Goal: Task Accomplishment & Management: Use online tool/utility

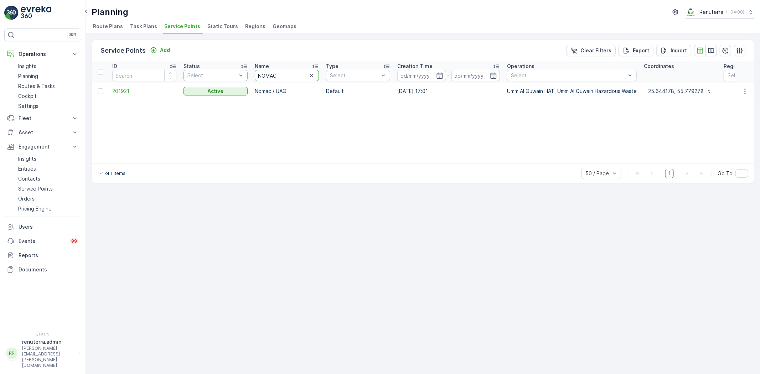
drag, startPoint x: 287, startPoint y: 72, endPoint x: 223, endPoint y: 79, distance: 64.5
type input "ktc"
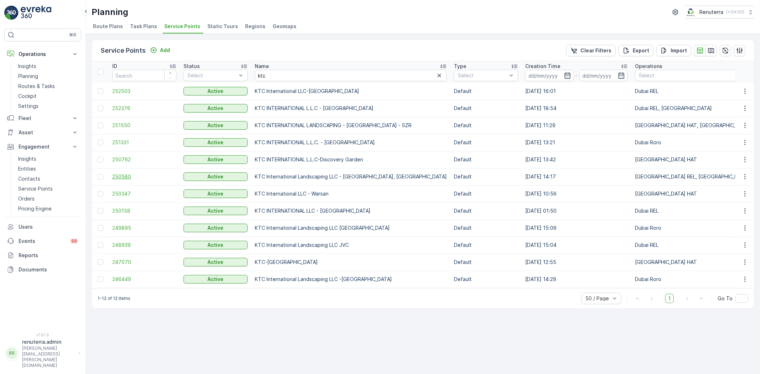
click at [118, 175] on span "250580" at bounding box center [144, 176] width 64 height 7
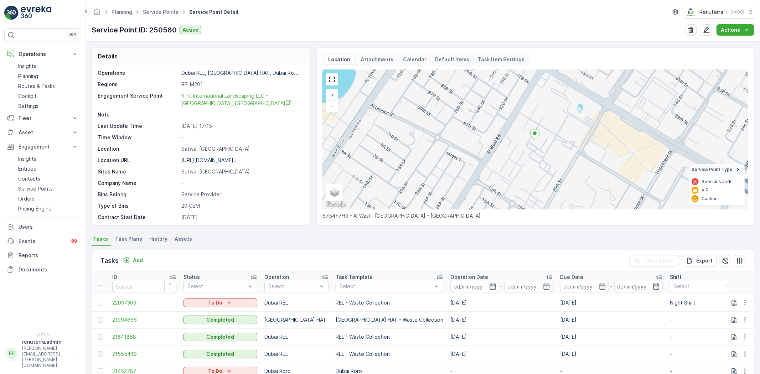
scroll to position [40, 0]
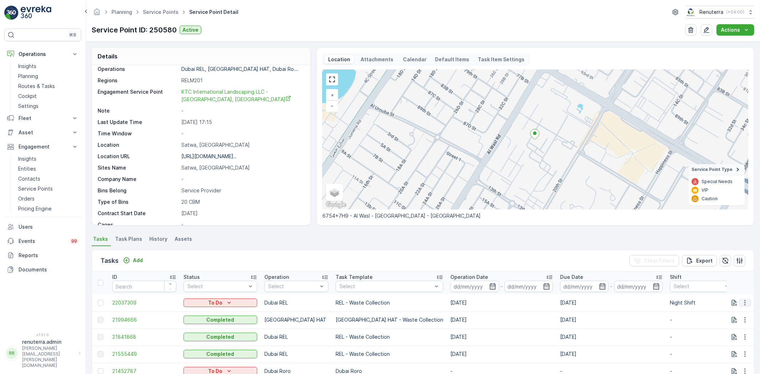
click at [742, 304] on icon "button" at bounding box center [744, 302] width 7 height 7
click at [722, 332] on span "Change Route" at bounding box center [726, 332] width 35 height 7
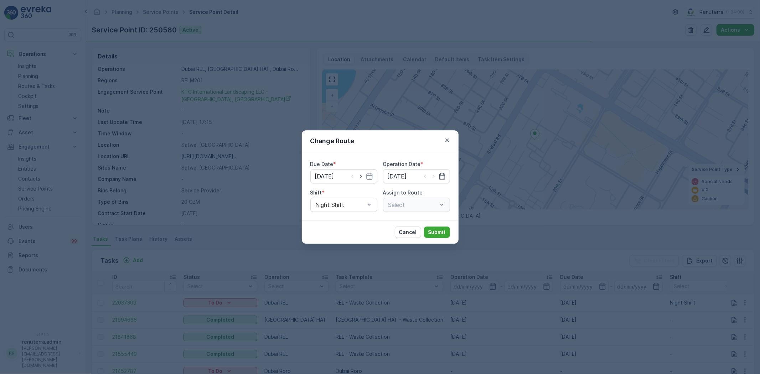
type input "[DATE]"
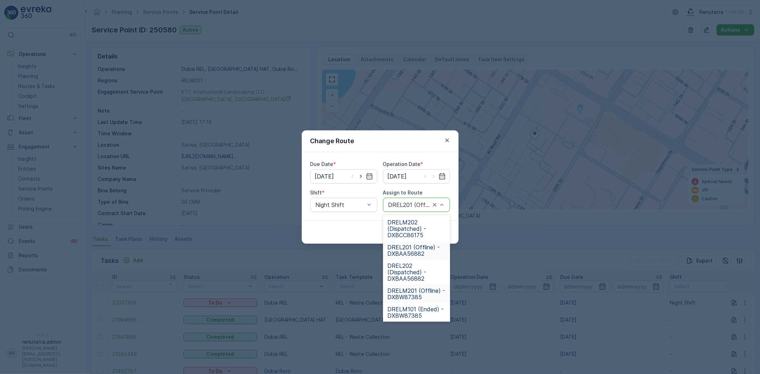
click at [417, 293] on span "DRELM201 (Offline) - DXBW87385" at bounding box center [416, 293] width 58 height 13
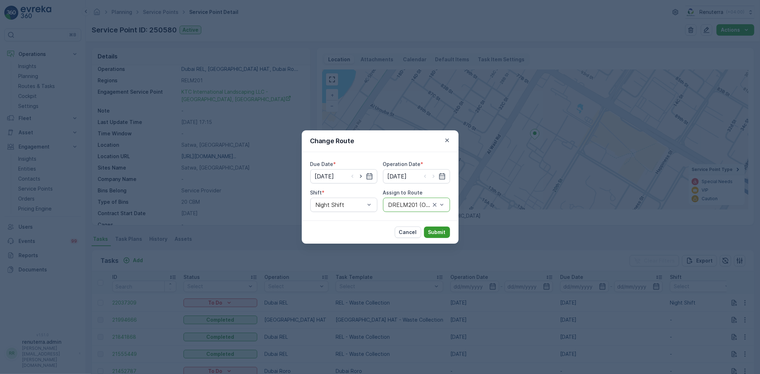
click at [442, 230] on p "Submit" at bounding box center [436, 232] width 17 height 7
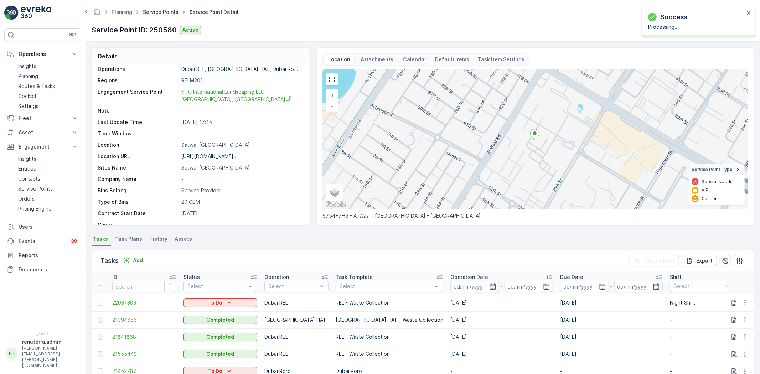
click at [166, 10] on link "Service Points" at bounding box center [161, 12] width 36 height 6
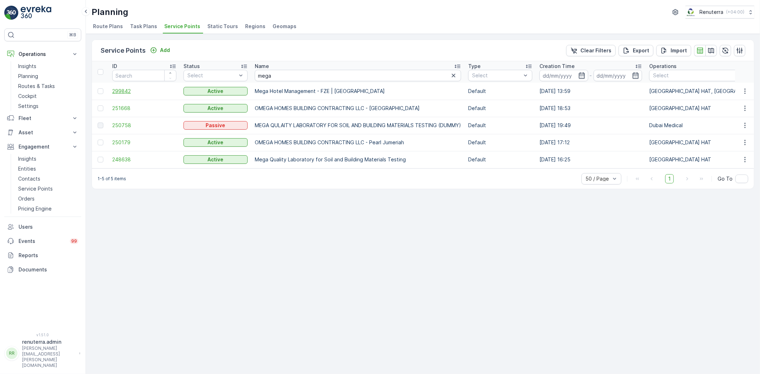
click at [125, 90] on span "299842" at bounding box center [144, 91] width 64 height 7
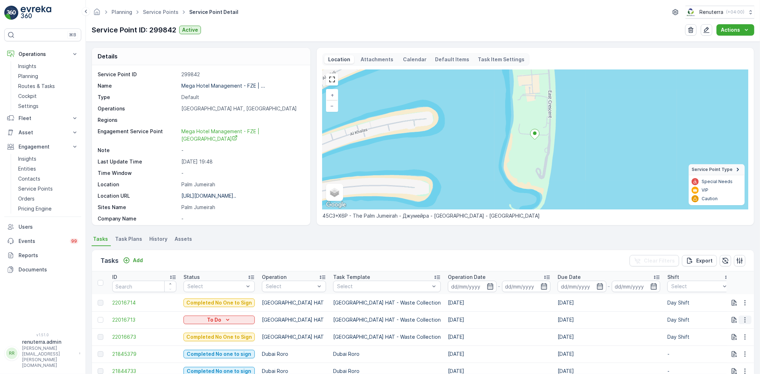
click at [741, 318] on icon "button" at bounding box center [744, 319] width 7 height 7
click at [729, 283] on span "Change Route" at bounding box center [726, 285] width 35 height 7
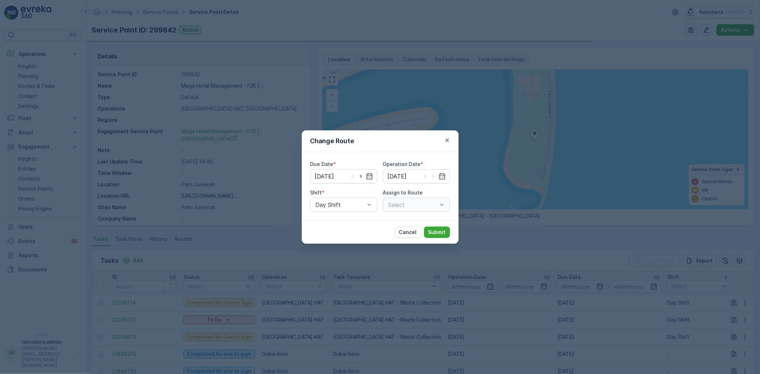
type input "[DATE]"
click at [360, 175] on icon "button" at bounding box center [360, 176] width 7 height 7
type input "[DATE]"
click at [436, 175] on icon "button" at bounding box center [433, 176] width 7 height 7
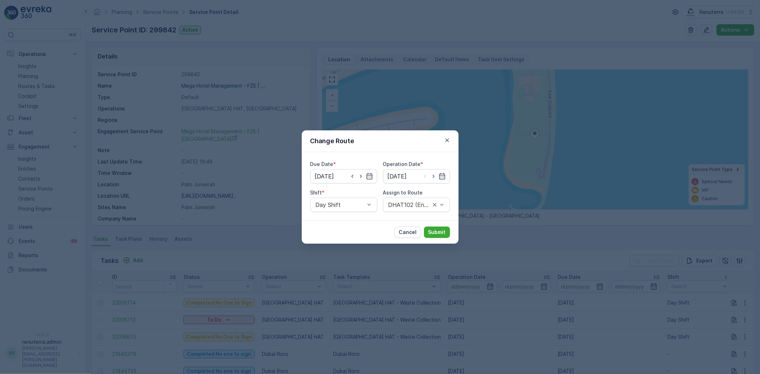
type input "[DATE]"
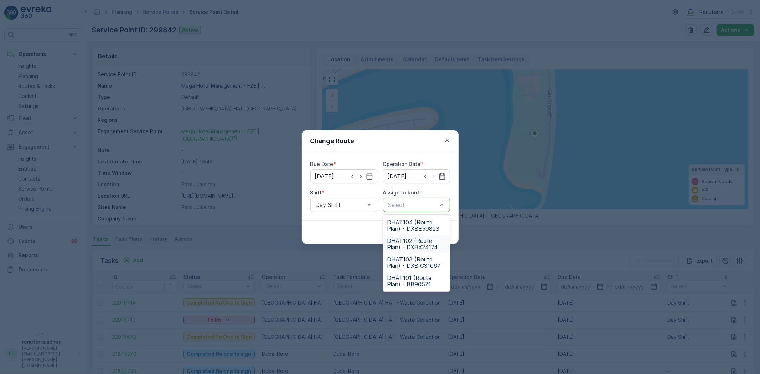
click at [412, 242] on span "DHAT102 (Route Plan) - DXBX24174" at bounding box center [416, 244] width 58 height 13
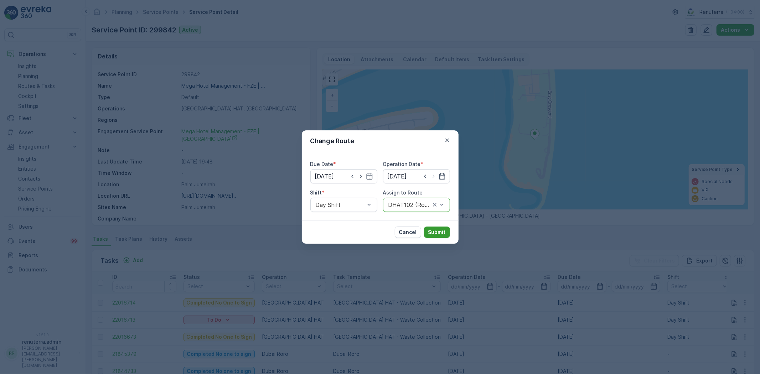
click at [432, 230] on p "Submit" at bounding box center [436, 232] width 17 height 7
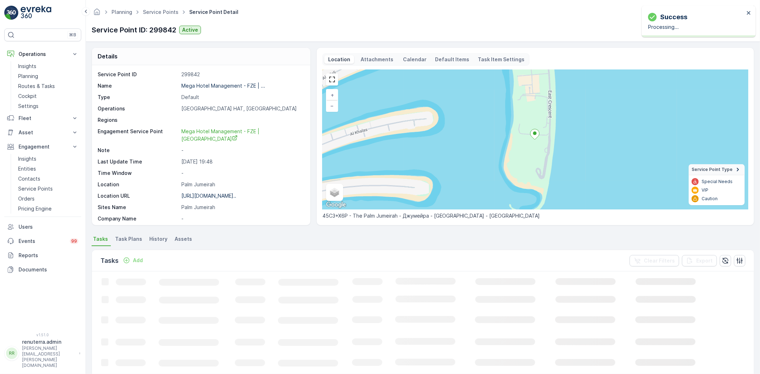
click at [216, 86] on p "Mega Hotel Management - FZE | ..." at bounding box center [223, 86] width 84 height 6
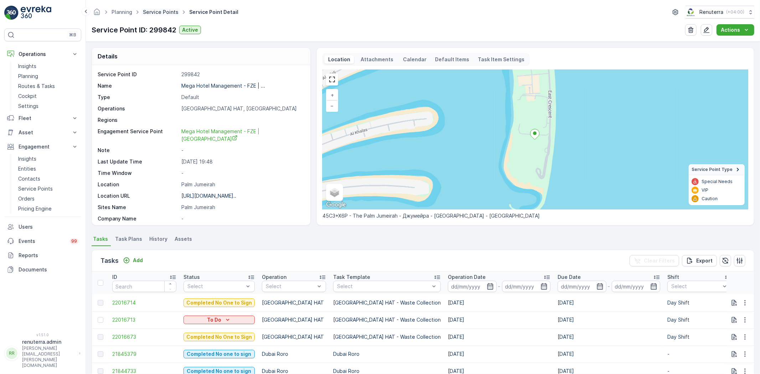
click at [167, 15] on link "Service Points" at bounding box center [161, 12] width 36 height 6
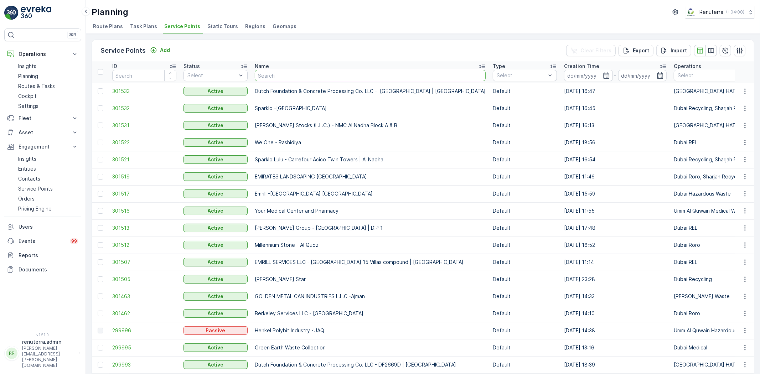
click at [270, 77] on input "text" at bounding box center [370, 75] width 231 height 11
paste input "Modern Building Contracting LLC"
type input "Modern Building Contracting LLC"
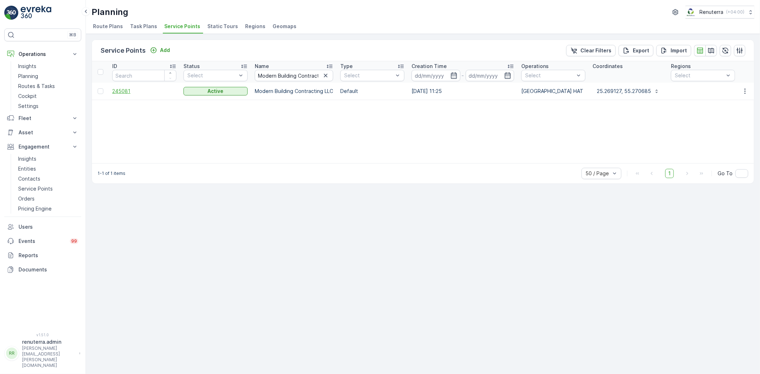
click at [127, 89] on span "245081" at bounding box center [144, 91] width 64 height 7
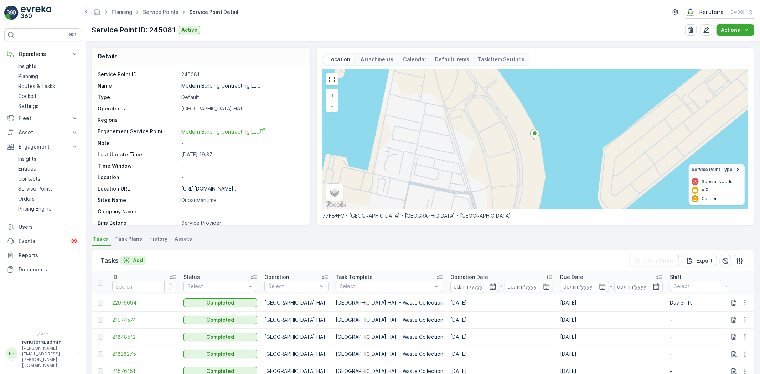
click at [135, 260] on p "Add" at bounding box center [138, 260] width 10 height 7
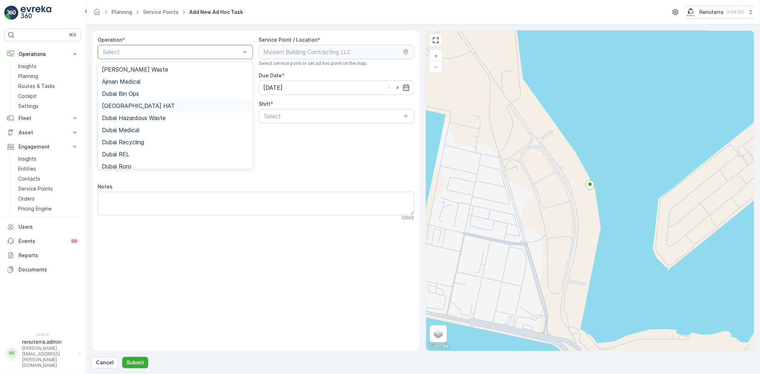
click at [129, 107] on span "Dubai HAT" at bounding box center [138, 106] width 73 height 6
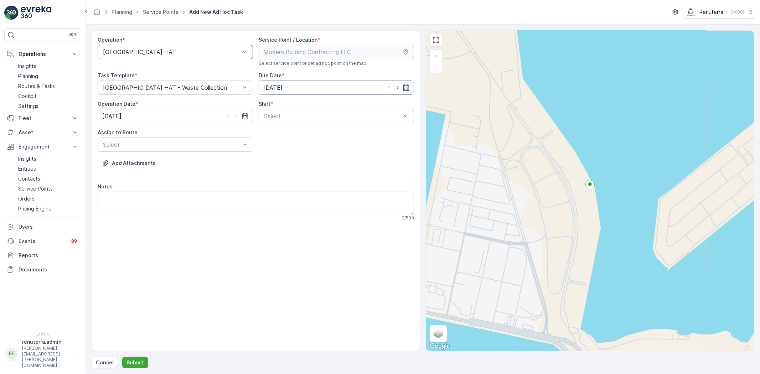
drag, startPoint x: 394, startPoint y: 86, endPoint x: 384, endPoint y: 87, distance: 9.7
click at [394, 86] on icon "button" at bounding box center [397, 87] width 7 height 7
type input "[DATE]"
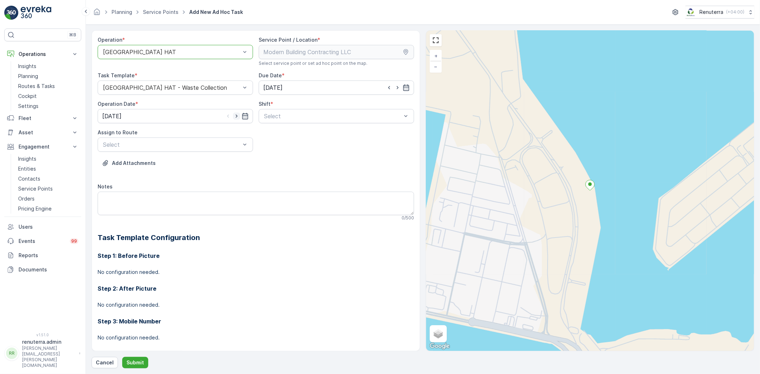
click at [236, 115] on icon "button" at bounding box center [236, 116] width 2 height 3
type input "[DATE]"
click at [272, 133] on span "Day Shift" at bounding box center [275, 133] width 25 height 6
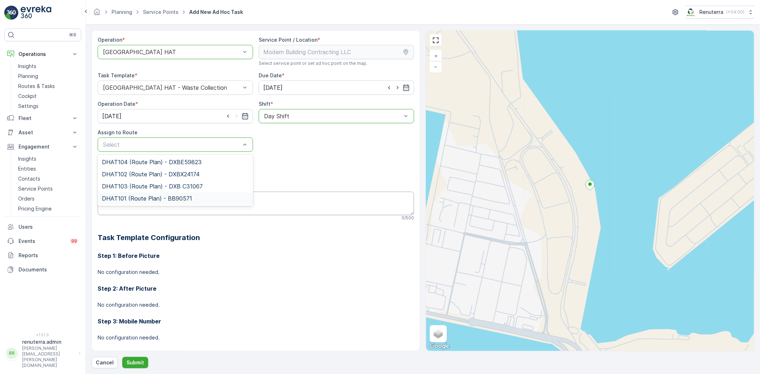
click at [124, 195] on span "DHAT101 (Route Plan) - BB90571" at bounding box center [147, 198] width 90 height 6
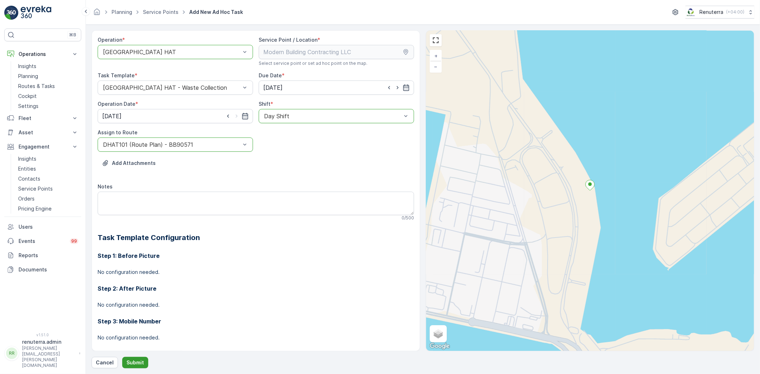
click at [136, 364] on p "Submit" at bounding box center [134, 362] width 17 height 7
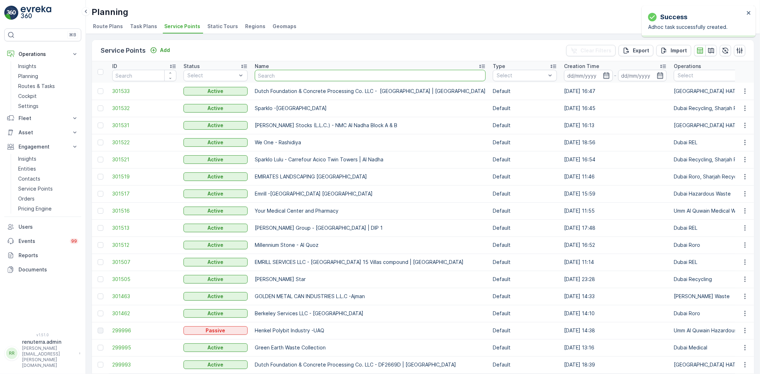
type input "HSSG Foundation Contracting LLC - Dubai Hills"
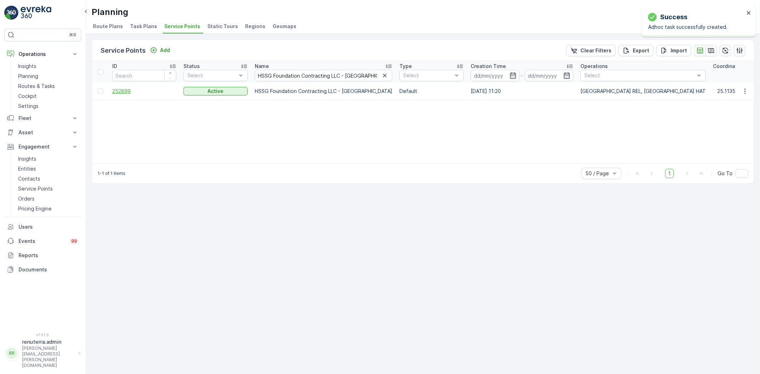
click at [119, 90] on span "252899" at bounding box center [144, 91] width 64 height 7
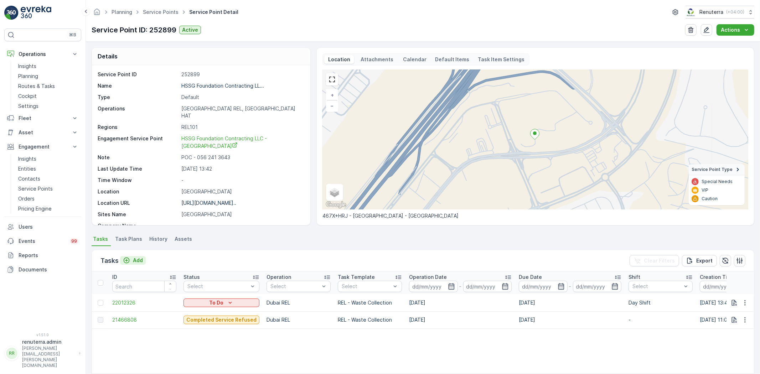
click at [133, 259] on p "Add" at bounding box center [138, 260] width 10 height 7
click at [138, 260] on p "Add" at bounding box center [138, 260] width 10 height 7
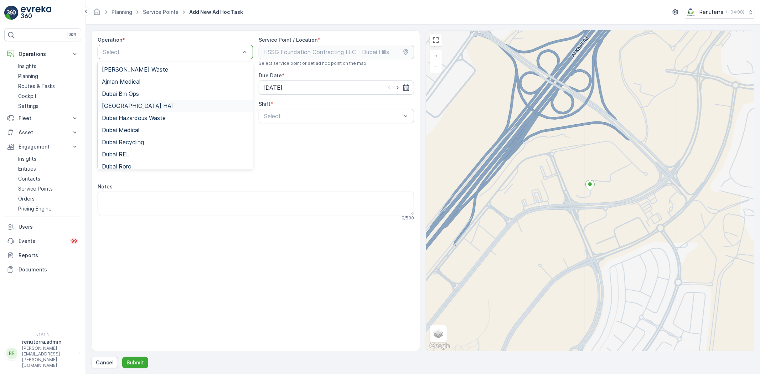
click at [125, 104] on span "Dubai HAT" at bounding box center [138, 106] width 73 height 6
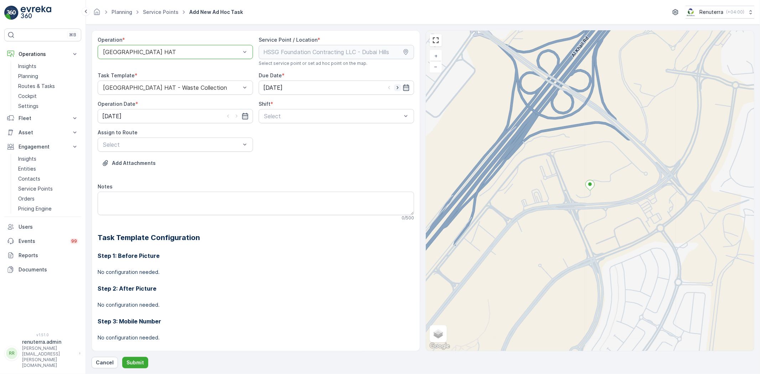
click at [397, 84] on icon "button" at bounding box center [397, 87] width 7 height 7
type input "[DATE]"
click at [235, 118] on icon "button" at bounding box center [236, 116] width 2 height 3
type input "[DATE]"
click at [277, 134] on span "Day Shift" at bounding box center [275, 133] width 25 height 6
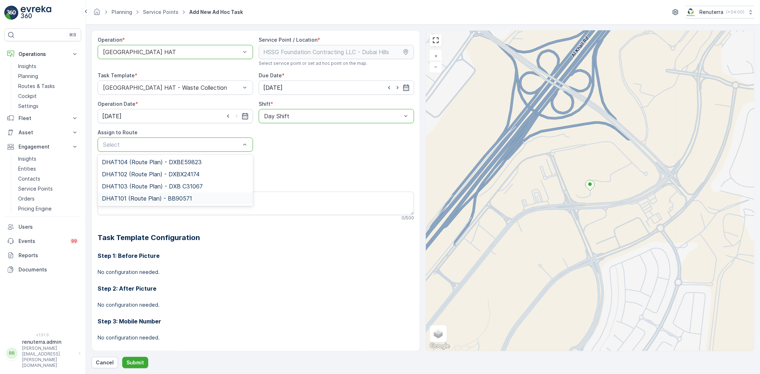
click at [134, 197] on span "DHAT101 (Route Plan) - BB90571" at bounding box center [147, 198] width 90 height 6
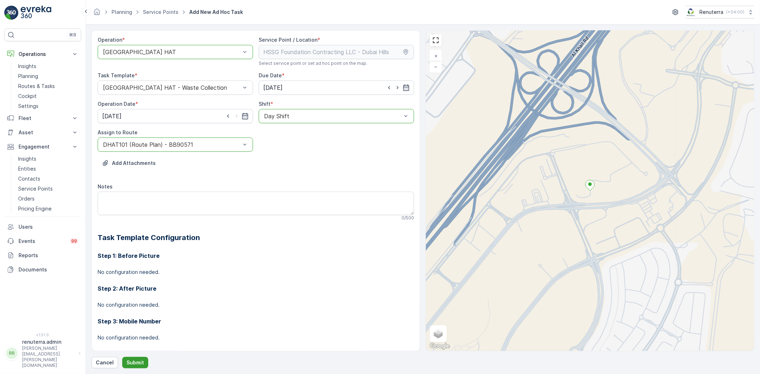
click at [135, 363] on p "Submit" at bounding box center [134, 362] width 17 height 7
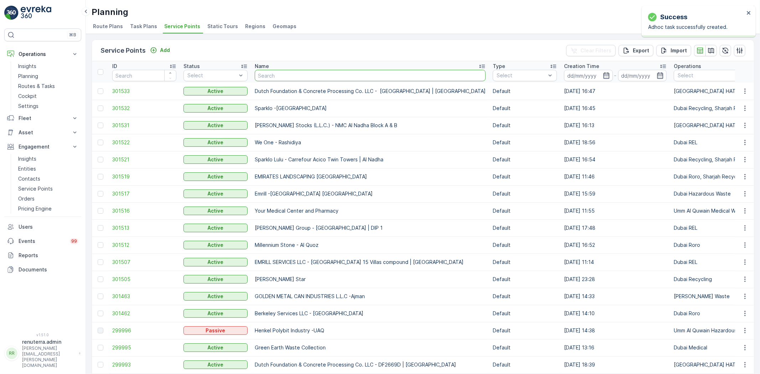
type input "Sasa Aleksic Dubai UAE"
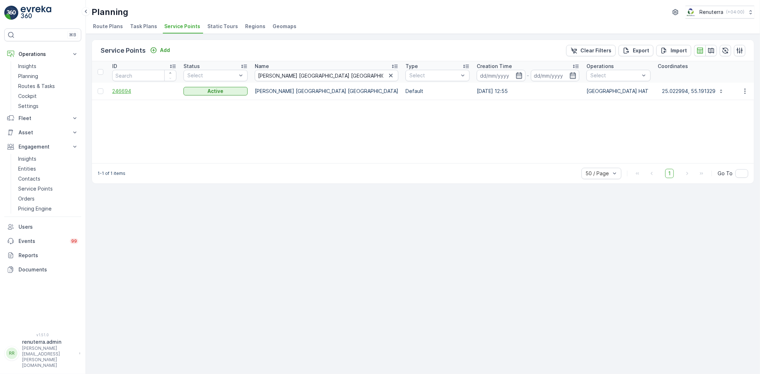
click at [120, 91] on span "246694" at bounding box center [144, 91] width 64 height 7
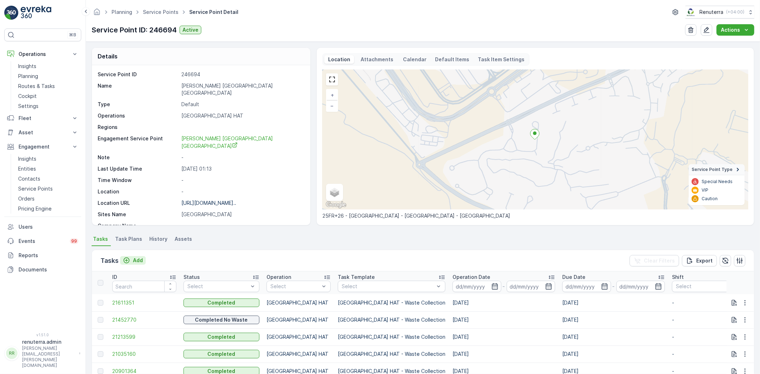
click at [136, 258] on p "Add" at bounding box center [138, 260] width 10 height 7
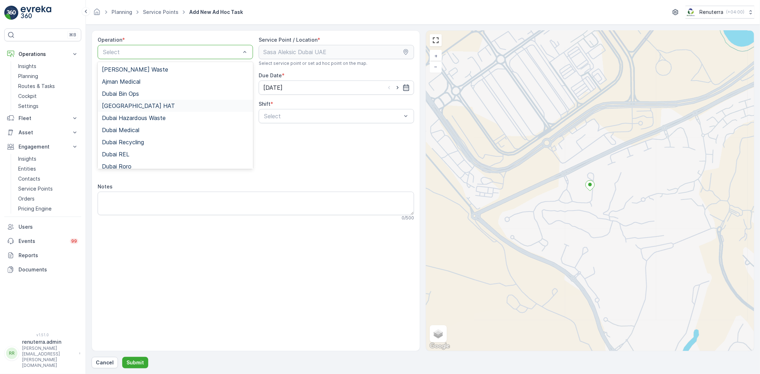
click at [127, 107] on span "Dubai HAT" at bounding box center [138, 106] width 73 height 6
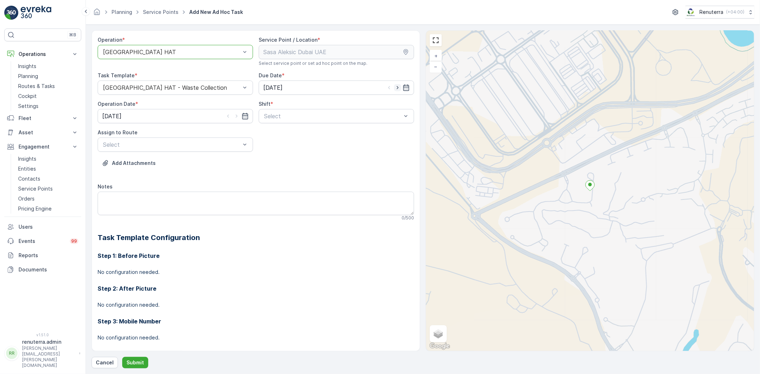
click at [394, 85] on icon "button" at bounding box center [397, 87] width 7 height 7
type input "[DATE]"
click at [234, 113] on icon "button" at bounding box center [236, 116] width 7 height 7
type input "[DATE]"
click at [276, 136] on span "Day Shift" at bounding box center [275, 133] width 25 height 6
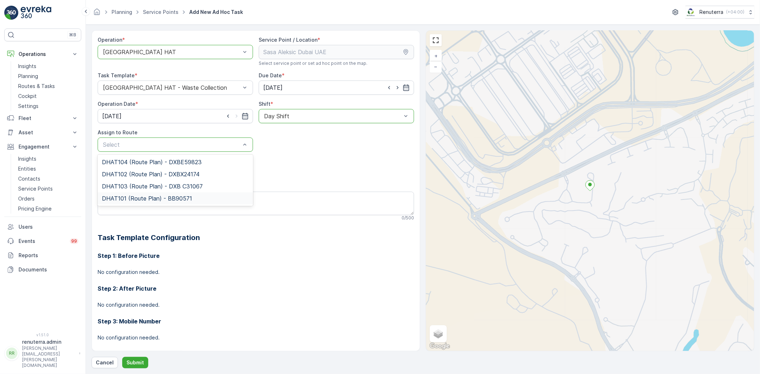
click at [124, 194] on div "DHAT101 (Route Plan) - BB90571" at bounding box center [175, 198] width 155 height 12
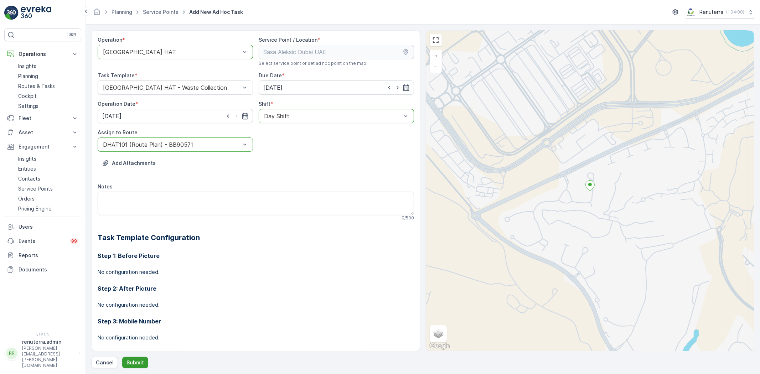
click at [131, 359] on p "Submit" at bounding box center [134, 362] width 17 height 7
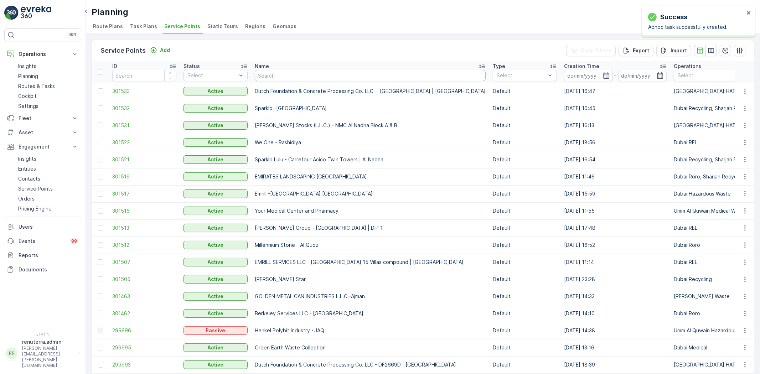
click at [273, 76] on input "text" at bounding box center [370, 75] width 231 height 11
paste input "ARABIAN CONSTRUCTION COMPANY L.L.C. - OMNIYAT | Business Bay"
type input "ARABIAN CONSTRUCTION COMPANY L.L.C. - OMNIYAT | Business Bay"
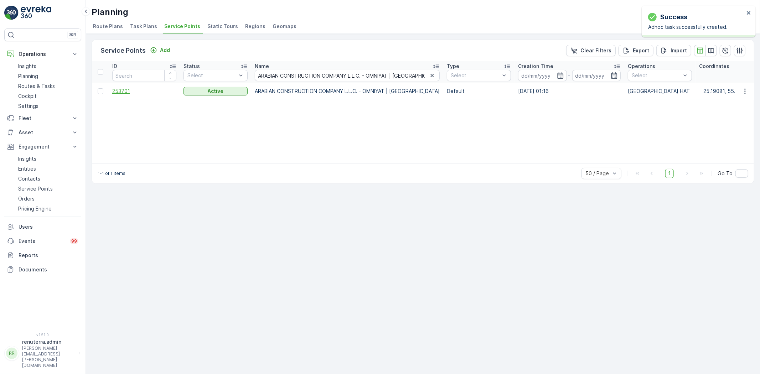
click at [117, 91] on span "253701" at bounding box center [144, 91] width 64 height 7
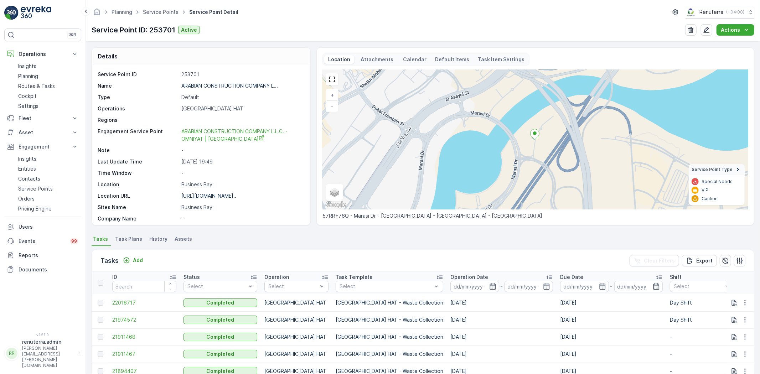
scroll to position [117, 0]
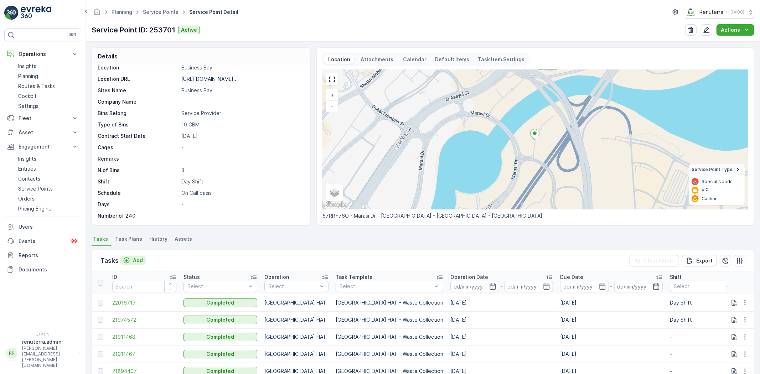
click at [137, 259] on p "Add" at bounding box center [138, 260] width 10 height 7
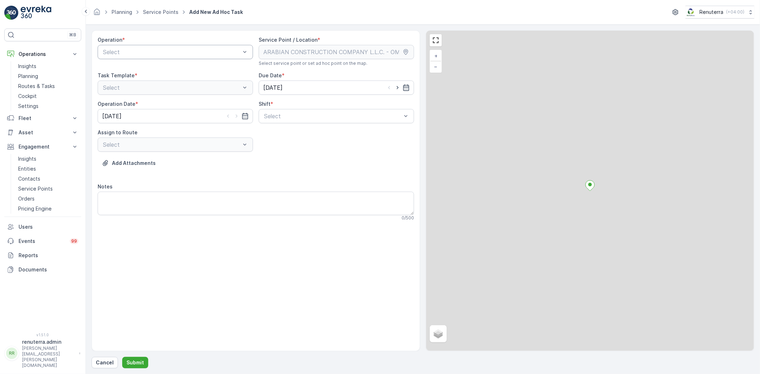
click at [165, 56] on div "Select" at bounding box center [175, 52] width 155 height 14
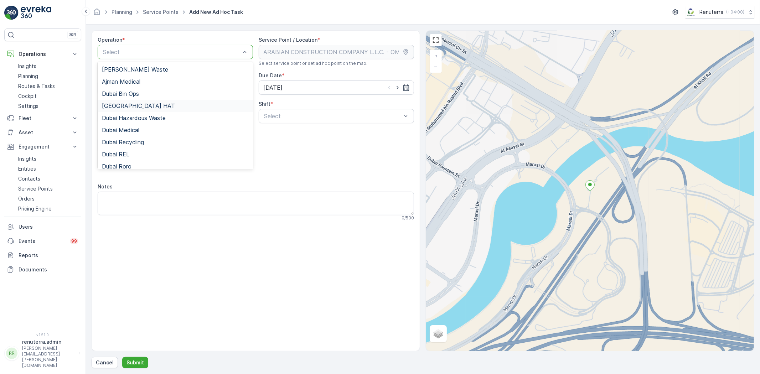
click at [125, 105] on span "Dubai HAT" at bounding box center [138, 106] width 73 height 6
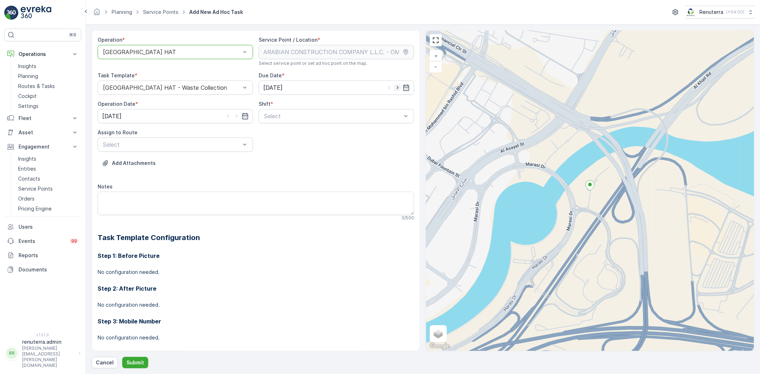
click at [397, 86] on icon "button" at bounding box center [397, 87] width 7 height 7
type input "[DATE]"
click at [235, 119] on icon "button" at bounding box center [236, 116] width 7 height 7
type input "[DATE]"
click at [271, 132] on span "Day Shift" at bounding box center [275, 133] width 25 height 6
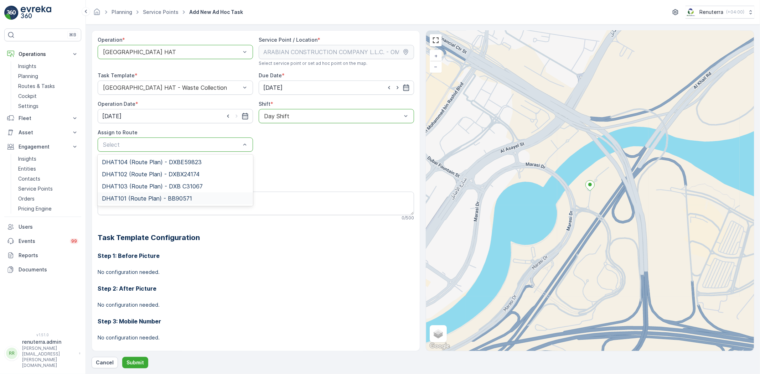
click at [124, 194] on div "DHAT101 (Route Plan) - BB90571" at bounding box center [175, 198] width 155 height 12
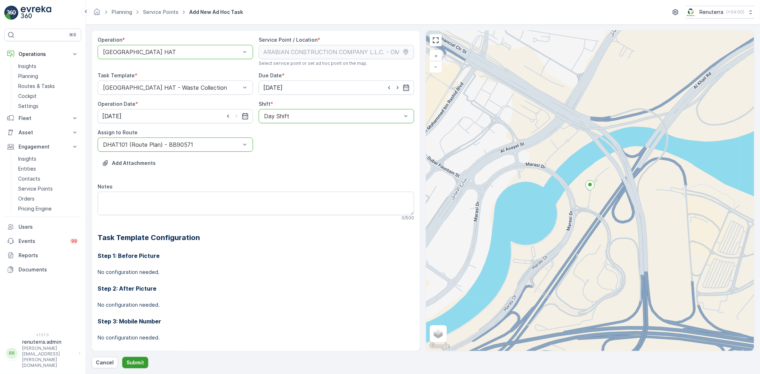
click at [140, 359] on p "Submit" at bounding box center [134, 362] width 17 height 7
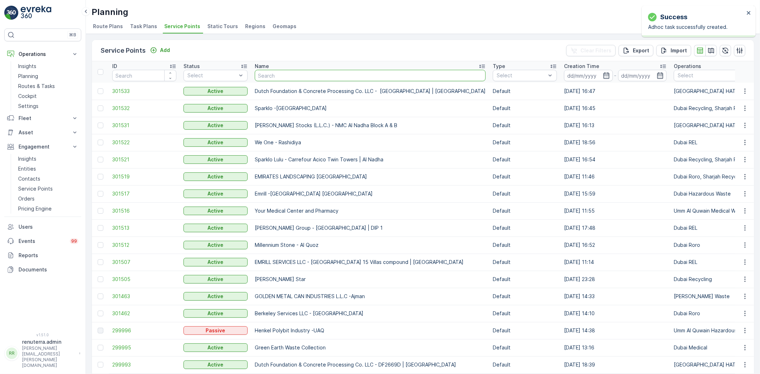
type input "Italian Planters L.L.C -Blue Water Residence"
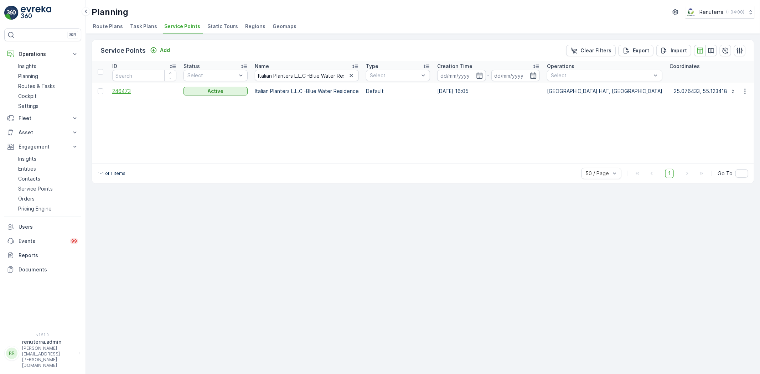
click at [123, 90] on span "246473" at bounding box center [144, 91] width 64 height 7
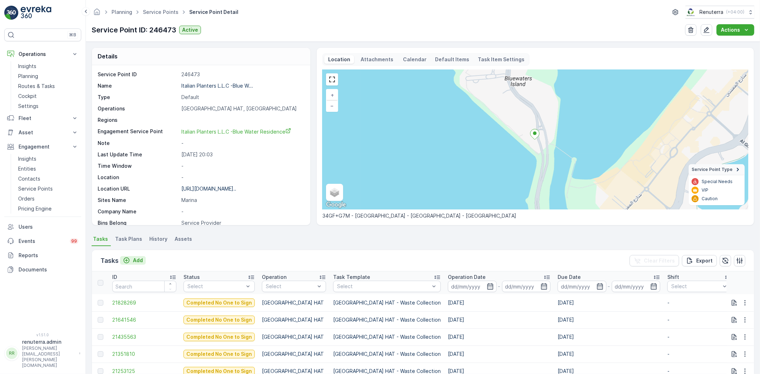
click at [138, 259] on p "Add" at bounding box center [138, 260] width 10 height 7
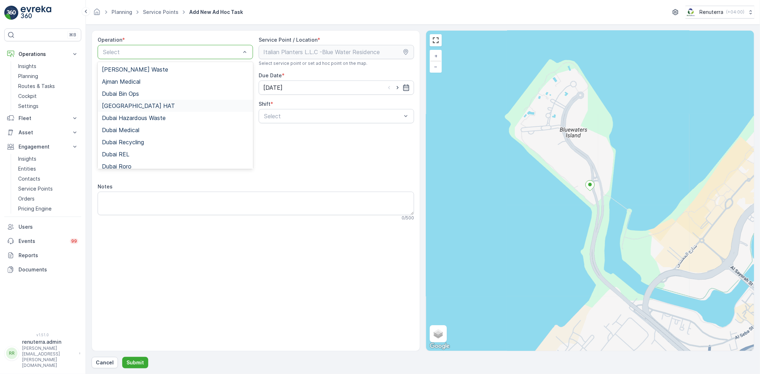
click at [128, 105] on span "Dubai HAT" at bounding box center [138, 106] width 73 height 6
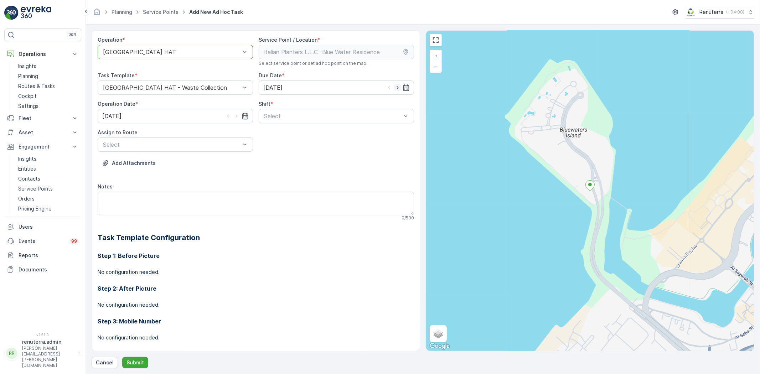
click at [396, 87] on icon "button" at bounding box center [397, 87] width 2 height 3
type input "[DATE]"
click at [234, 115] on icon "button" at bounding box center [236, 116] width 7 height 7
type input "[DATE]"
click at [278, 134] on span "Day Shift" at bounding box center [275, 133] width 25 height 6
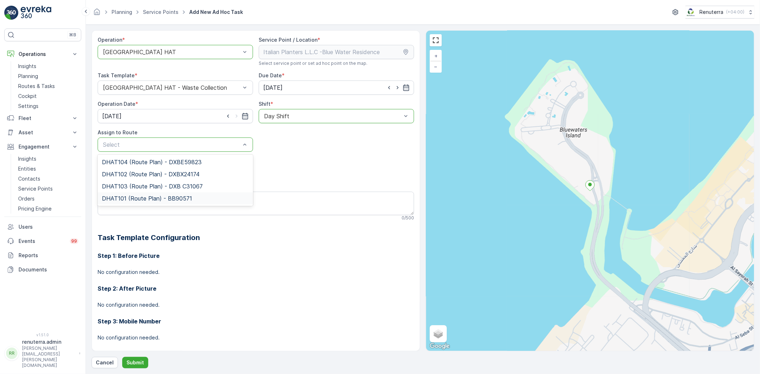
click at [135, 196] on span "DHAT101 (Route Plan) - BB90571" at bounding box center [147, 198] width 90 height 6
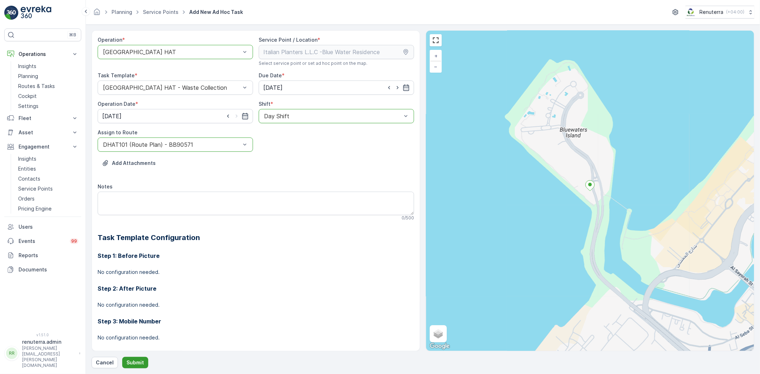
click at [131, 361] on p "Submit" at bounding box center [134, 362] width 17 height 7
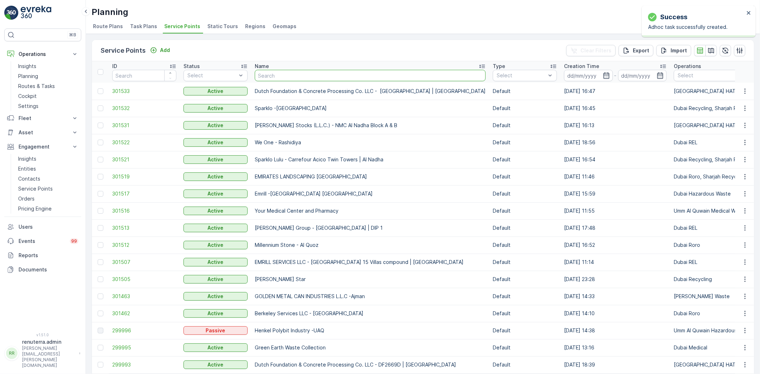
click at [285, 75] on input "text" at bounding box center [370, 75] width 231 height 11
paste input "Maqad Building Contracting L.L.C - A26 VILLA | Pearl Jumeirah"
type input "Maqad Building Contracting L.L.C - A26 VILLA | Pearl Jumeirah"
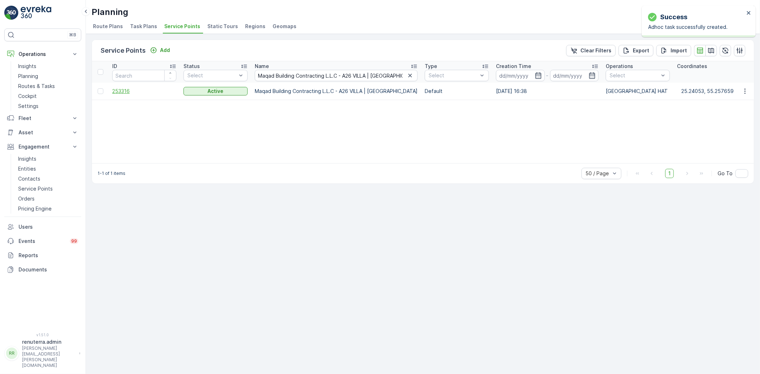
click at [126, 90] on span "253316" at bounding box center [144, 91] width 64 height 7
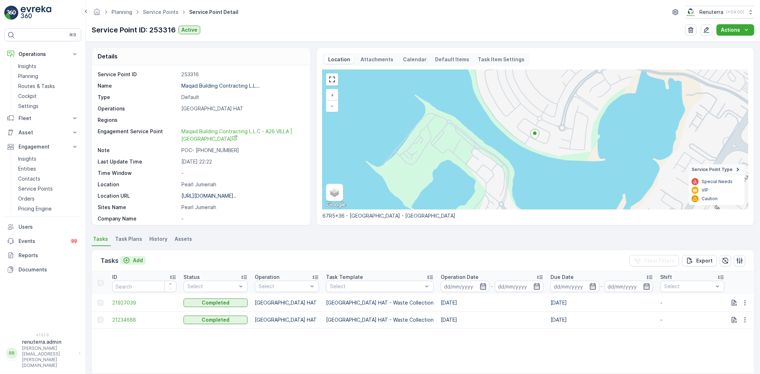
click at [139, 259] on p "Add" at bounding box center [138, 260] width 10 height 7
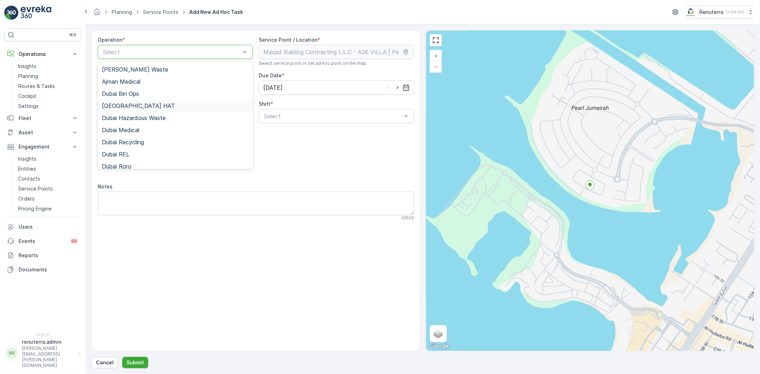
click at [129, 108] on span "Dubai HAT" at bounding box center [138, 106] width 73 height 6
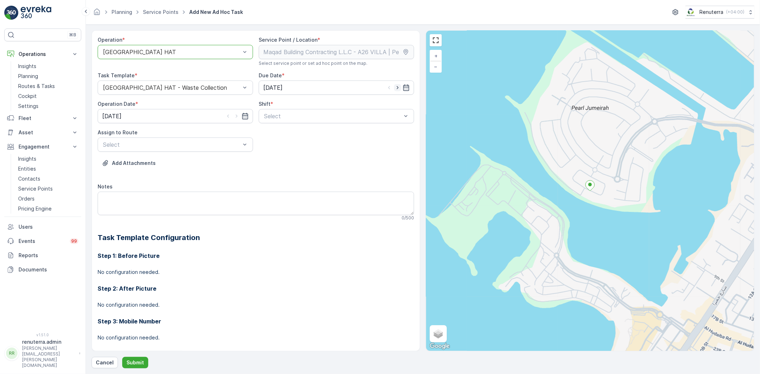
click at [394, 88] on icon "button" at bounding box center [397, 87] width 7 height 7
type input "[DATE]"
click at [236, 116] on icon "button" at bounding box center [236, 116] width 2 height 3
type input "[DATE]"
click at [269, 133] on span "Day Shift" at bounding box center [275, 133] width 25 height 6
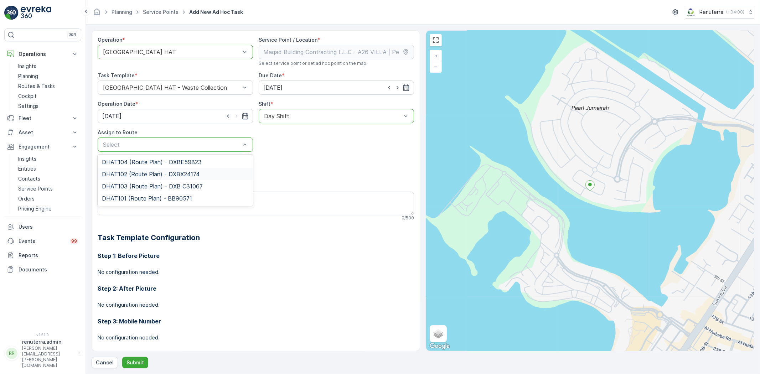
click at [140, 175] on span "DHAT102 (Route Plan) - DXBX24174" at bounding box center [151, 174] width 98 height 6
click at [134, 173] on div "Add Attachments" at bounding box center [256, 167] width 316 height 20
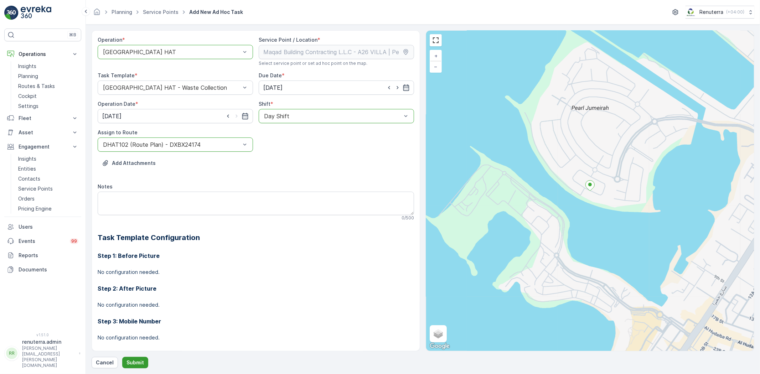
click at [133, 360] on p "Submit" at bounding box center [134, 362] width 17 height 7
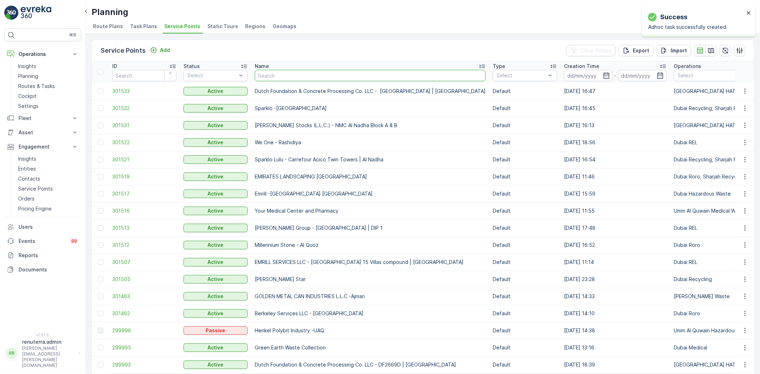
type input "MAQAD BUILDING CONTRACTING L.L.C - Villa E-39 | Peral Jumeriah"
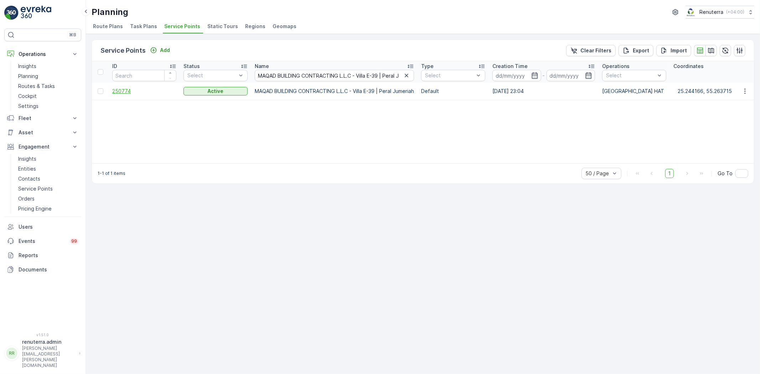
click at [122, 92] on span "250774" at bounding box center [144, 91] width 64 height 7
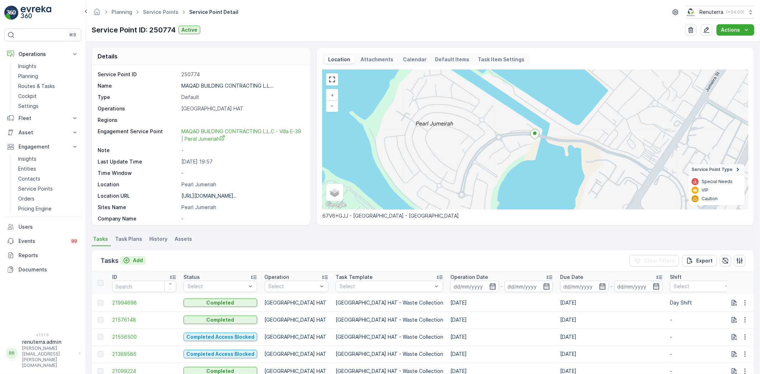
click at [136, 259] on p "Add" at bounding box center [138, 260] width 10 height 7
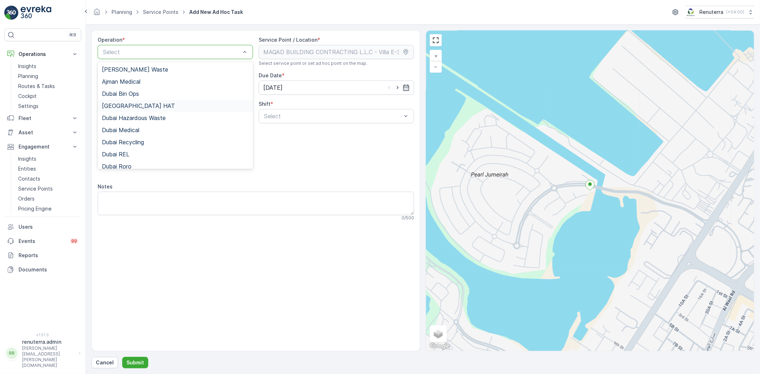
click at [125, 103] on span "Dubai HAT" at bounding box center [138, 106] width 73 height 6
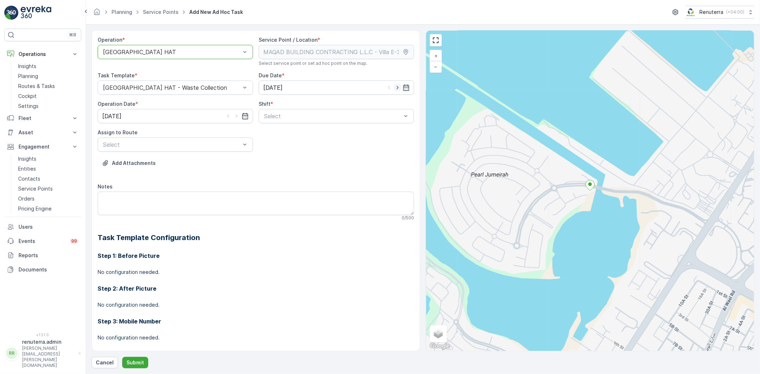
click at [394, 87] on icon "button" at bounding box center [397, 87] width 7 height 7
type input "[DATE]"
click at [233, 116] on icon "button" at bounding box center [236, 116] width 7 height 7
type input "[DATE]"
click at [274, 137] on div "Day Shift" at bounding box center [336, 134] width 155 height 12
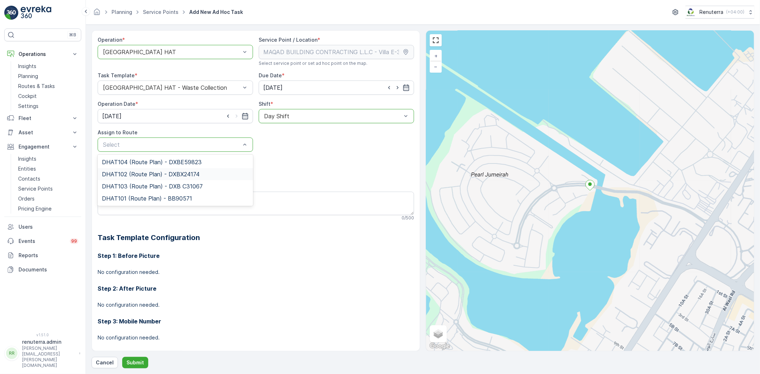
click at [147, 175] on span "DHAT102 (Route Plan) - DXBX24174" at bounding box center [151, 174] width 98 height 6
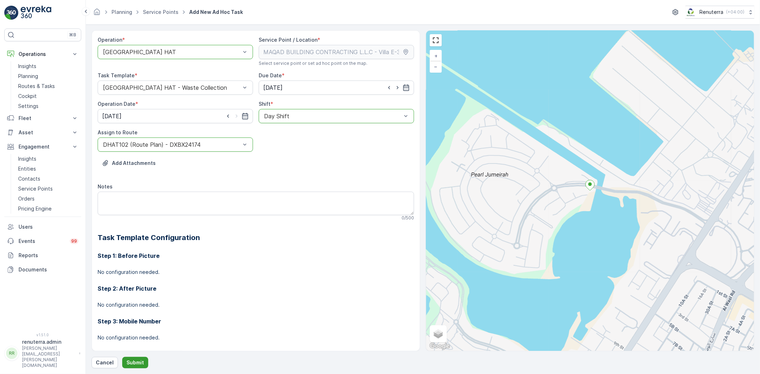
click at [134, 359] on p "Submit" at bounding box center [134, 362] width 17 height 7
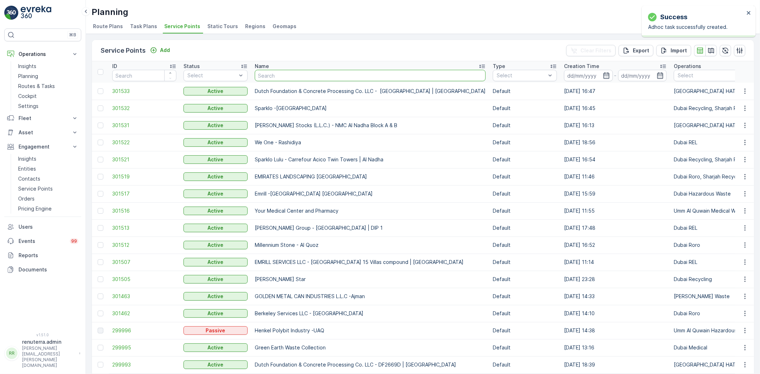
click at [268, 73] on input "text" at bounding box center [370, 75] width 231 height 11
paste input "Arifco Building Contracting - 115 Debris Lifting | Barari"
type input "Arifco Building Contracting - 115 Debris Lifting | Barari"
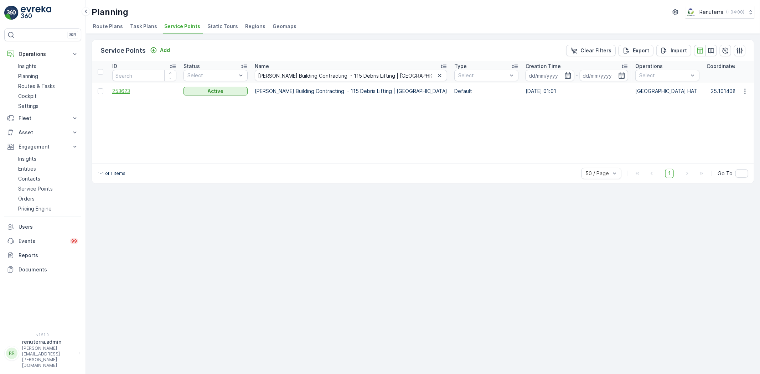
click at [116, 90] on span "253623" at bounding box center [144, 91] width 64 height 7
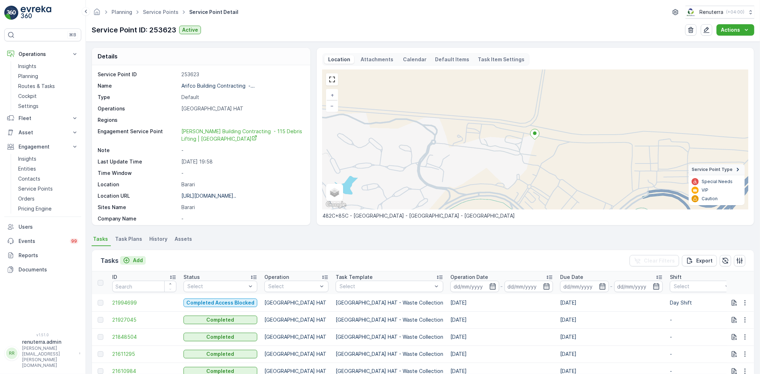
click at [136, 259] on p "Add" at bounding box center [138, 260] width 10 height 7
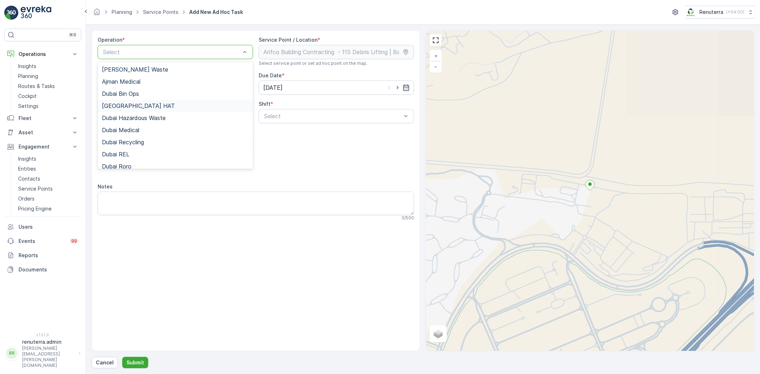
click at [118, 106] on span "Dubai HAT" at bounding box center [138, 106] width 73 height 6
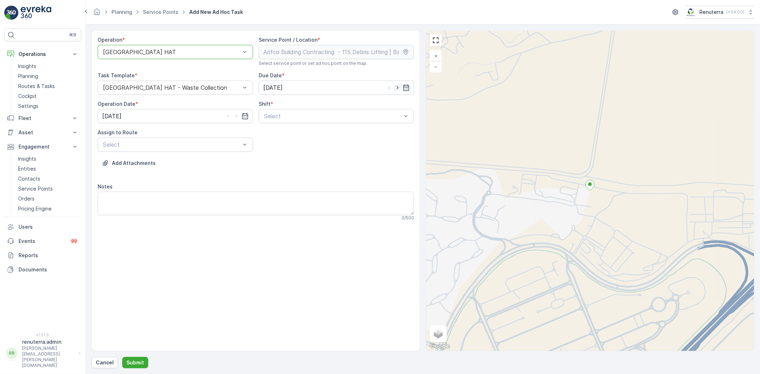
click at [397, 84] on icon "button" at bounding box center [397, 87] width 7 height 7
type input "[DATE]"
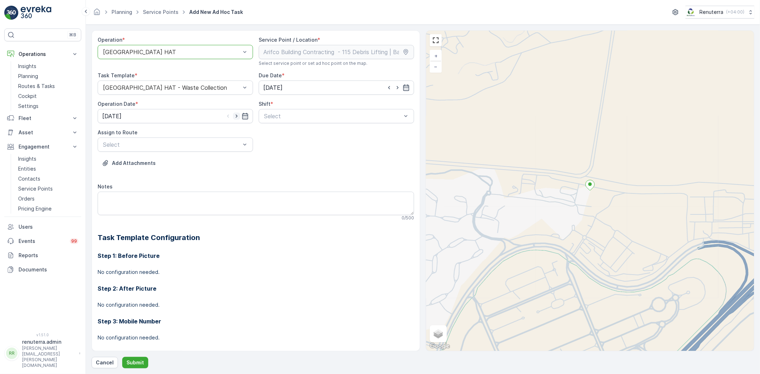
click at [234, 115] on icon "button" at bounding box center [236, 116] width 7 height 7
type input "[DATE]"
click at [273, 136] on span "Day Shift" at bounding box center [275, 133] width 25 height 6
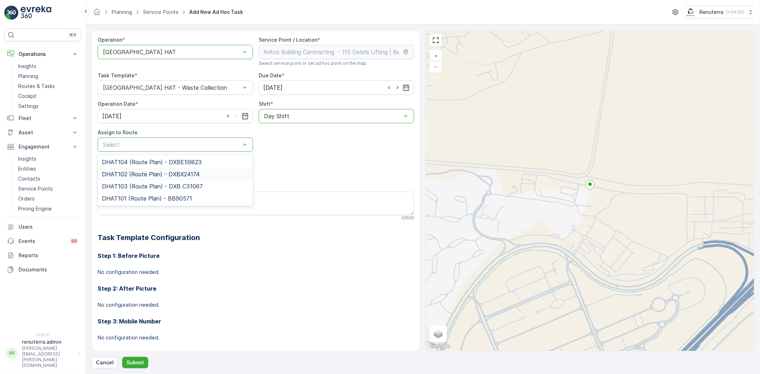
click at [129, 175] on span "DHAT102 (Route Plan) - DXBX24174" at bounding box center [151, 174] width 98 height 6
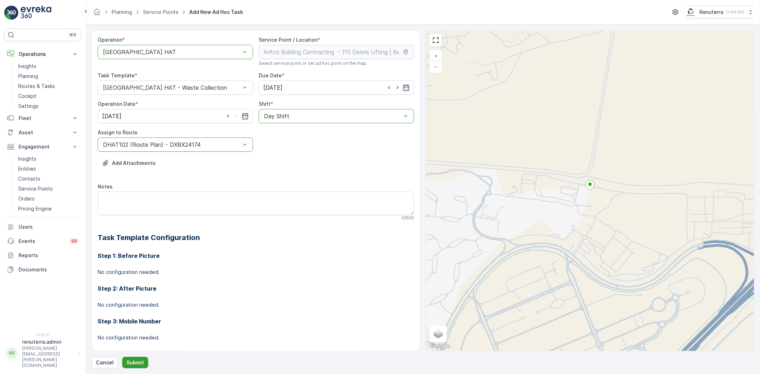
click at [129, 361] on p "Submit" at bounding box center [134, 362] width 17 height 7
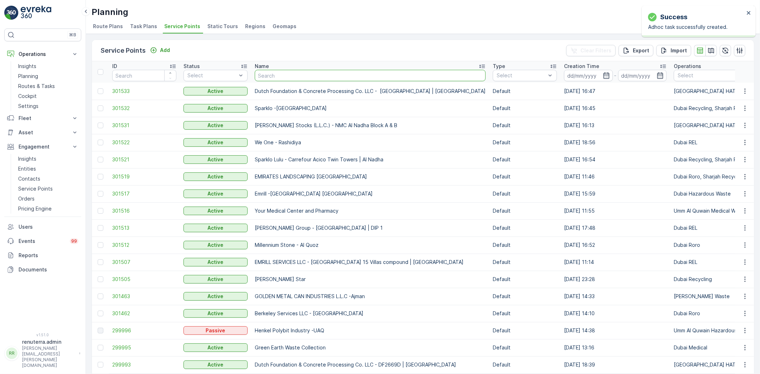
click at [276, 72] on input "text" at bounding box center [370, 75] width 231 height 11
paste input "Mega Hotel Management - FZE | Palm Jumeirah"
type input "Mega Hotel Management - FZE | Palm Jumeirah"
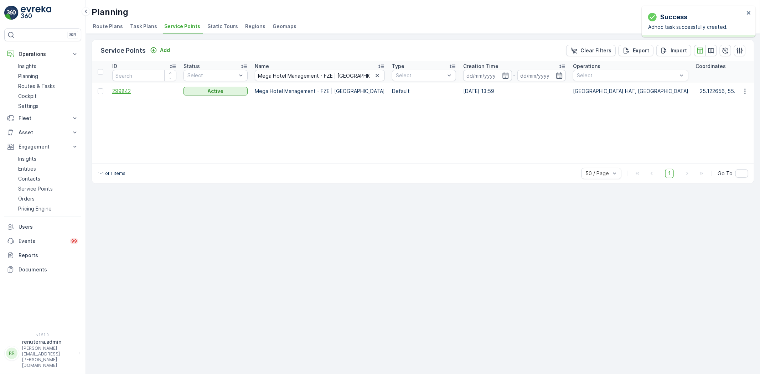
click at [122, 89] on span "299842" at bounding box center [144, 91] width 64 height 7
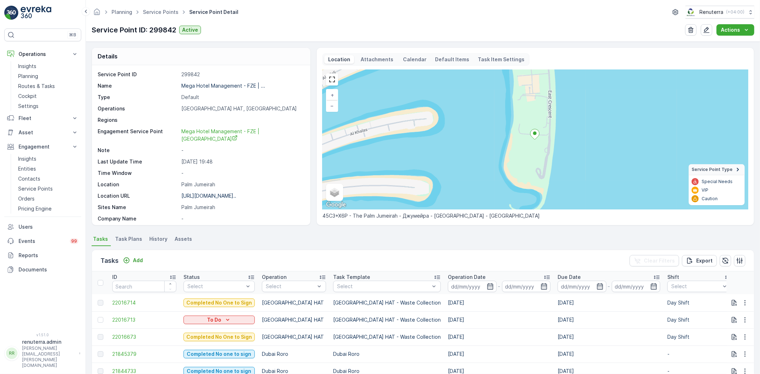
drag, startPoint x: 132, startPoint y: 258, endPoint x: 669, endPoint y: 329, distance: 541.5
click at [612, 339] on div "Tasks Add Clear Filters Export ID Status Select Operation Select Task Template …" at bounding box center [423, 342] width 663 height 185
click at [155, 15] on span "Service Points" at bounding box center [160, 12] width 38 height 7
click at [155, 13] on link "Service Points" at bounding box center [161, 12] width 36 height 6
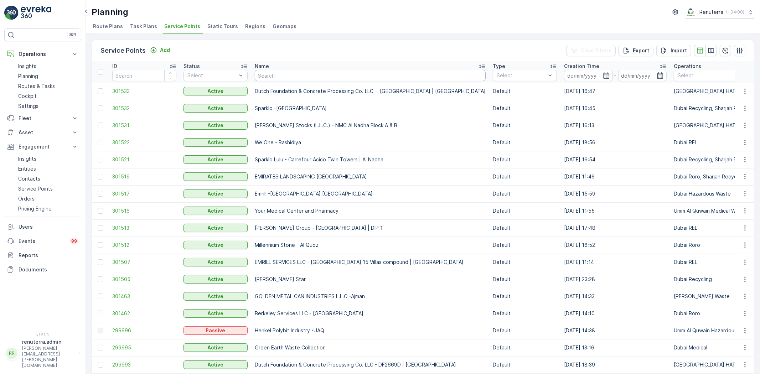
click at [277, 78] on input "text" at bounding box center [370, 75] width 231 height 11
paste input "ARABIAN CONSTRUCTION COMPANY L.L.C. - OMNIYAT | Business Bay"
type input "ARABIAN CONSTRUCTION COMPANY L.L.C. - OMNIYAT | Business Bay"
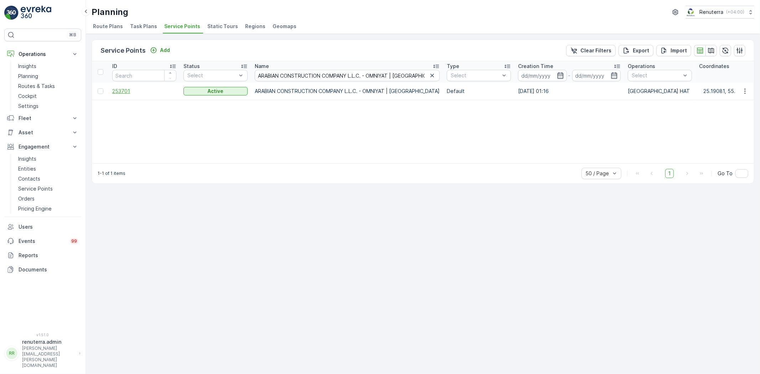
click at [126, 88] on span "253701" at bounding box center [144, 91] width 64 height 7
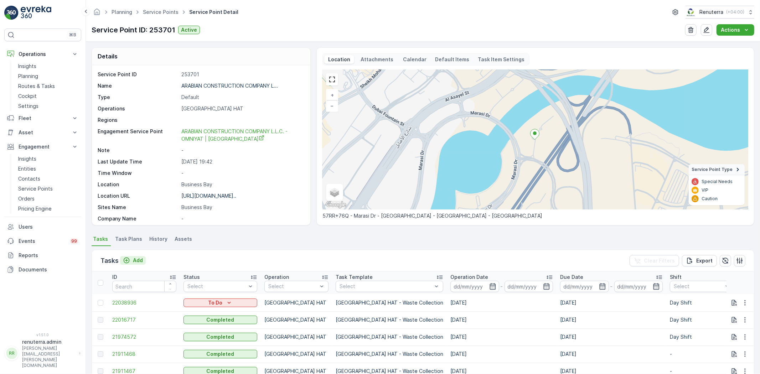
click at [136, 258] on p "Add" at bounding box center [138, 260] width 10 height 7
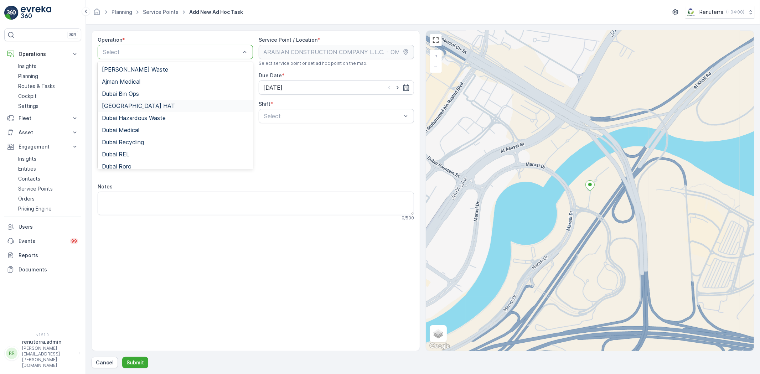
click at [122, 105] on span "Dubai HAT" at bounding box center [138, 106] width 73 height 6
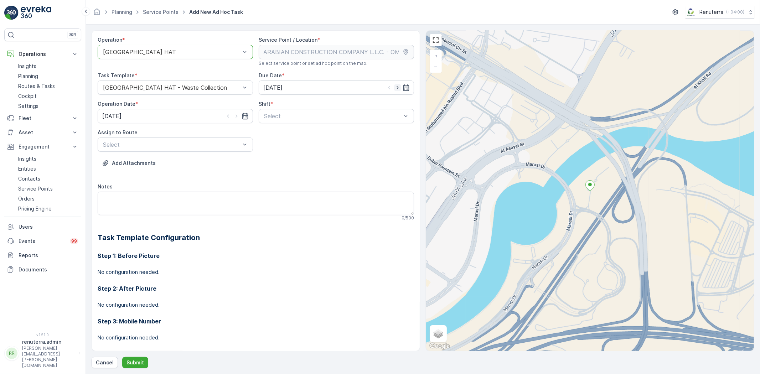
click at [396, 87] on icon "button" at bounding box center [397, 87] width 7 height 7
type input "[DATE]"
drag, startPoint x: 233, startPoint y: 118, endPoint x: 246, endPoint y: 119, distance: 13.6
click at [233, 117] on icon "button" at bounding box center [236, 116] width 7 height 7
type input "[DATE]"
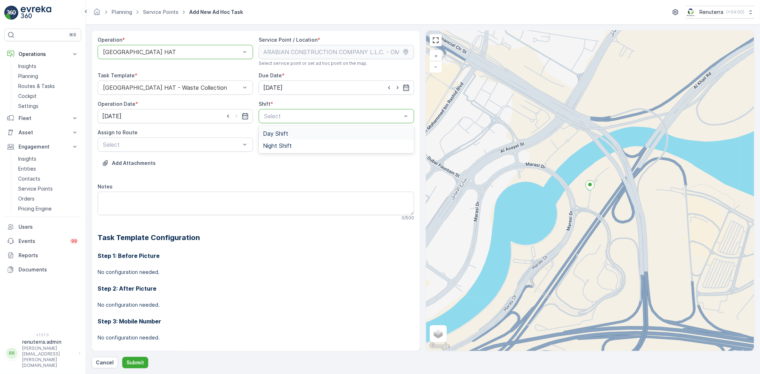
click at [273, 133] on span "Day Shift" at bounding box center [275, 133] width 25 height 6
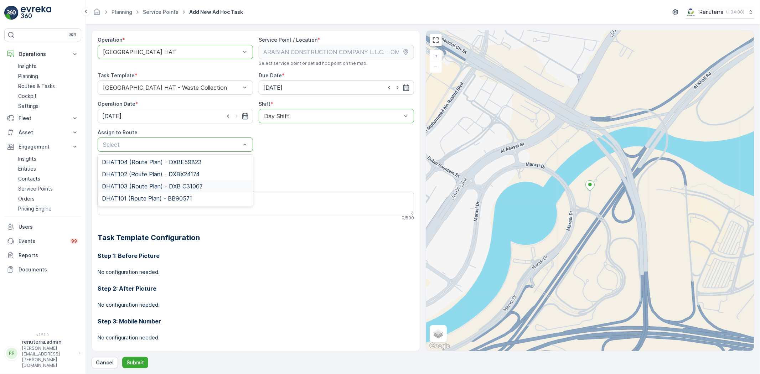
click at [142, 186] on span "DHAT103 (Route Plan) - DXB C31067" at bounding box center [152, 186] width 101 height 6
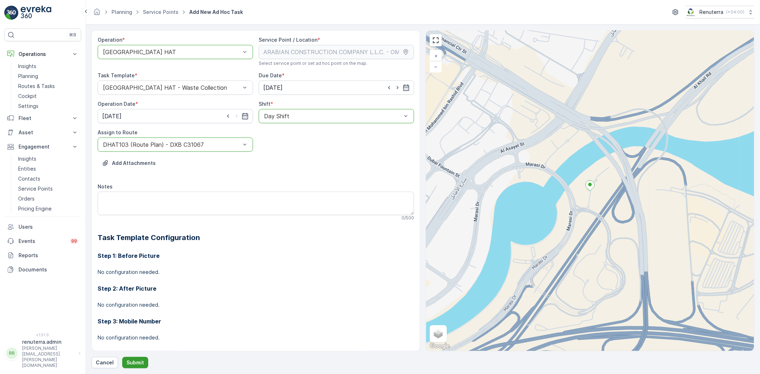
click at [133, 362] on p "Submit" at bounding box center [134, 362] width 17 height 7
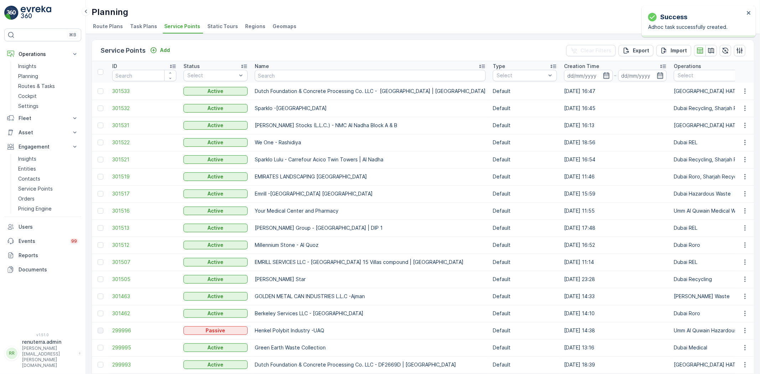
drag, startPoint x: 193, startPoint y: 310, endPoint x: 295, endPoint y: 73, distance: 258.2
click at [295, 73] on input "text" at bounding box center [370, 75] width 231 height 11
paste input "Ancient Builders Constructions LLC - Business Bay"
type input "Ancient Builders Constructions LLC - Business Bay"
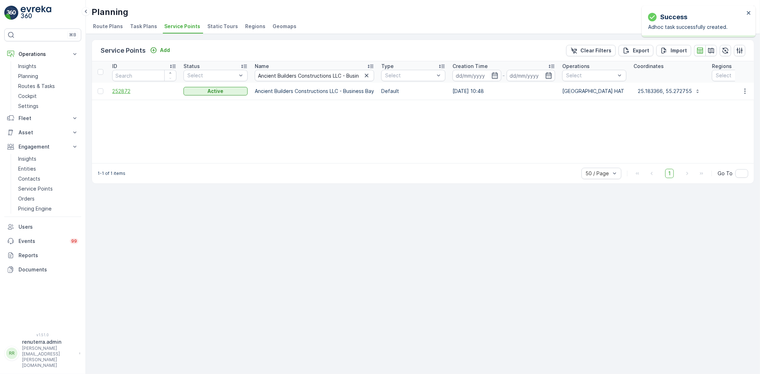
click at [123, 90] on span "252872" at bounding box center [144, 91] width 64 height 7
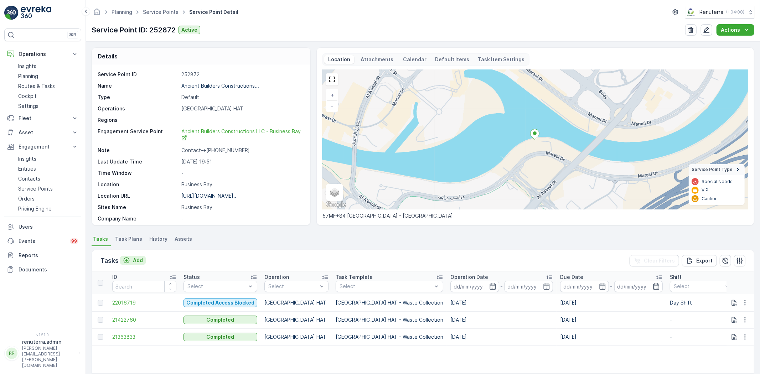
click at [135, 259] on p "Add" at bounding box center [138, 260] width 10 height 7
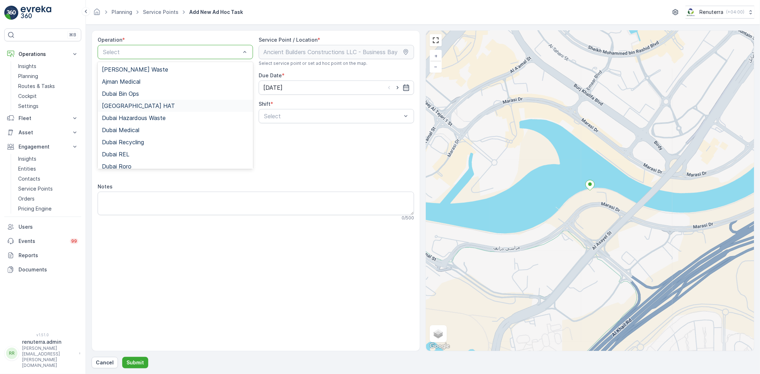
click at [128, 106] on span "Dubai HAT" at bounding box center [138, 106] width 73 height 6
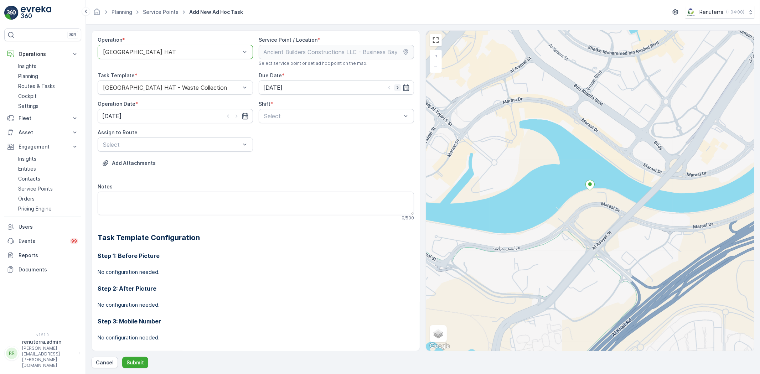
click at [395, 88] on icon "button" at bounding box center [397, 87] width 7 height 7
type input "[DATE]"
click at [237, 114] on icon "button" at bounding box center [236, 116] width 7 height 7
type input "[DATE]"
click at [276, 134] on span "Day Shift" at bounding box center [275, 133] width 25 height 6
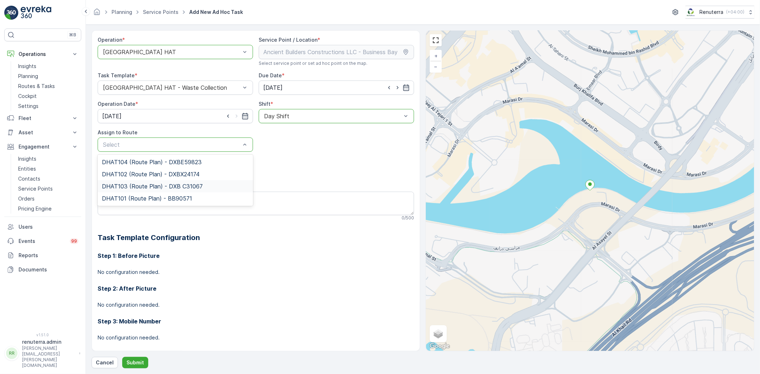
click at [127, 182] on div "DHAT103 (Route Plan) - DXB C31067" at bounding box center [175, 186] width 155 height 12
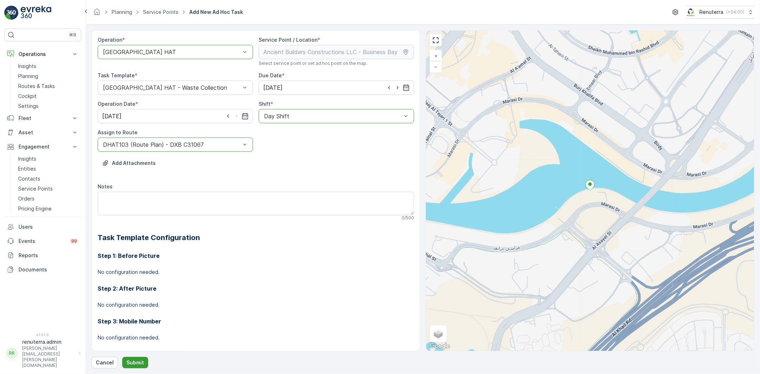
click at [133, 359] on p "Submit" at bounding box center [134, 362] width 17 height 7
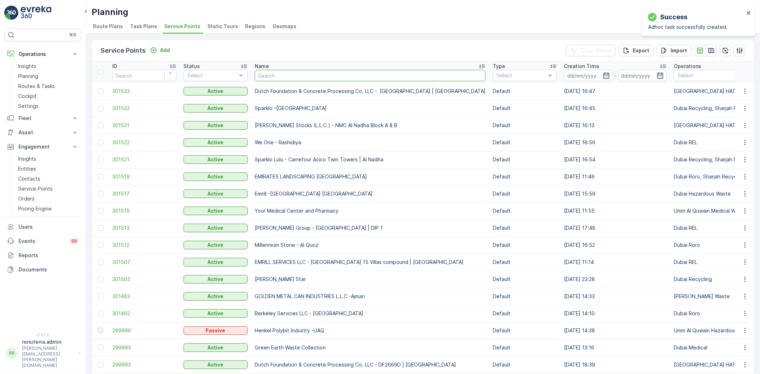
type input "Dutch Foundation & Concrete Processing Co. LLC -Maritime City"
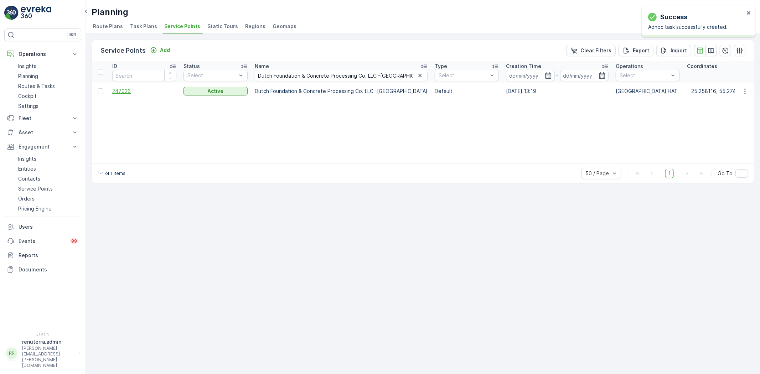
click at [119, 89] on span "247026" at bounding box center [144, 91] width 64 height 7
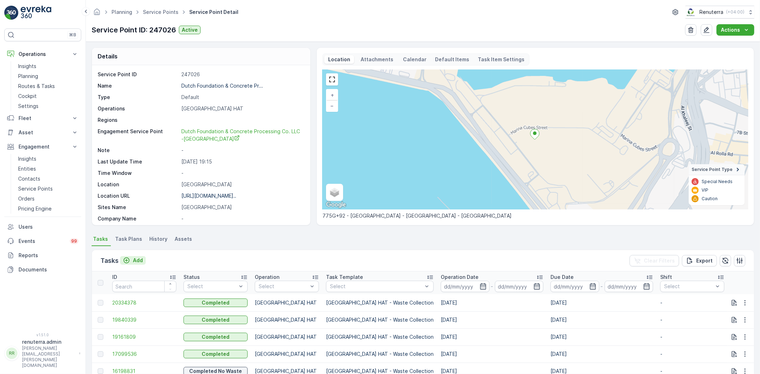
click at [134, 260] on p "Add" at bounding box center [138, 260] width 10 height 7
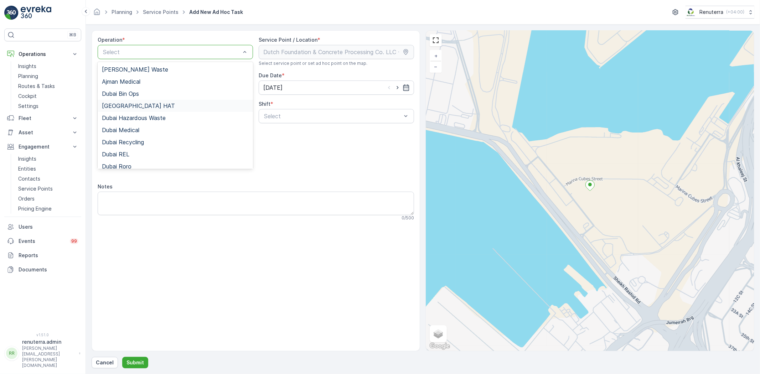
click at [127, 103] on span "Dubai HAT" at bounding box center [138, 106] width 73 height 6
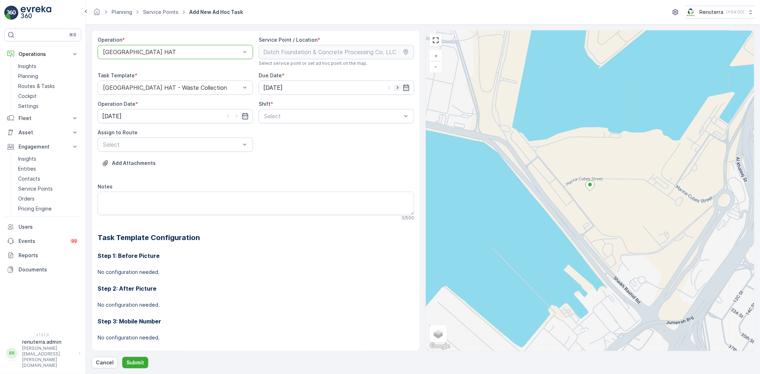
click at [396, 88] on icon "button" at bounding box center [397, 87] width 7 height 7
type input "[DATE]"
click at [234, 115] on icon "button" at bounding box center [236, 116] width 7 height 7
type input "[DATE]"
click at [268, 133] on span "Day Shift" at bounding box center [275, 133] width 25 height 6
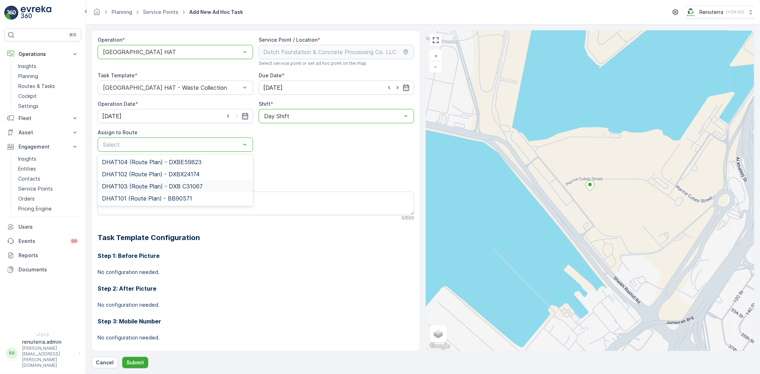
click at [133, 184] on span "DHAT103 (Route Plan) - DXB C31067" at bounding box center [152, 186] width 101 height 6
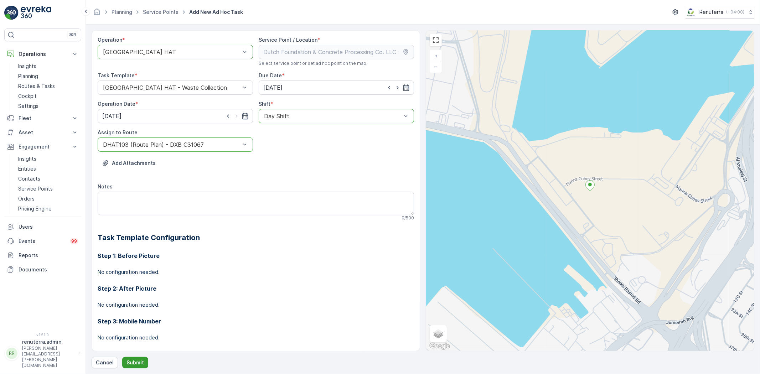
click at [134, 362] on p "Submit" at bounding box center [134, 362] width 17 height 7
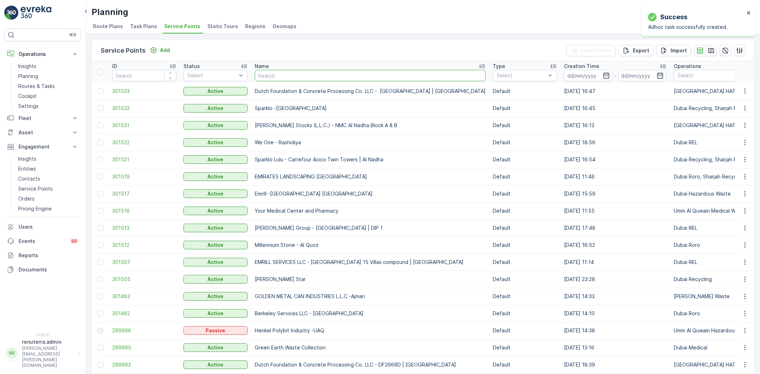
click at [277, 73] on input "text" at bounding box center [370, 75] width 231 height 11
type input "Yousuf Lootah Contracting LLC - Obaid Almheiri Project | Nad Al Sheba 3"
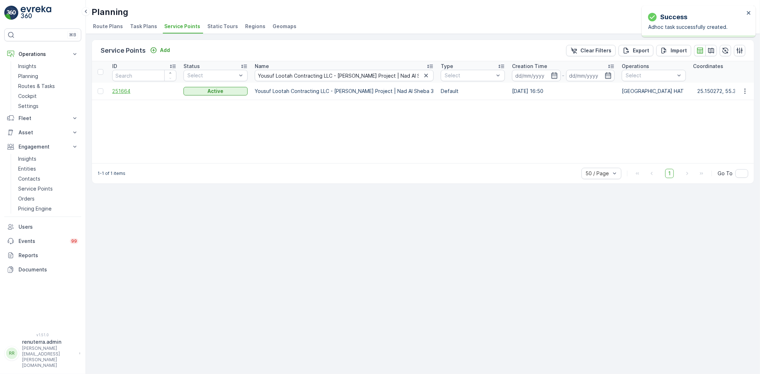
click at [128, 90] on span "251664" at bounding box center [144, 91] width 64 height 7
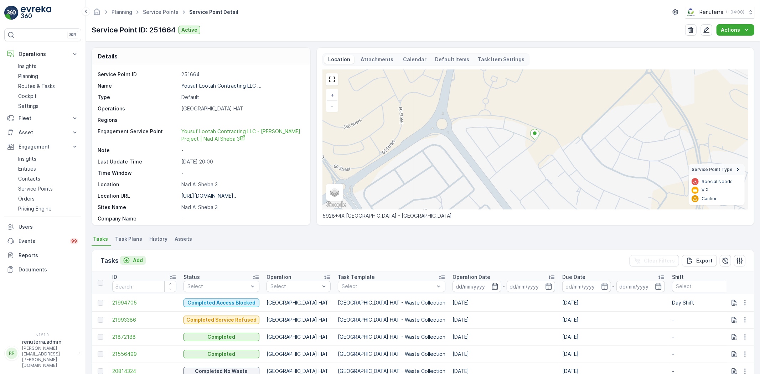
click at [136, 260] on p "Add" at bounding box center [138, 260] width 10 height 7
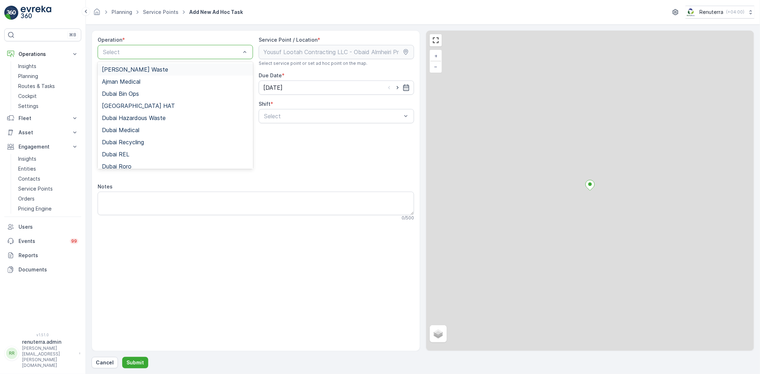
drag, startPoint x: 172, startPoint y: 53, endPoint x: 169, endPoint y: 58, distance: 4.9
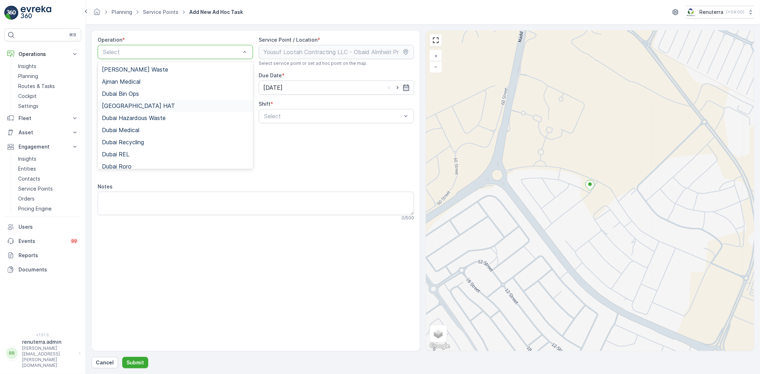
click at [128, 105] on span "Dubai HAT" at bounding box center [138, 106] width 73 height 6
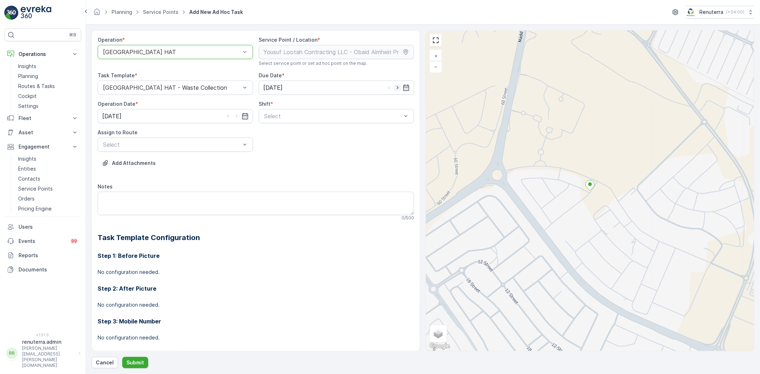
click at [395, 84] on icon "button" at bounding box center [397, 87] width 7 height 7
type input "[DATE]"
click at [235, 114] on icon "button" at bounding box center [236, 116] width 7 height 7
type input "[DATE]"
click at [275, 132] on span "Day Shift" at bounding box center [275, 133] width 25 height 6
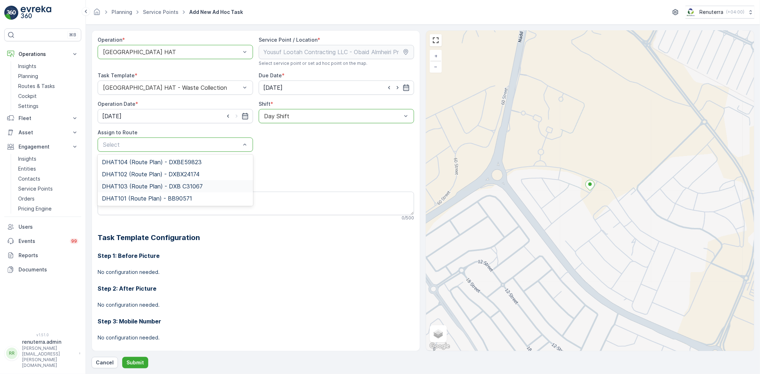
click at [131, 186] on span "DHAT103 (Route Plan) - DXB C31067" at bounding box center [152, 186] width 101 height 6
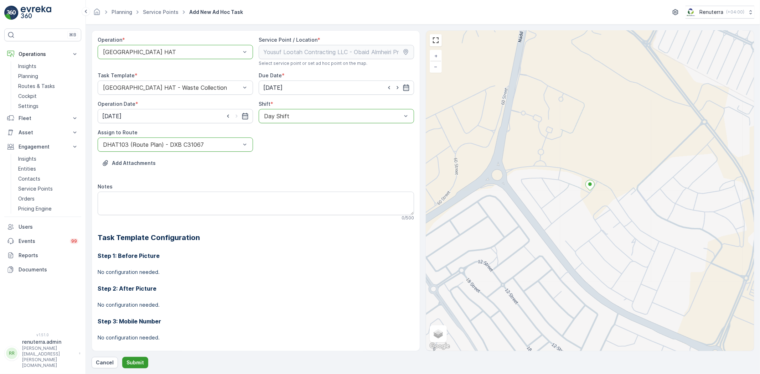
click at [136, 359] on p "Submit" at bounding box center [134, 362] width 17 height 7
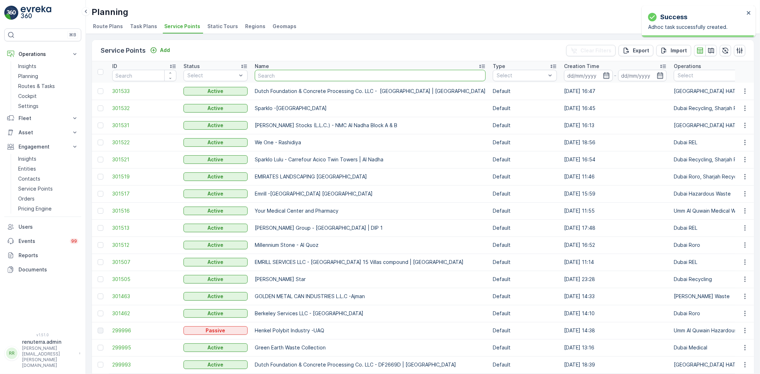
click at [268, 76] on input "text" at bounding box center [370, 75] width 231 height 11
type input "Italian Planters L.L.C -R456 WASL OASIS II - 24 Blocks"
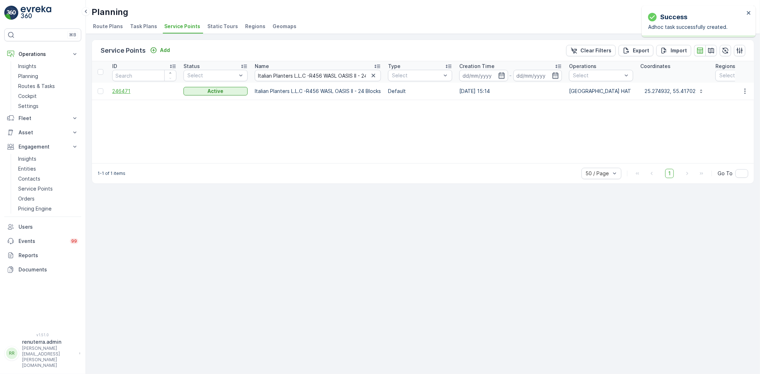
click at [126, 91] on span "246471" at bounding box center [144, 91] width 64 height 7
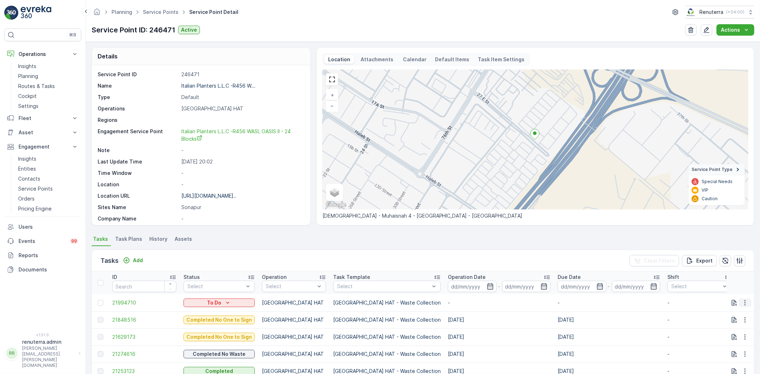
click at [745, 301] on icon "button" at bounding box center [744, 302] width 7 height 7
click at [724, 335] on span "Change Route" at bounding box center [726, 332] width 35 height 7
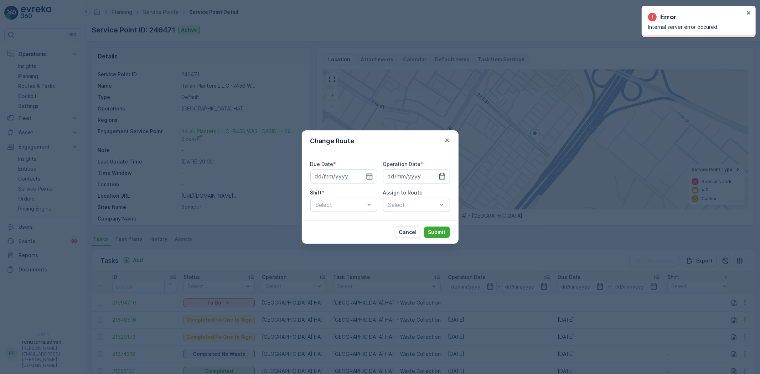
click at [368, 173] on icon "button" at bounding box center [369, 176] width 7 height 7
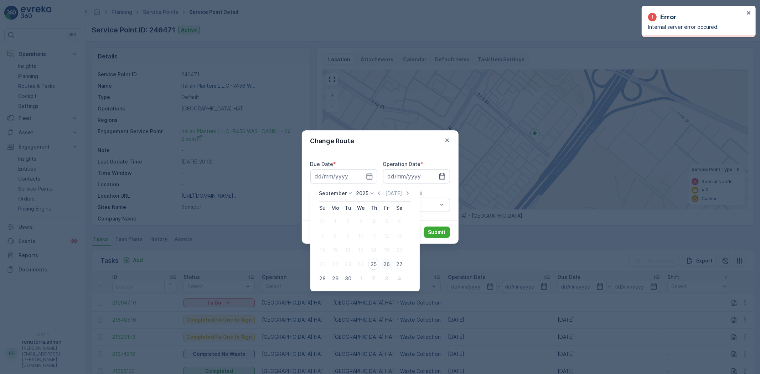
click at [385, 264] on div "26" at bounding box center [386, 264] width 11 height 11
type input "[DATE]"
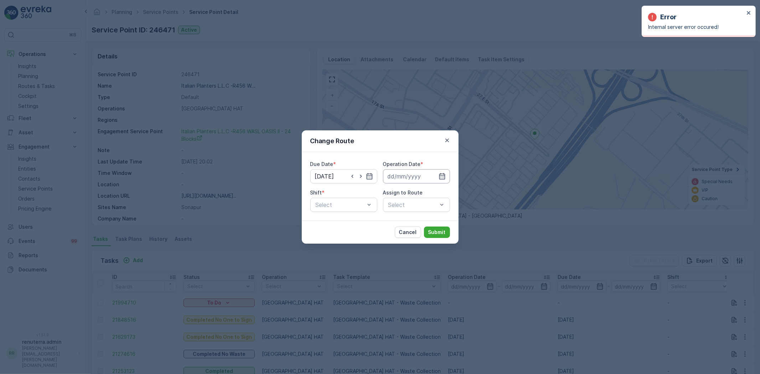
click at [412, 176] on input at bounding box center [416, 176] width 67 height 14
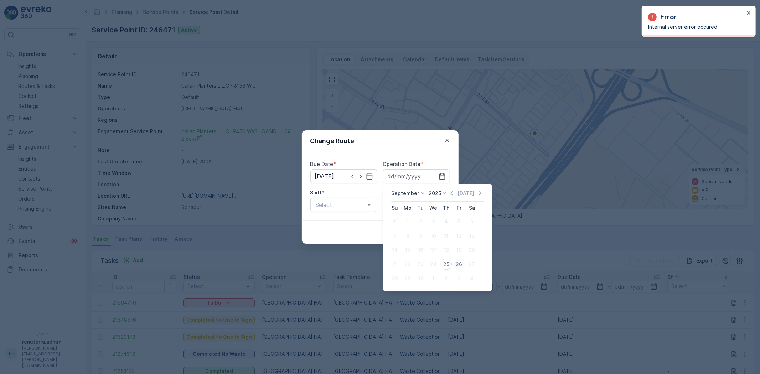
click at [458, 262] on div "26" at bounding box center [458, 264] width 11 height 11
type input "[DATE]"
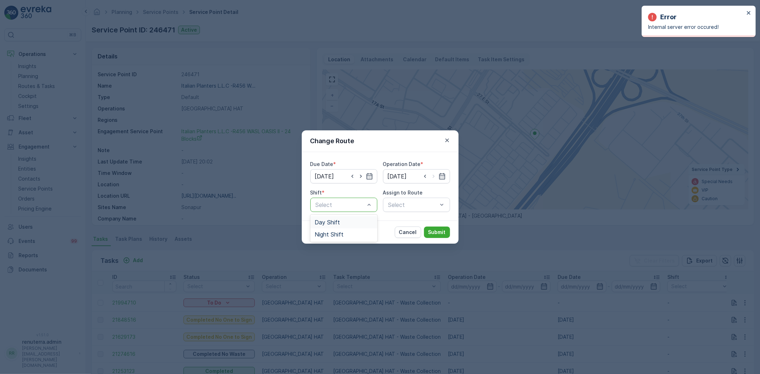
click at [330, 223] on span "Day Shift" at bounding box center [327, 222] width 25 height 6
click at [398, 208] on div "Select" at bounding box center [416, 205] width 67 height 14
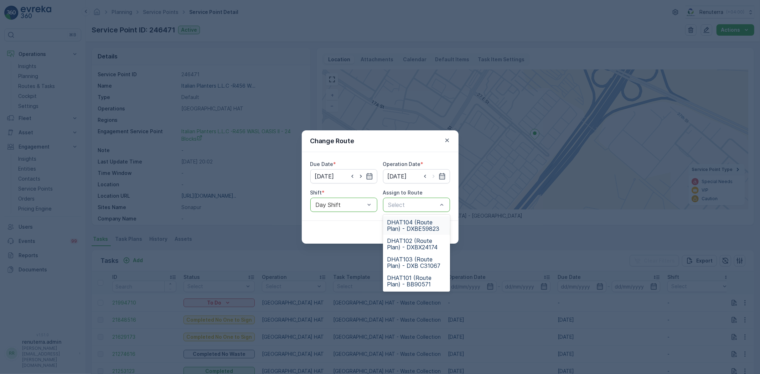
click at [404, 220] on span "DHAT104 (Route Plan) - DXBE59823" at bounding box center [416, 225] width 58 height 13
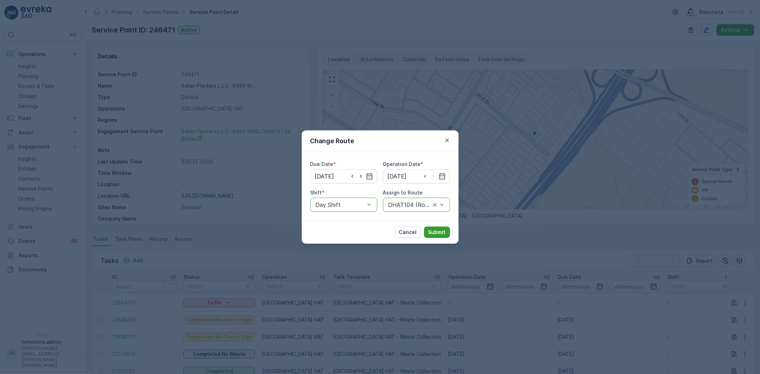
click at [439, 234] on p "Submit" at bounding box center [436, 232] width 17 height 7
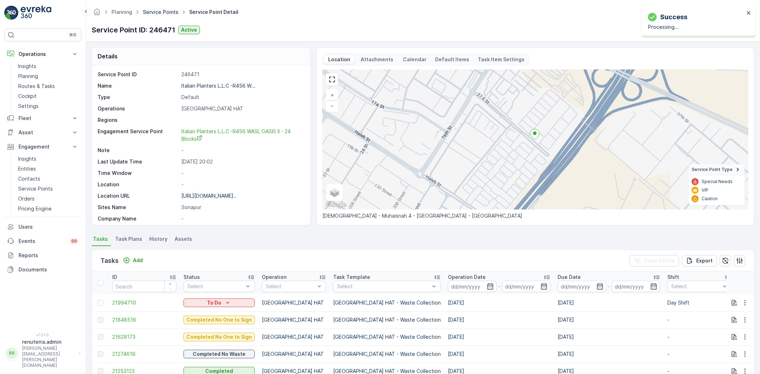
click at [164, 10] on link "Service Points" at bounding box center [161, 12] width 36 height 6
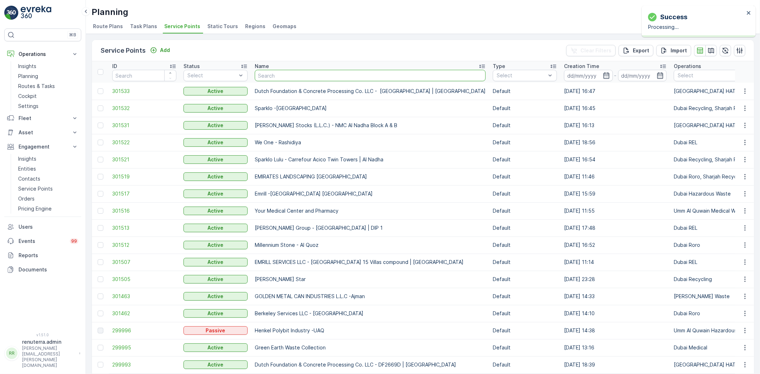
click at [310, 75] on input "text" at bounding box center [370, 75] width 231 height 11
type input "Al Fattan Properties / Khawaneej"
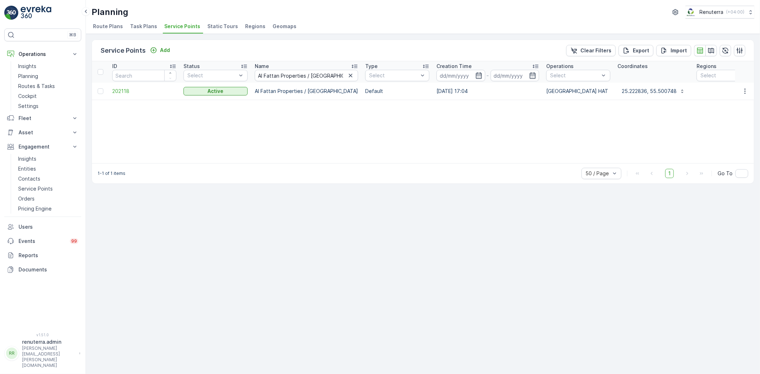
click at [120, 87] on td "202118" at bounding box center [144, 91] width 71 height 17
click at [120, 93] on span "202118" at bounding box center [144, 91] width 64 height 7
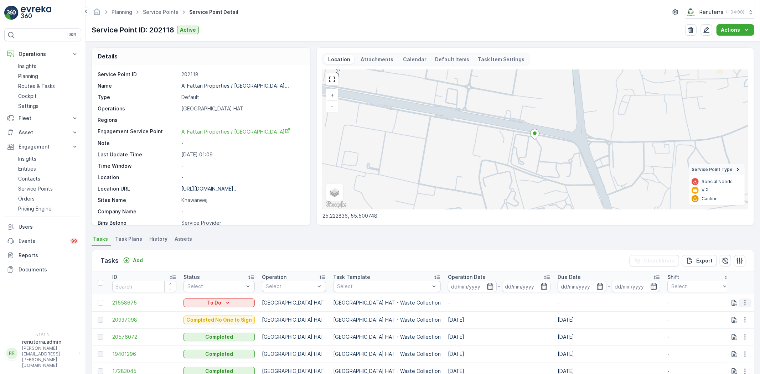
click at [743, 302] on icon "button" at bounding box center [744, 302] width 7 height 7
click at [717, 332] on span "Change Route" at bounding box center [726, 332] width 35 height 7
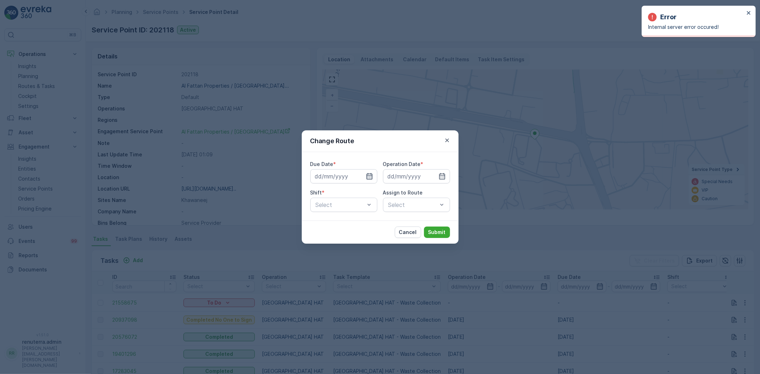
click at [366, 175] on icon "button" at bounding box center [369, 176] width 6 height 6
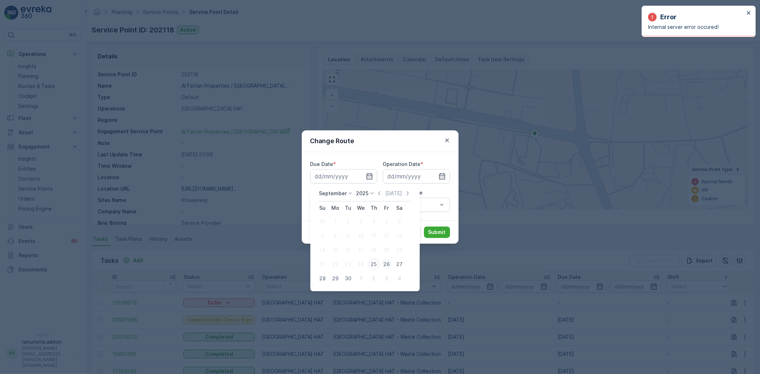
click at [386, 265] on div "26" at bounding box center [386, 264] width 11 height 11
type input "[DATE]"
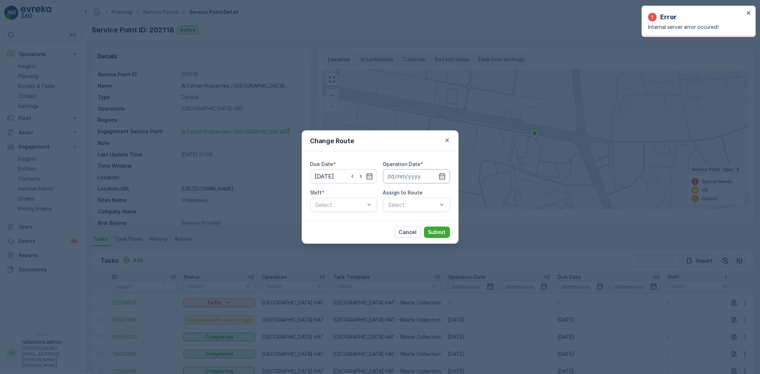
click at [408, 174] on input at bounding box center [416, 176] width 67 height 14
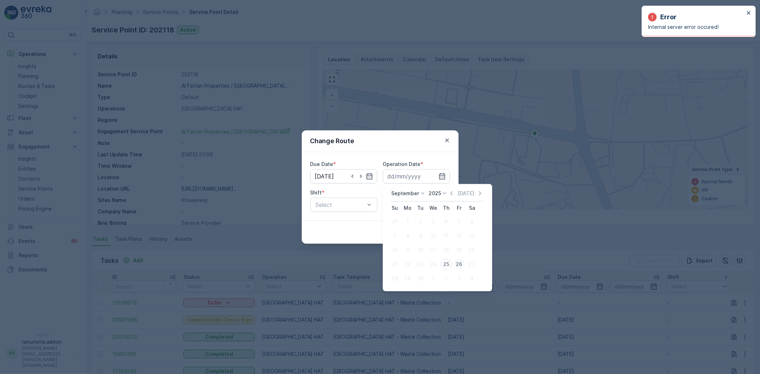
click at [455, 262] on div "26" at bounding box center [458, 264] width 11 height 11
type input "[DATE]"
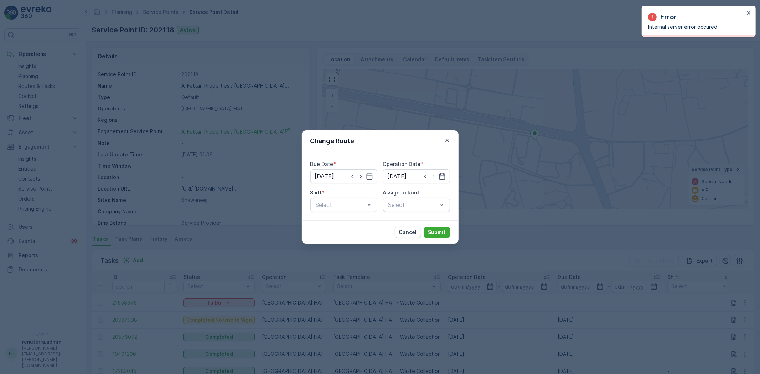
click at [354, 197] on div "Shift * Select" at bounding box center [343, 200] width 67 height 23
click at [326, 221] on span "Day Shift" at bounding box center [327, 222] width 25 height 6
click at [398, 202] on div "Select" at bounding box center [416, 205] width 67 height 14
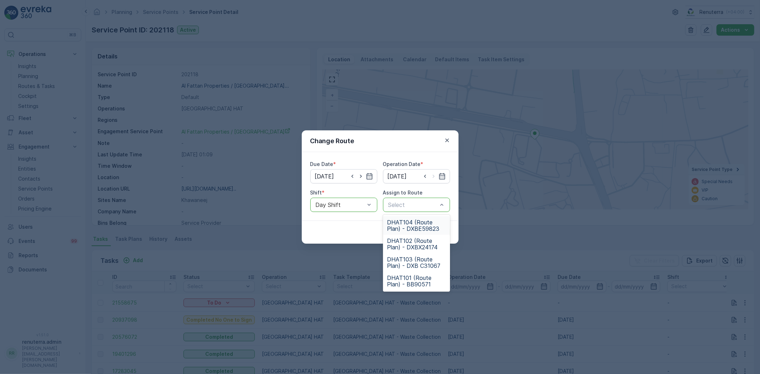
click at [408, 227] on span "DHAT104 (Route Plan) - DXBE59823" at bounding box center [416, 225] width 58 height 13
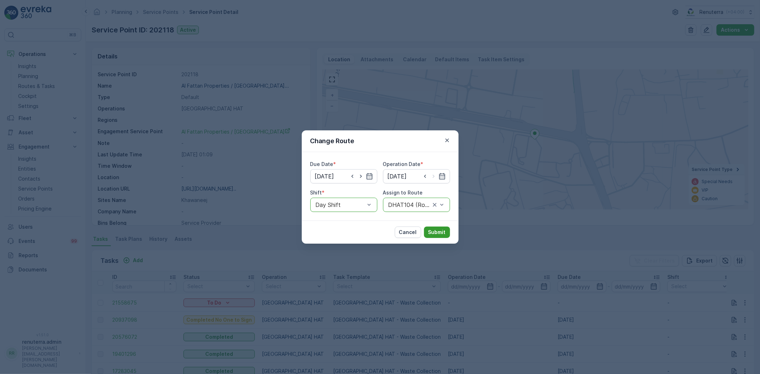
click at [437, 233] on p "Submit" at bounding box center [436, 232] width 17 height 7
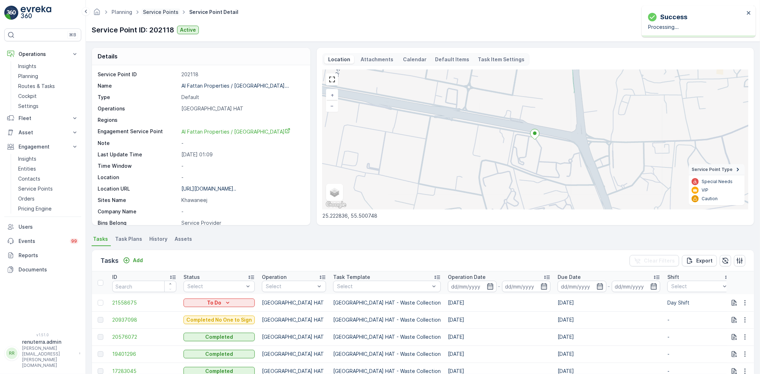
click at [157, 12] on link "Service Points" at bounding box center [161, 12] width 36 height 6
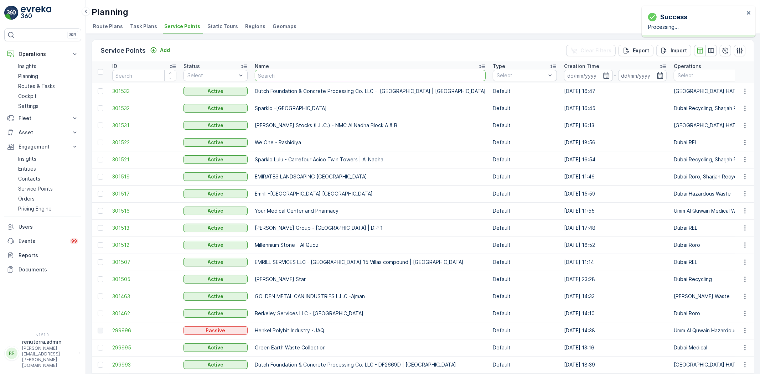
click at [283, 73] on input "text" at bounding box center [370, 75] width 231 height 11
paste input "Italian Planters L.L.C - Dubai Production City"
type input "Italian Planters L.L.C - Dubai Production City"
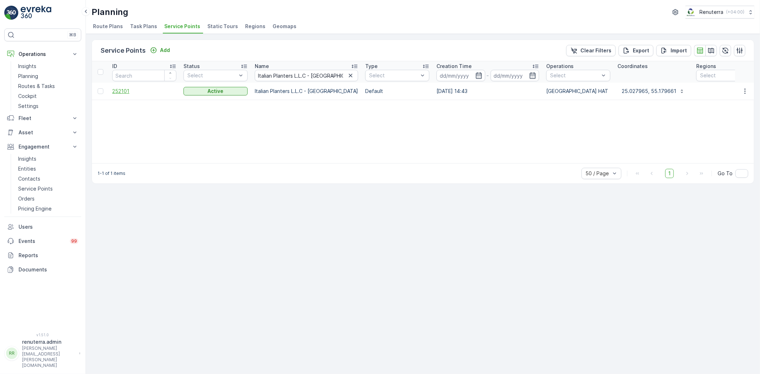
click at [125, 88] on span "252101" at bounding box center [144, 91] width 64 height 7
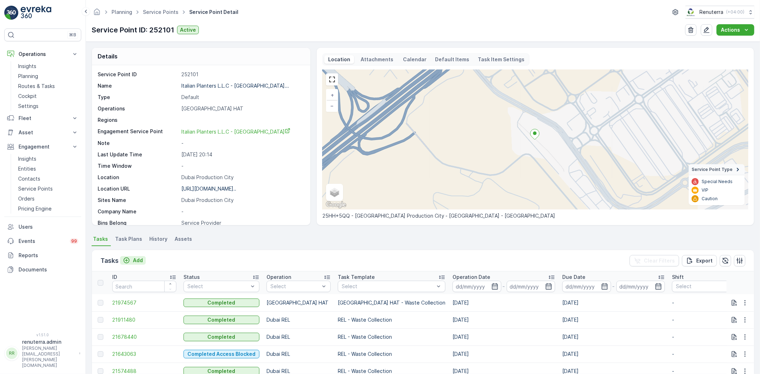
click at [133, 259] on p "Add" at bounding box center [138, 260] width 10 height 7
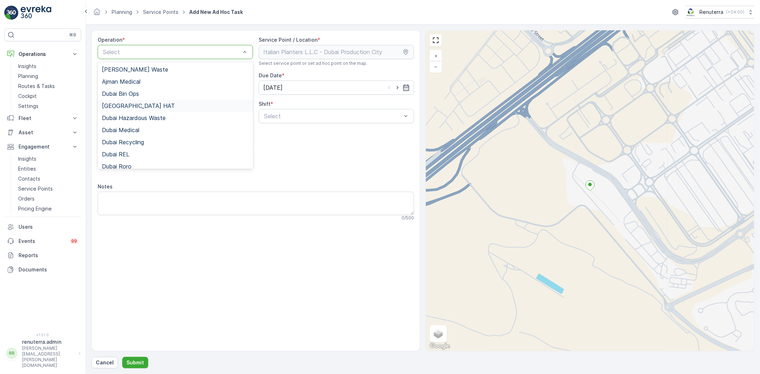
click at [130, 106] on span "Dubai HAT" at bounding box center [138, 106] width 73 height 6
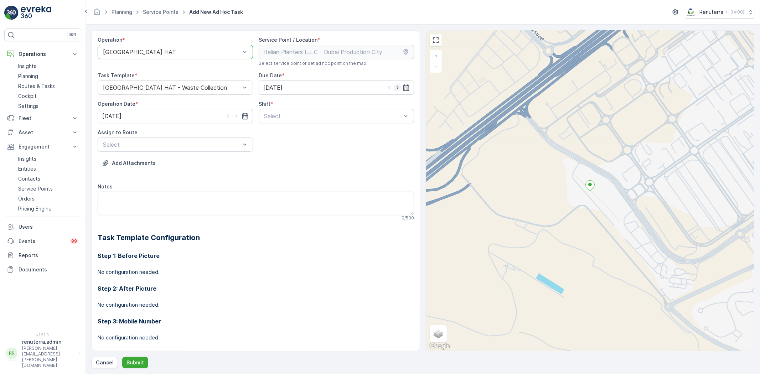
click at [397, 90] on icon "button" at bounding box center [397, 87] width 7 height 7
type input "[DATE]"
click at [234, 110] on input "25.09.2025" at bounding box center [175, 116] width 155 height 14
click at [175, 204] on div "26" at bounding box center [173, 204] width 11 height 11
type input "[DATE]"
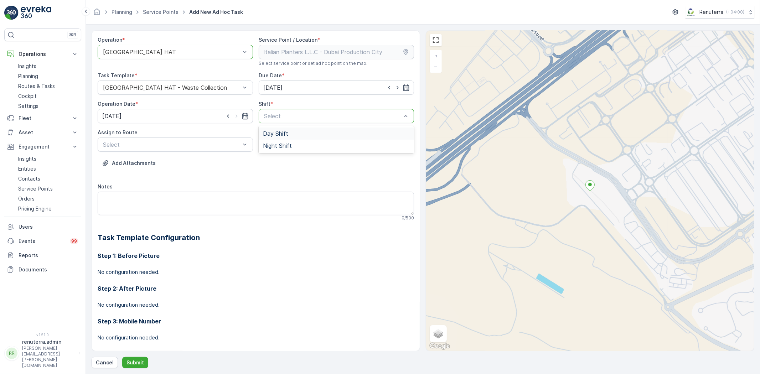
click at [276, 133] on span "Day Shift" at bounding box center [275, 133] width 25 height 6
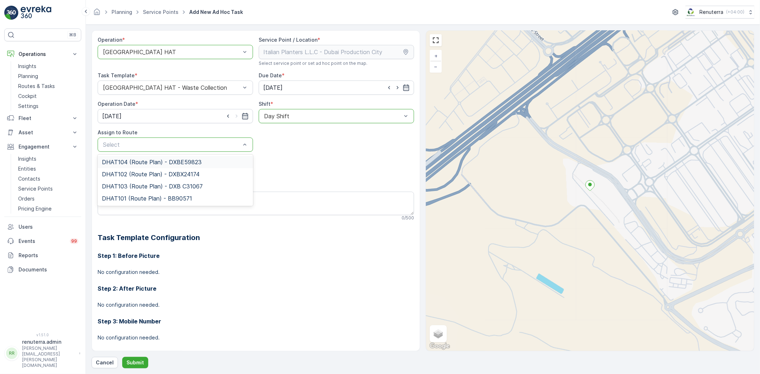
click at [123, 162] on span "DHAT104 (Route Plan) - DXBE59823" at bounding box center [152, 162] width 100 height 6
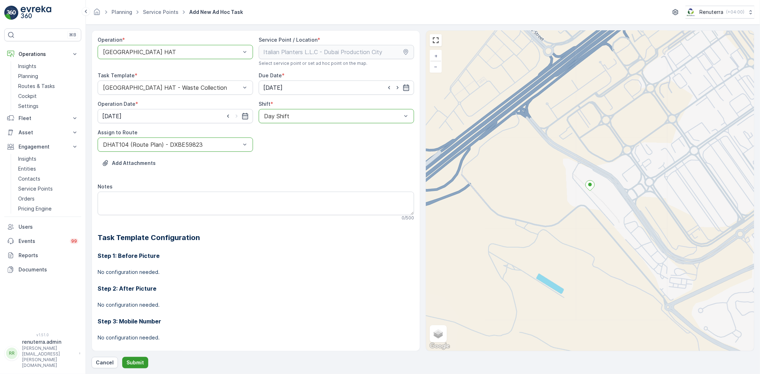
click at [142, 358] on button "Submit" at bounding box center [135, 362] width 26 height 11
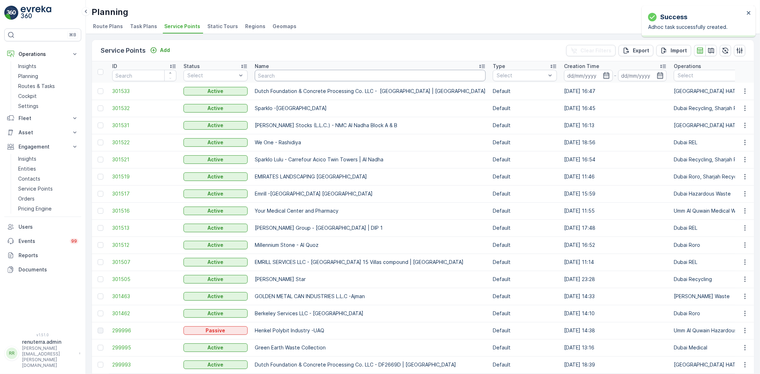
click at [270, 74] on input "text" at bounding box center [370, 75] width 231 height 11
paste input "Italian Planters L.L.C - Casa Family | Motor City"
type input "Italian Planters L.L.C - Casa Family | Motor City"
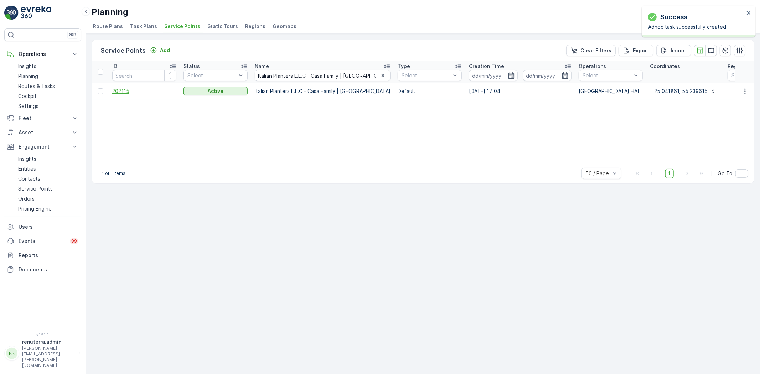
click at [120, 92] on span "202115" at bounding box center [144, 91] width 64 height 7
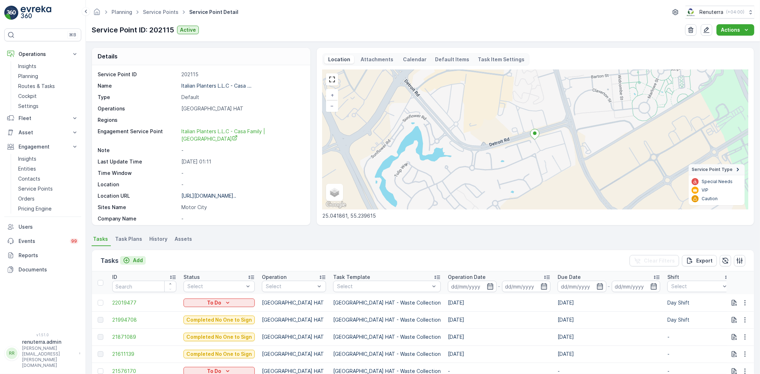
click at [137, 259] on p "Add" at bounding box center [138, 260] width 10 height 7
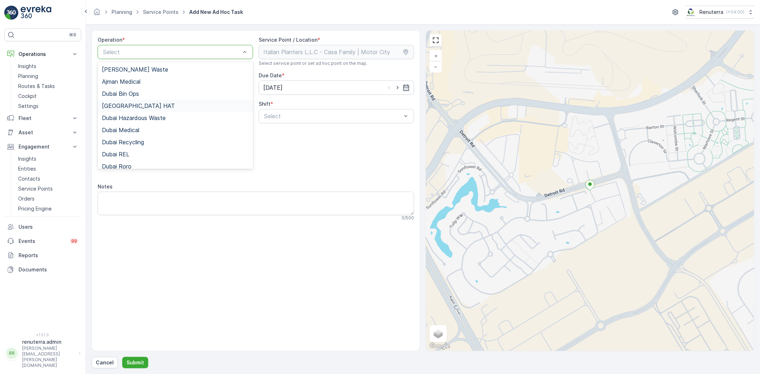
click at [126, 105] on span "Dubai HAT" at bounding box center [138, 106] width 73 height 6
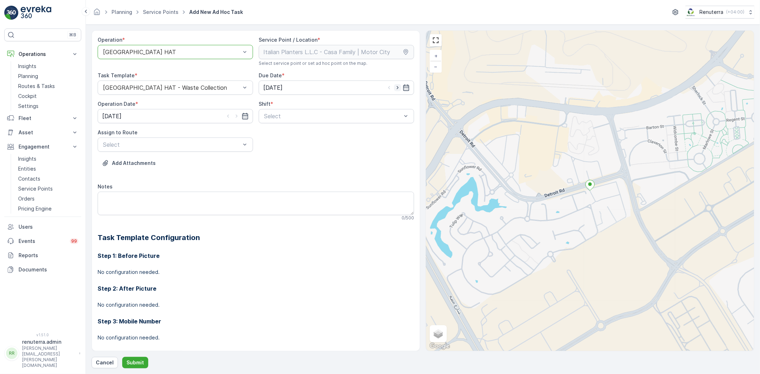
click at [395, 85] on icon "button" at bounding box center [397, 87] width 7 height 7
type input "[DATE]"
click at [234, 116] on icon "button" at bounding box center [236, 116] width 7 height 7
type input "[DATE]"
click at [272, 136] on span "Day Shift" at bounding box center [275, 133] width 25 height 6
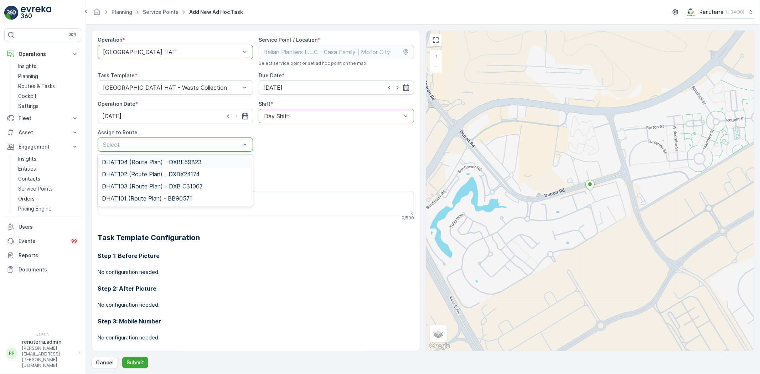
click at [131, 159] on span "DHAT104 (Route Plan) - DXBE59823" at bounding box center [152, 162] width 100 height 6
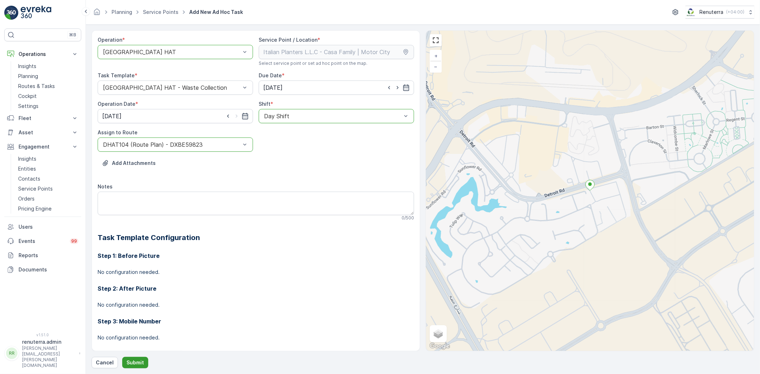
click at [134, 360] on p "Submit" at bounding box center [134, 362] width 17 height 7
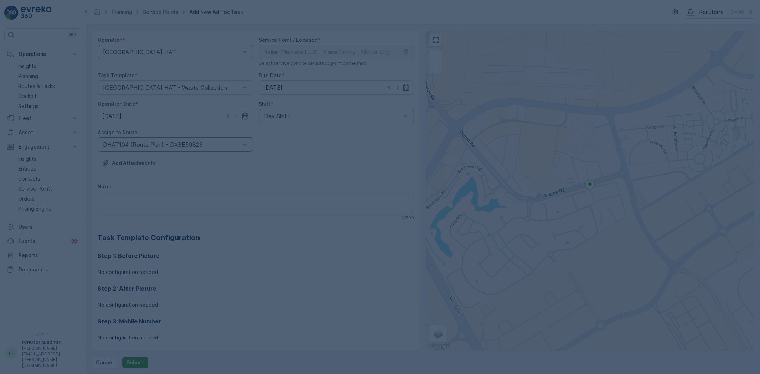
click at [132, 360] on div at bounding box center [380, 187] width 760 height 374
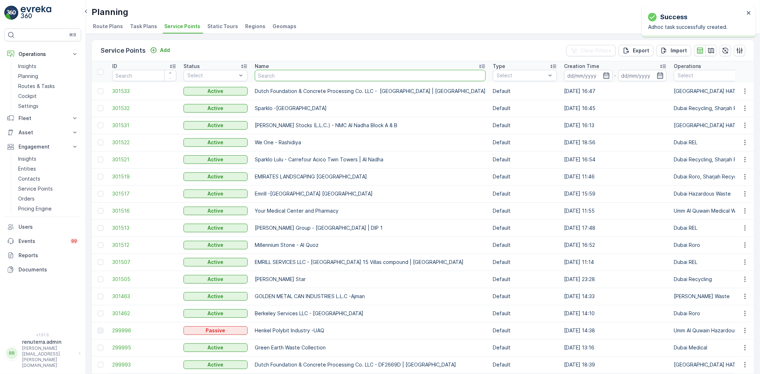
click at [279, 76] on input "text" at bounding box center [370, 75] width 231 height 11
paste input "Technical Glass & Aluminium Co. LLC - Factory 2 | Jabel Ali"
type input "Technical Glass & Aluminium Co. LLC - Factory 2 | Jabel Ali"
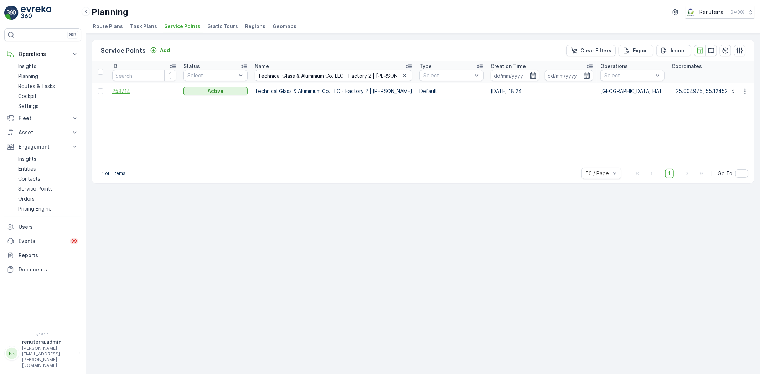
click at [115, 91] on span "253714" at bounding box center [144, 91] width 64 height 7
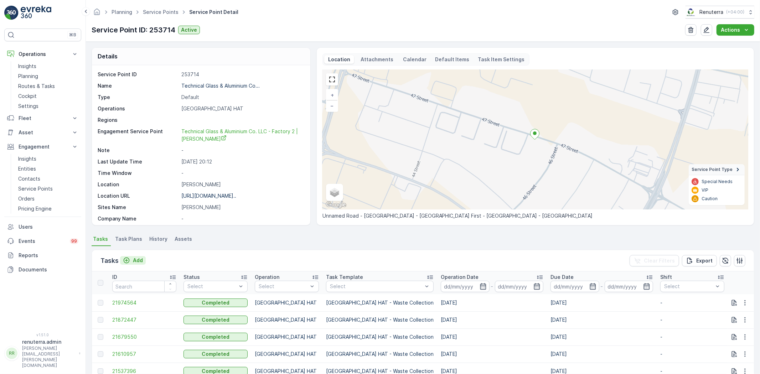
click at [138, 262] on p "Add" at bounding box center [138, 260] width 10 height 7
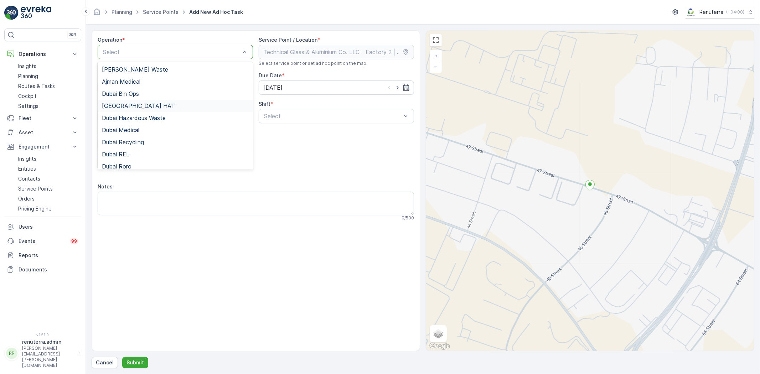
click at [129, 104] on span "Dubai HAT" at bounding box center [138, 106] width 73 height 6
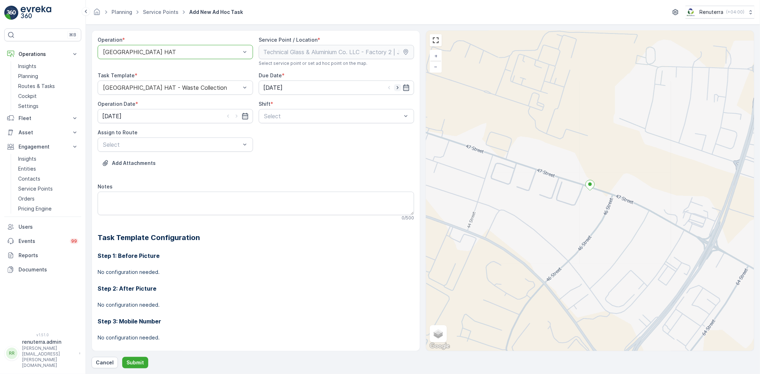
click at [397, 85] on icon "button" at bounding box center [397, 87] width 7 height 7
type input "[DATE]"
click at [235, 114] on icon "button" at bounding box center [236, 116] width 7 height 7
type input "[DATE]"
click at [271, 132] on span "Day Shift" at bounding box center [275, 133] width 25 height 6
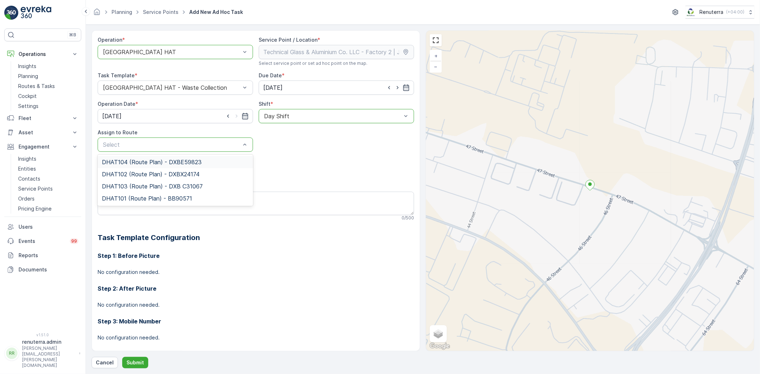
click at [129, 161] on span "DHAT104 (Route Plan) - DXBE59823" at bounding box center [152, 162] width 100 height 6
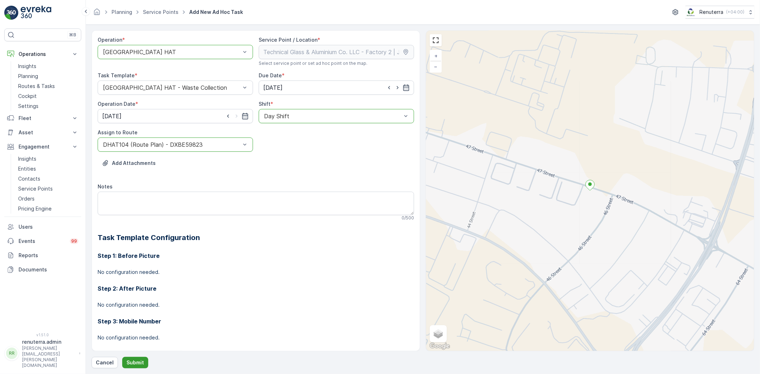
click at [133, 363] on p "Submit" at bounding box center [134, 362] width 17 height 7
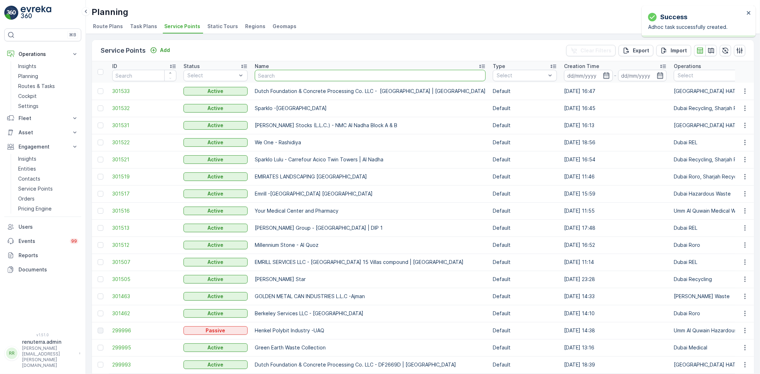
type input "SOBHA CONSTRUCTIONS LLC - RIVERSIDE CRESCENT Module 1 | Ras Al Khor"
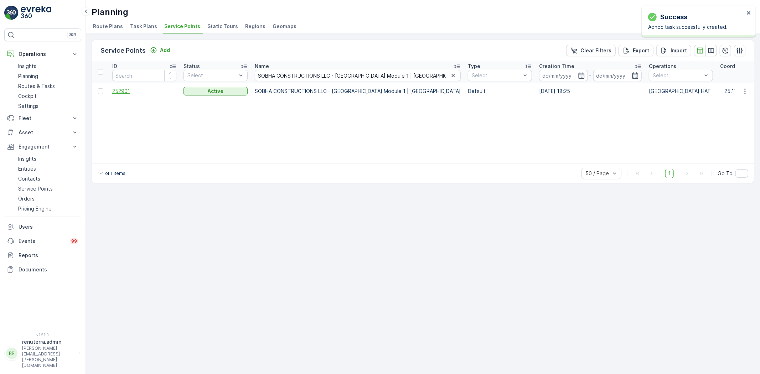
click at [120, 90] on span "252901" at bounding box center [144, 91] width 64 height 7
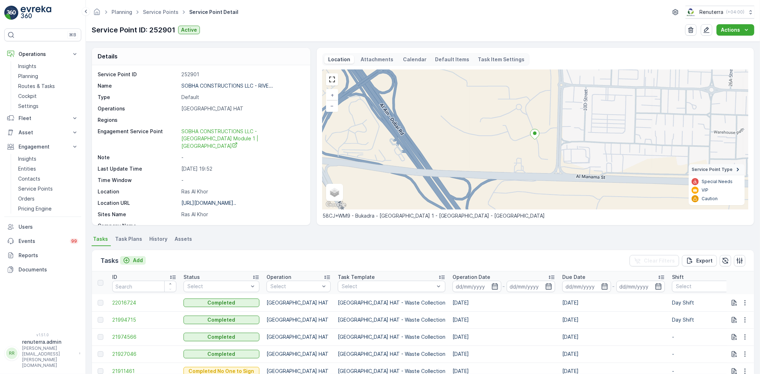
click at [138, 259] on p "Add" at bounding box center [138, 260] width 10 height 7
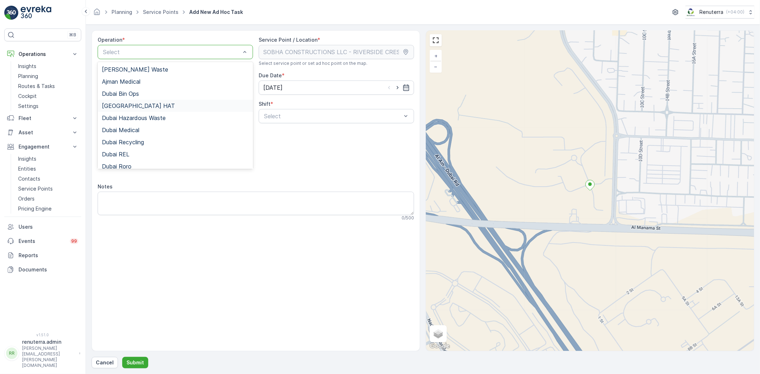
click at [131, 108] on div "Dubai HAT" at bounding box center [175, 106] width 147 height 6
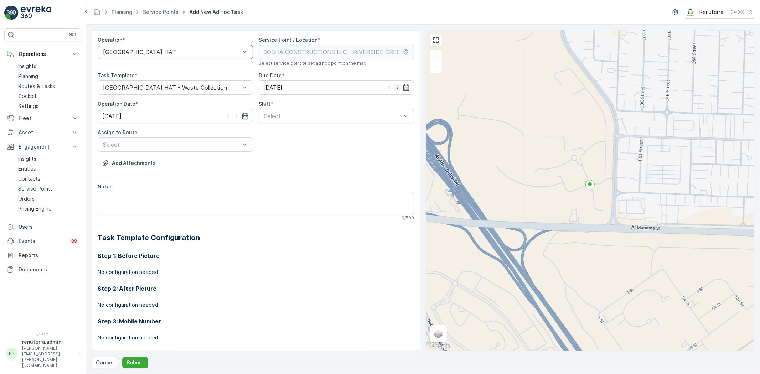
click at [395, 84] on icon "button" at bounding box center [397, 87] width 7 height 7
type input "[DATE]"
click at [235, 116] on icon "button" at bounding box center [236, 116] width 7 height 7
type input "[DATE]"
click at [272, 134] on span "Day Shift" at bounding box center [275, 133] width 25 height 6
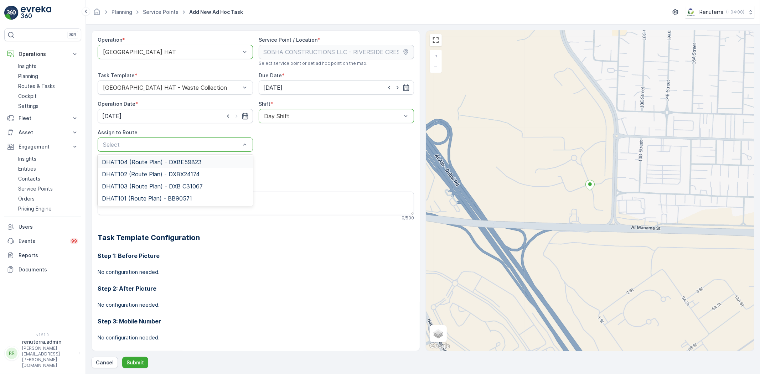
click at [132, 164] on span "DHAT104 (Route Plan) - DXBE59823" at bounding box center [152, 162] width 100 height 6
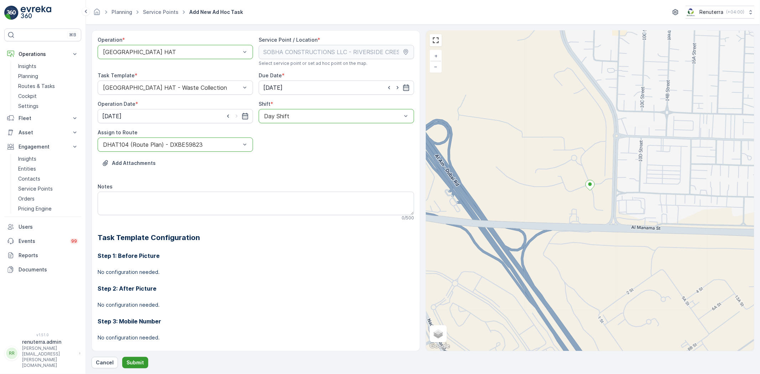
click at [130, 365] on p "Submit" at bounding box center [134, 362] width 17 height 7
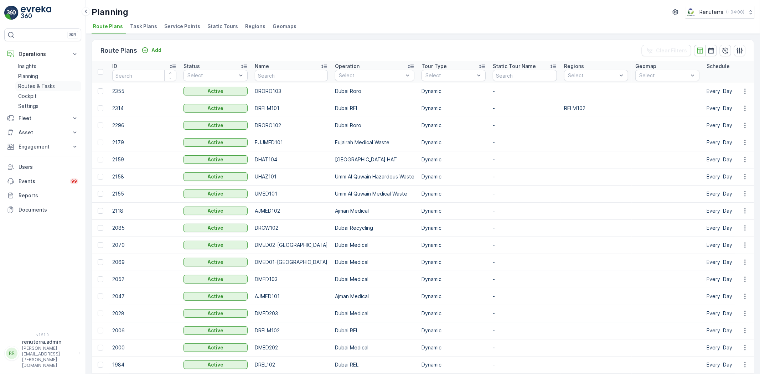
click at [27, 84] on p "Routes & Tasks" at bounding box center [36, 86] width 37 height 7
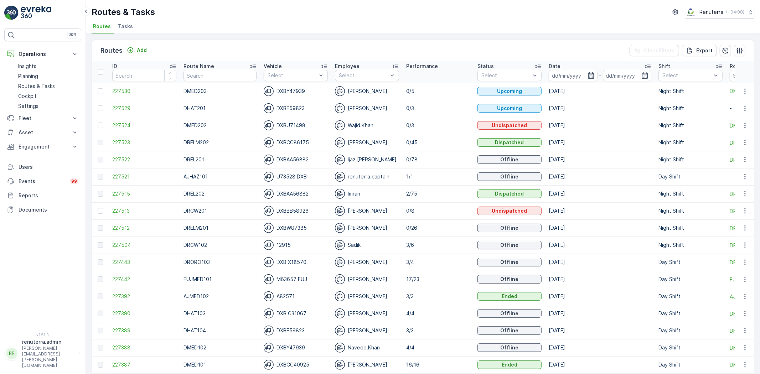
click at [588, 73] on icon "button" at bounding box center [591, 75] width 6 height 6
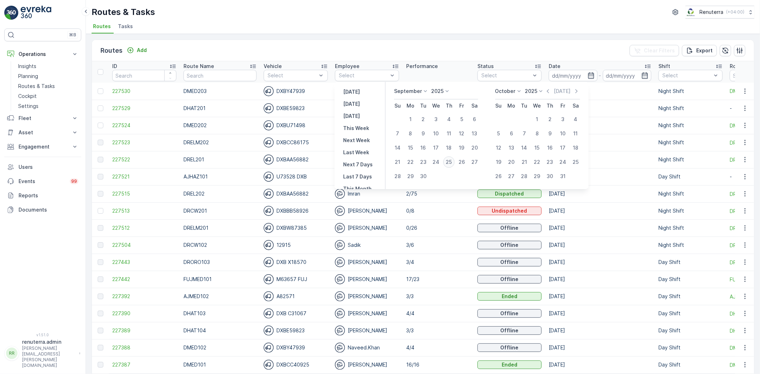
click at [450, 159] on div "25" at bounding box center [448, 161] width 11 height 11
type input "[DATE]"
click at [450, 159] on div "25" at bounding box center [448, 161] width 11 height 11
type input "[DATE]"
click at [290, 10] on div "Routes & Tasks Renuterra ( +04:00 )" at bounding box center [423, 12] width 663 height 13
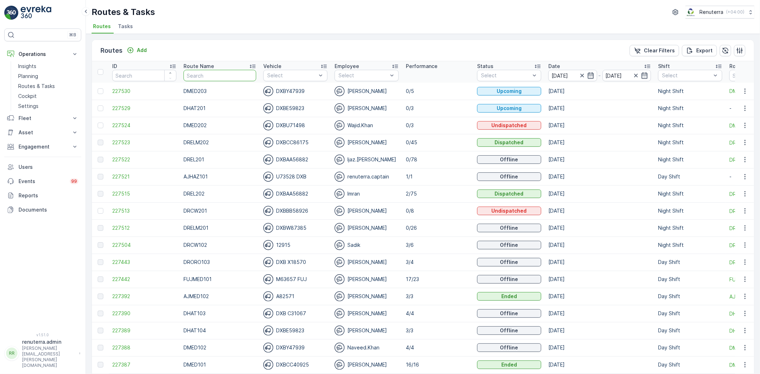
click at [215, 74] on input "text" at bounding box center [219, 75] width 73 height 11
type input "roro"
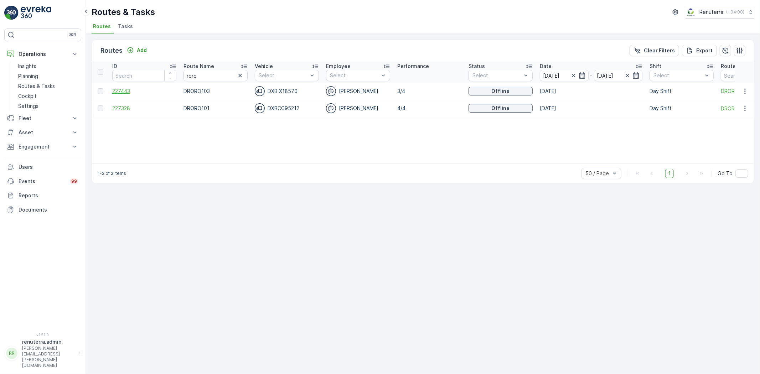
click at [119, 89] on span "227443" at bounding box center [144, 91] width 64 height 7
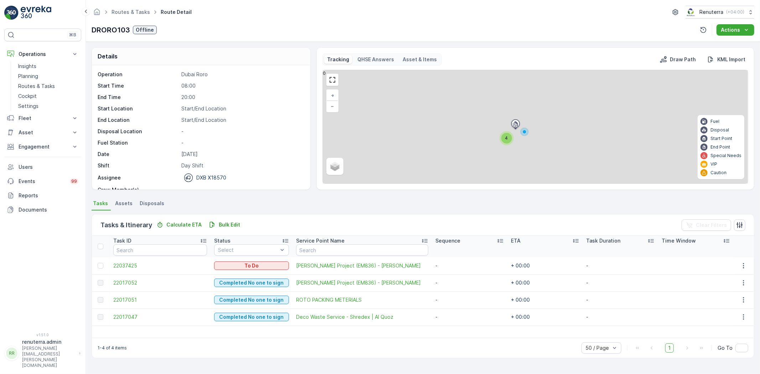
scroll to position [22, 0]
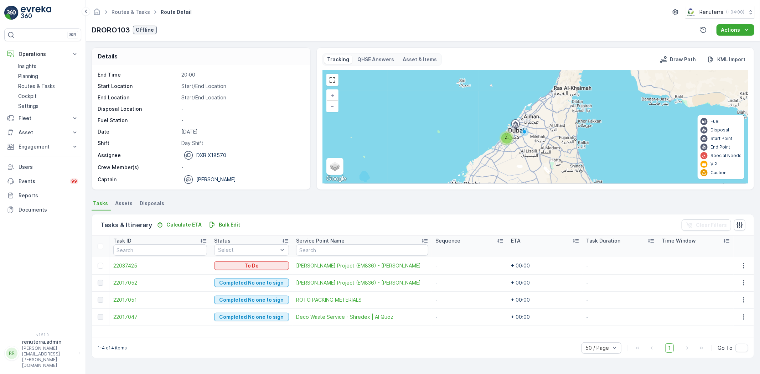
click at [120, 264] on span "22037425" at bounding box center [160, 265] width 94 height 7
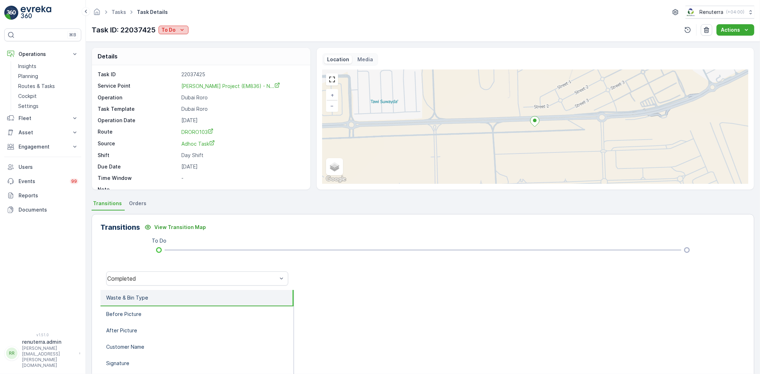
click at [180, 31] on icon "To Do" at bounding box center [181, 29] width 7 height 7
click at [201, 59] on span "Completed No one to sign" at bounding box center [194, 60] width 63 height 7
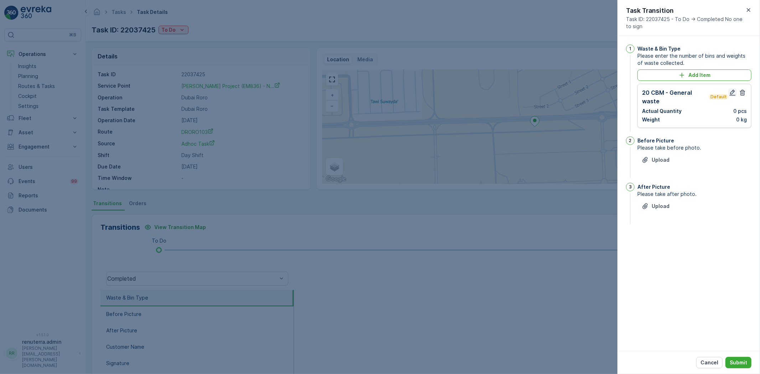
click at [730, 90] on icon "button" at bounding box center [732, 92] width 7 height 7
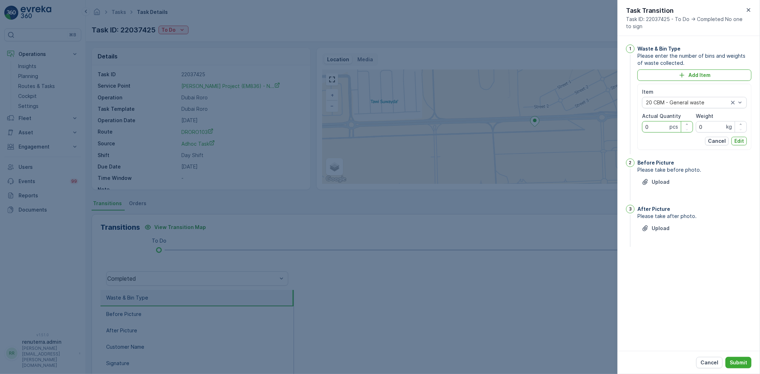
drag, startPoint x: 653, startPoint y: 124, endPoint x: 600, endPoint y: 124, distance: 53.4
click at [600, 124] on div "Tasks Task Details Renuterra ( +04:00 ) Task ID: 22037425 To Do Actions Details…" at bounding box center [423, 187] width 674 height 374
type Quantity "1"
click at [740, 140] on p "Edit" at bounding box center [739, 140] width 10 height 7
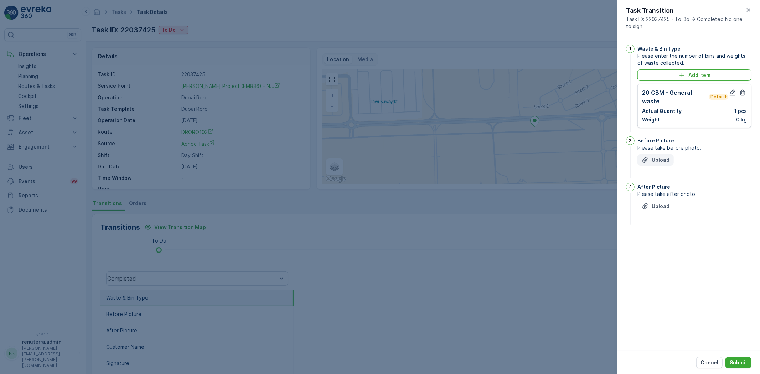
click at [665, 162] on p "Upload" at bounding box center [661, 159] width 18 height 7
click at [653, 242] on p "Upload" at bounding box center [661, 241] width 18 height 7
click at [741, 360] on p "Submit" at bounding box center [738, 362] width 17 height 7
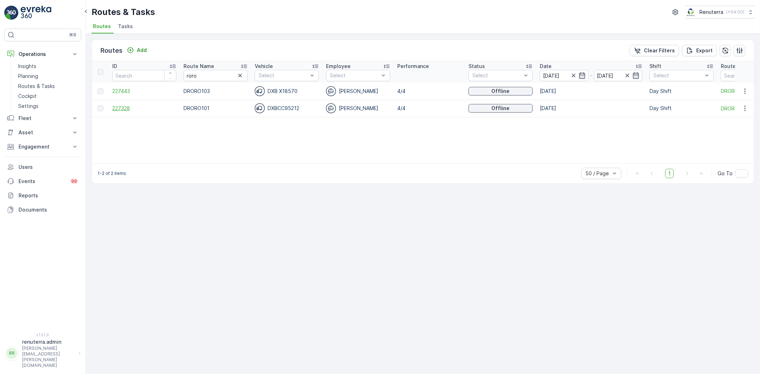
click at [123, 106] on span "227328" at bounding box center [144, 108] width 64 height 7
click at [119, 105] on span "227328" at bounding box center [144, 108] width 64 height 7
drag, startPoint x: 216, startPoint y: 73, endPoint x: 152, endPoint y: 84, distance: 63.9
click at [152, 83] on table "ID Route Name roro Vehicle Select Employee Select Performance Status Select Dat…" at bounding box center [450, 89] width 716 height 56
type input "hat"
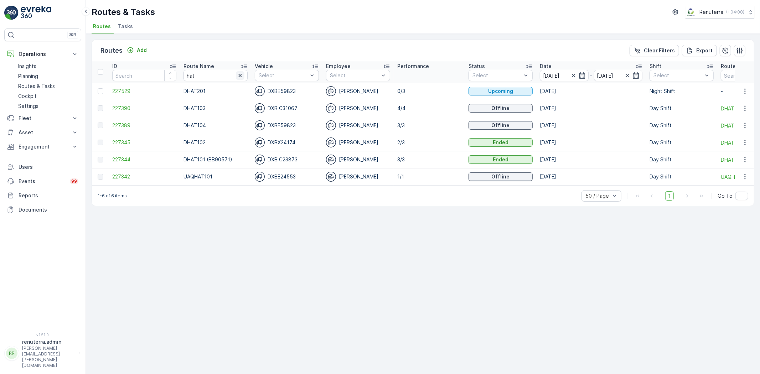
click at [242, 76] on icon "button" at bounding box center [240, 75] width 7 height 7
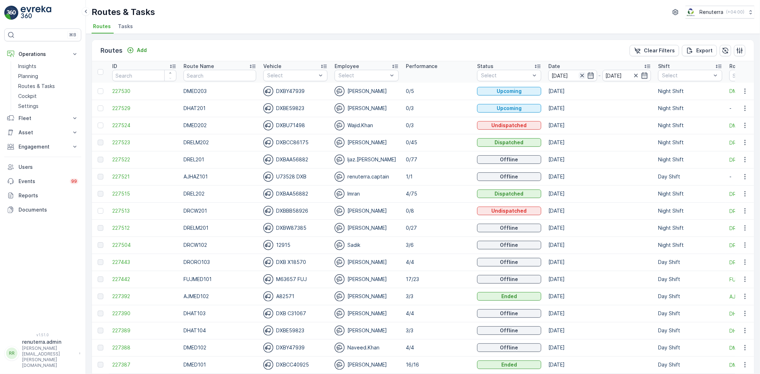
click at [578, 74] on icon "button" at bounding box center [581, 75] width 7 height 7
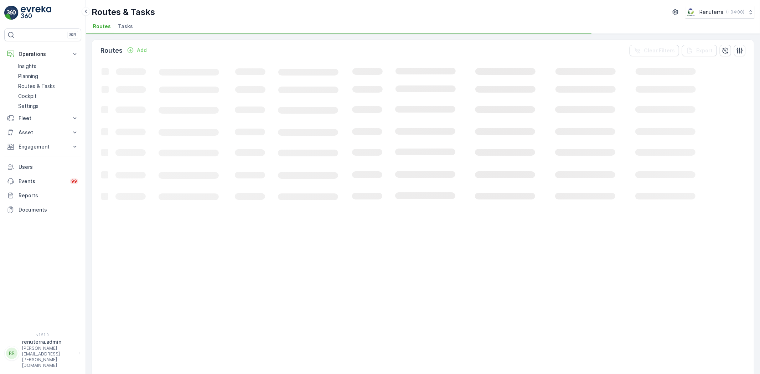
click at [119, 27] on span "Tasks" at bounding box center [125, 26] width 15 height 7
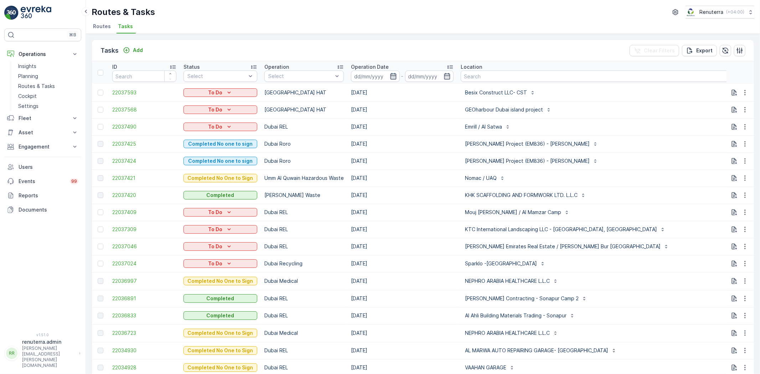
click at [390, 73] on icon "button" at bounding box center [393, 76] width 7 height 7
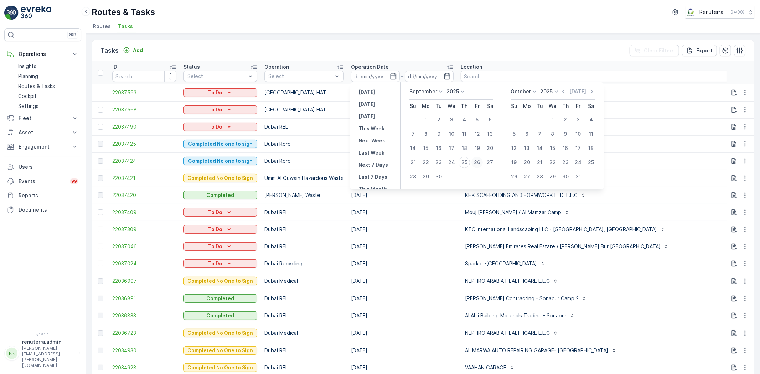
click at [479, 161] on div "26" at bounding box center [476, 162] width 11 height 11
type input "[DATE]"
click at [479, 161] on div "26" at bounding box center [476, 162] width 11 height 11
type input "[DATE]"
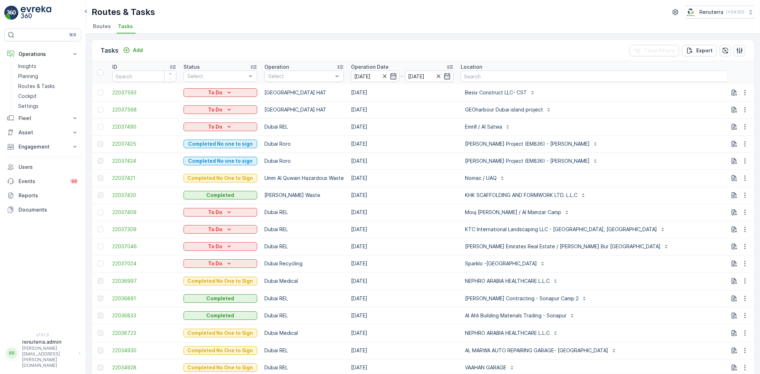
click at [360, 29] on ul "Routes Tasks" at bounding box center [420, 27] width 657 height 12
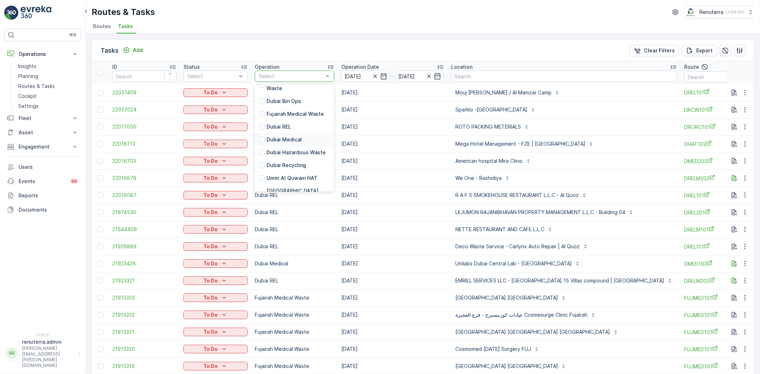
scroll to position [40, 0]
click at [281, 175] on p "Dubai HAT" at bounding box center [297, 179] width 63 height 14
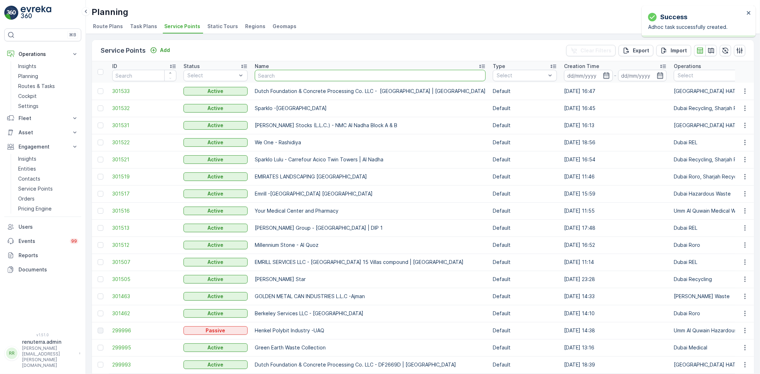
click at [315, 75] on input "text" at bounding box center [370, 75] width 231 height 11
type input "nomac"
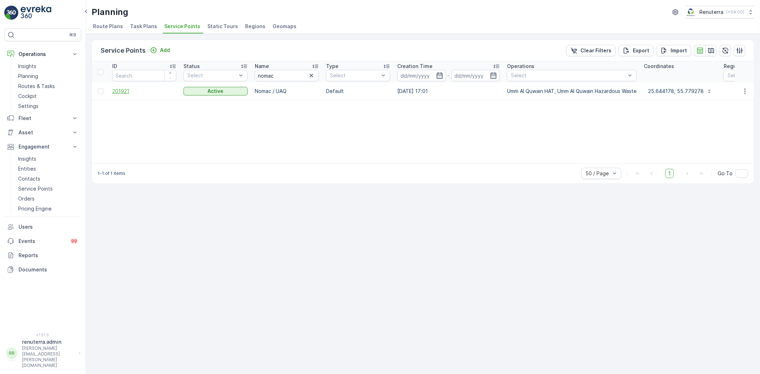
click at [125, 92] on span "201921" at bounding box center [144, 91] width 64 height 7
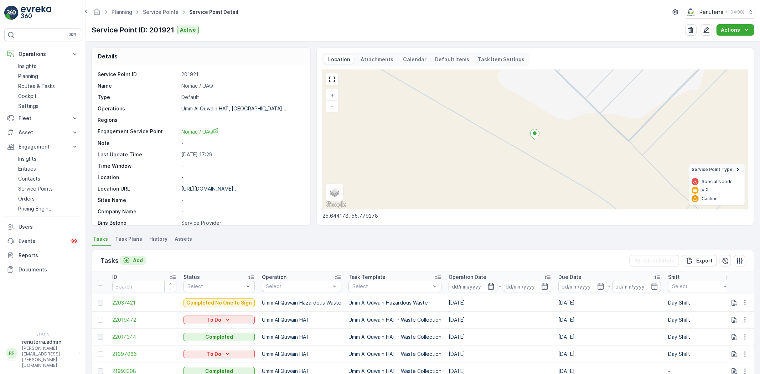
click at [137, 260] on p "Add" at bounding box center [138, 260] width 10 height 7
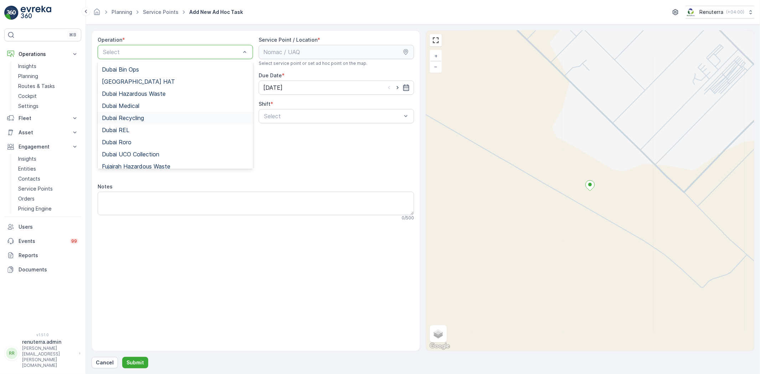
scroll to position [89, 0]
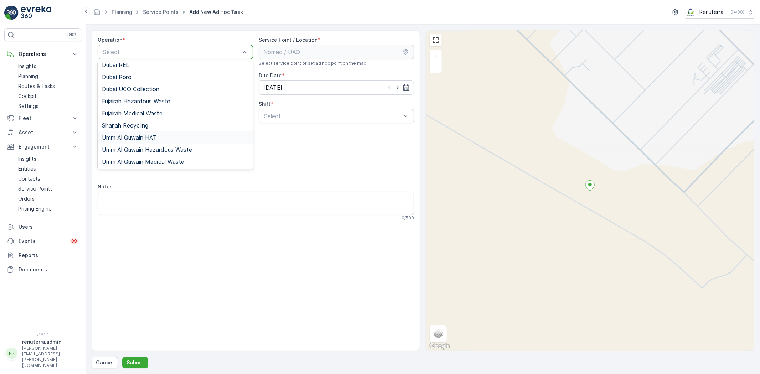
click at [142, 134] on span "Umm Al Quwain HAT" at bounding box center [129, 137] width 55 height 6
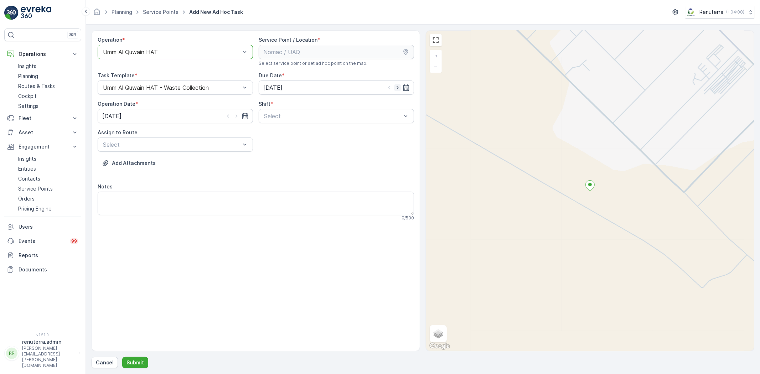
click at [396, 88] on icon "button" at bounding box center [397, 87] width 7 height 7
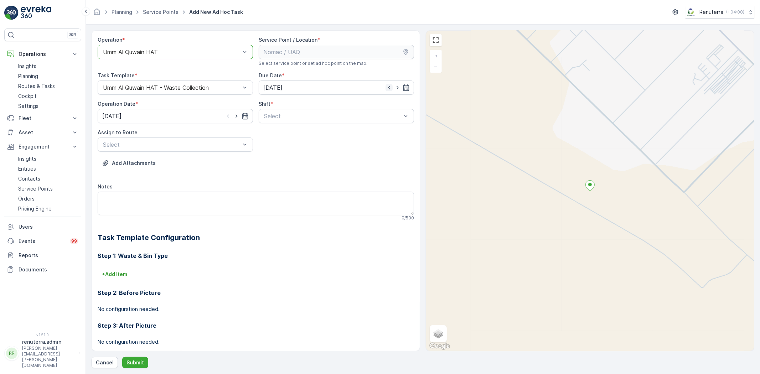
click at [386, 86] on icon "button" at bounding box center [388, 87] width 7 height 7
type input "[DATE]"
click at [267, 132] on span "Day Shift" at bounding box center [275, 133] width 25 height 6
click at [157, 161] on span "UAQHAT101 (Offline) - DXBE24553" at bounding box center [149, 162] width 95 height 6
click at [134, 359] on p "Submit" at bounding box center [134, 362] width 17 height 7
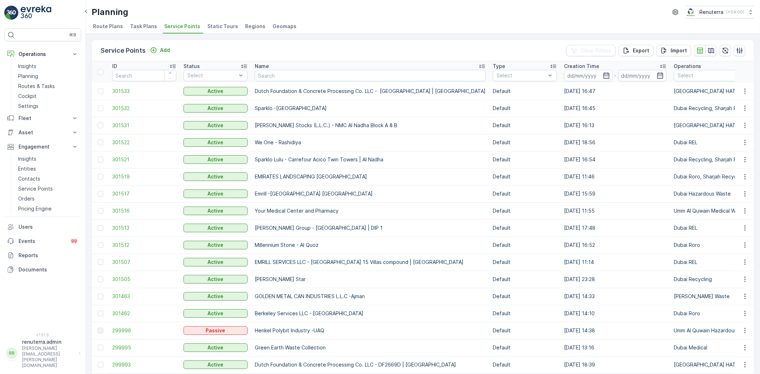
click at [272, 84] on td "Dutch Foundation & Concrete Processing Co. LLC - [GEOGRAPHIC_DATA] | [GEOGRAPHI…" at bounding box center [370, 91] width 238 height 17
click at [276, 76] on input "text" at bounding box center [370, 75] width 231 height 11
type input "nomac"
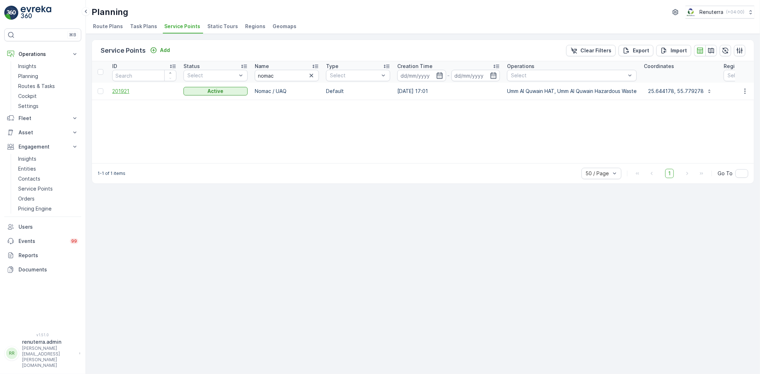
click at [122, 90] on span "201921" at bounding box center [144, 91] width 64 height 7
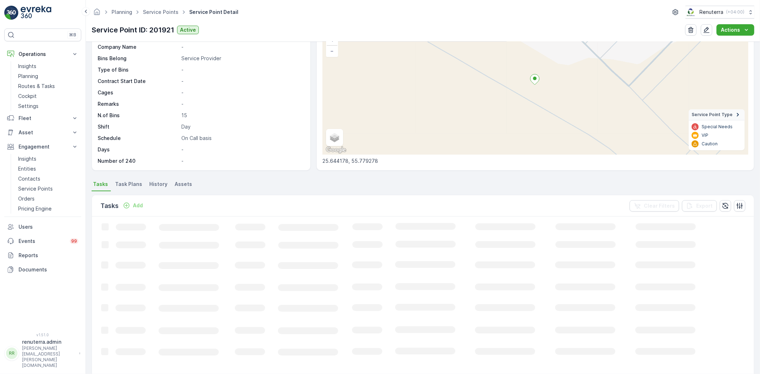
scroll to position [79, 0]
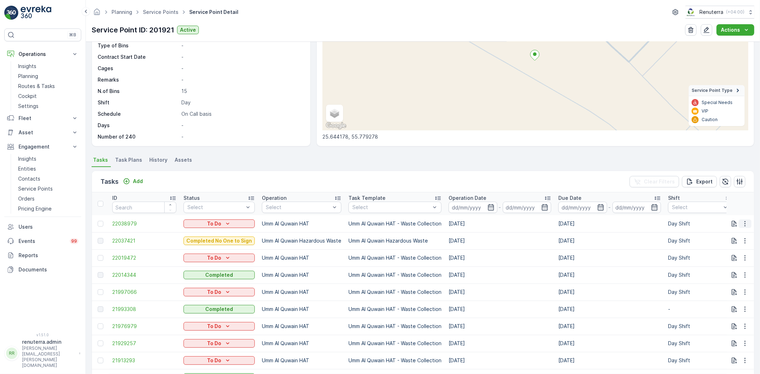
click at [745, 223] on icon "button" at bounding box center [744, 223] width 7 height 7
click at [727, 254] on span "Change Route" at bounding box center [726, 253] width 35 height 7
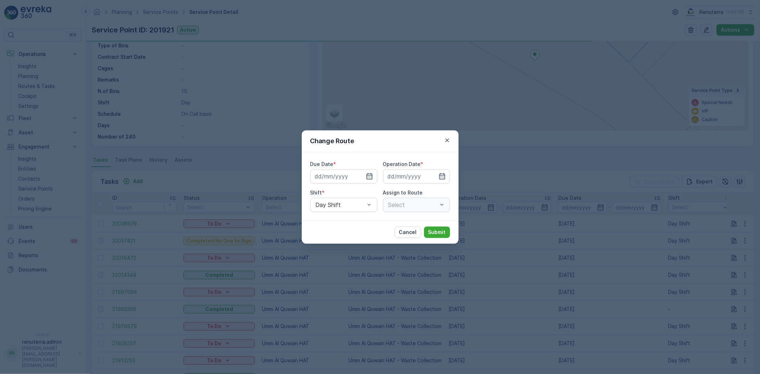
type input "[DATE]"
click at [407, 220] on span "UAQHAT101 (Offline) - DXBE24553" at bounding box center [416, 225] width 58 height 13
click at [434, 227] on button "Submit" at bounding box center [437, 232] width 26 height 11
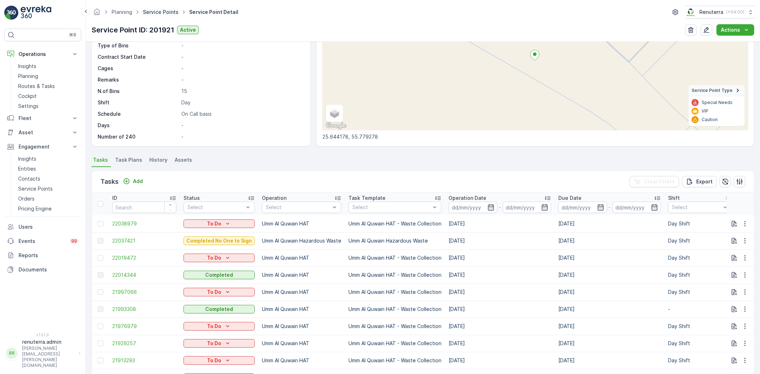
click at [156, 13] on link "Service Points" at bounding box center [161, 12] width 36 height 6
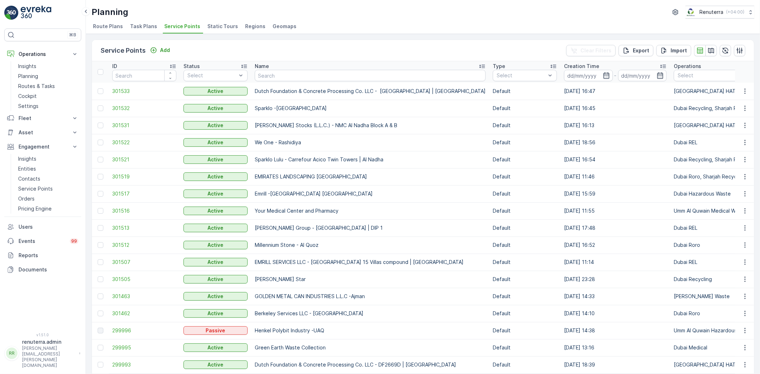
click at [266, 78] on input "text" at bounding box center [370, 75] width 231 height 11
paste input "Navtar & CO (Off Hire)"
type input "Navtar & CO (Off Hire)"
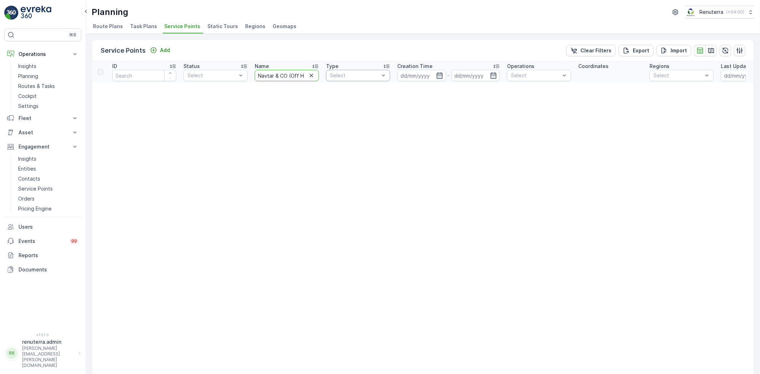
scroll to position [0, 6]
drag, startPoint x: 287, startPoint y: 73, endPoint x: 351, endPoint y: 75, distance: 64.1
type input "Navtar & CO"
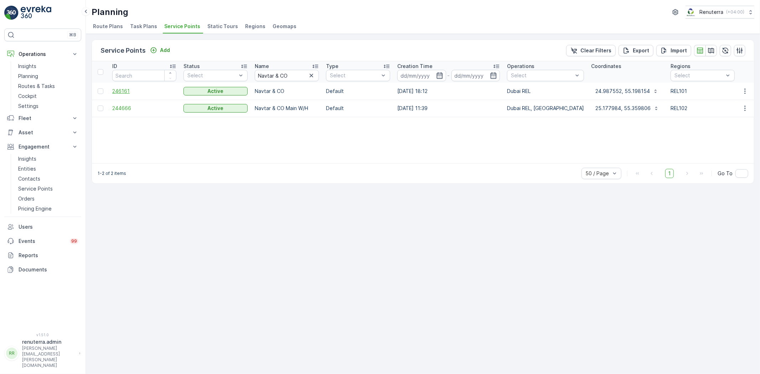
click at [127, 93] on span "246161" at bounding box center [144, 91] width 64 height 7
click at [131, 106] on span "244666" at bounding box center [144, 108] width 64 height 7
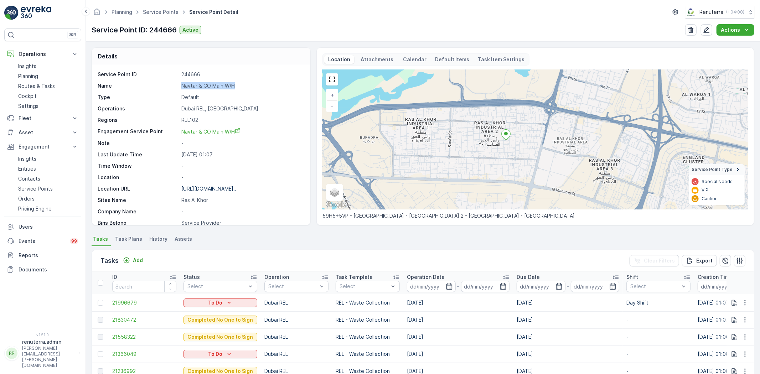
drag, startPoint x: 182, startPoint y: 83, endPoint x: 246, endPoint y: 86, distance: 64.5
click at [246, 86] on p "Navtar & CO Main W/H" at bounding box center [241, 85] width 121 height 7
copy p "Navtar & CO Main W/H"
click at [249, 87] on p "Navtar & CO Main W/H" at bounding box center [241, 85] width 121 height 7
drag, startPoint x: 181, startPoint y: 153, endPoint x: 229, endPoint y: 152, distance: 48.1
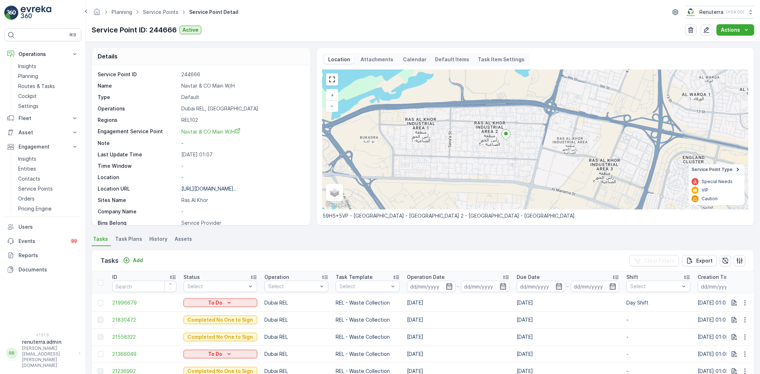
click at [229, 152] on p "24.09.2025 01:07" at bounding box center [241, 154] width 121 height 7
click at [230, 154] on p "24.09.2025 01:07" at bounding box center [241, 154] width 121 height 7
drag, startPoint x: 180, startPoint y: 155, endPoint x: 237, endPoint y: 155, distance: 56.3
click at [237, 155] on div "Last Update Time 24.09.2025 01:07" at bounding box center [200, 154] width 205 height 7
click at [246, 158] on p "24.09.2025 01:07" at bounding box center [241, 154] width 121 height 7
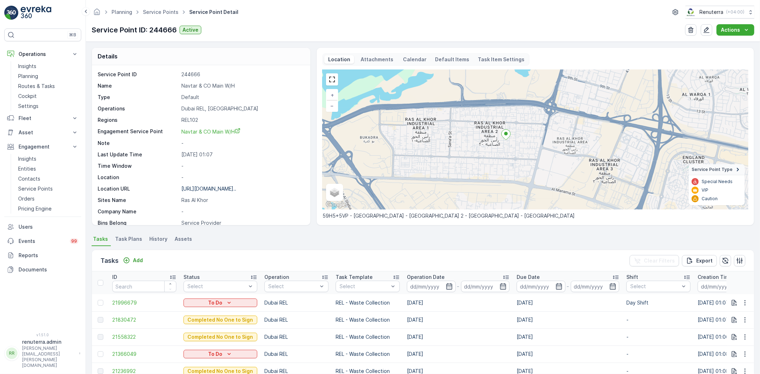
drag, startPoint x: 180, startPoint y: 154, endPoint x: 251, endPoint y: 155, distance: 71.3
click at [251, 155] on div "Last Update Time 24.09.2025 01:07" at bounding box center [200, 154] width 205 height 7
click at [251, 155] on p "24.09.2025 01:07" at bounding box center [241, 154] width 121 height 7
click at [138, 260] on p "Add" at bounding box center [138, 260] width 10 height 7
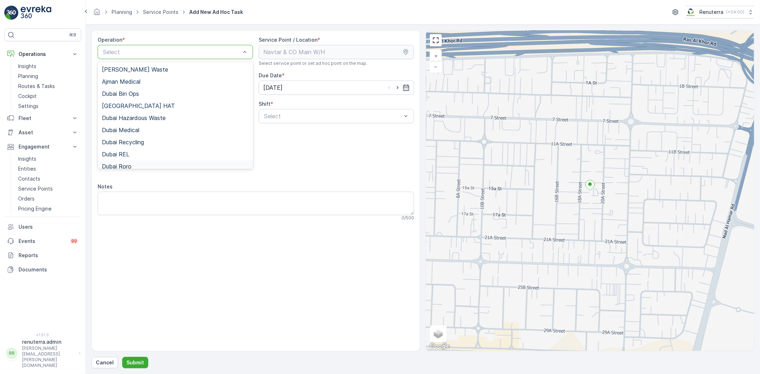
click at [129, 163] on span "Dubai Roro" at bounding box center [117, 166] width 30 height 6
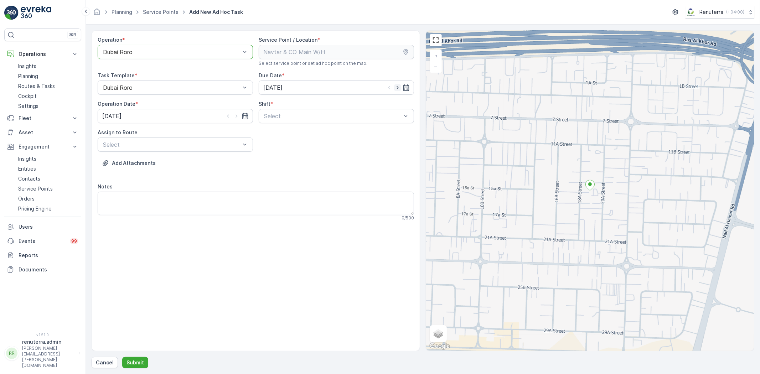
click at [395, 87] on icon "button" at bounding box center [397, 87] width 7 height 7
type input "[DATE]"
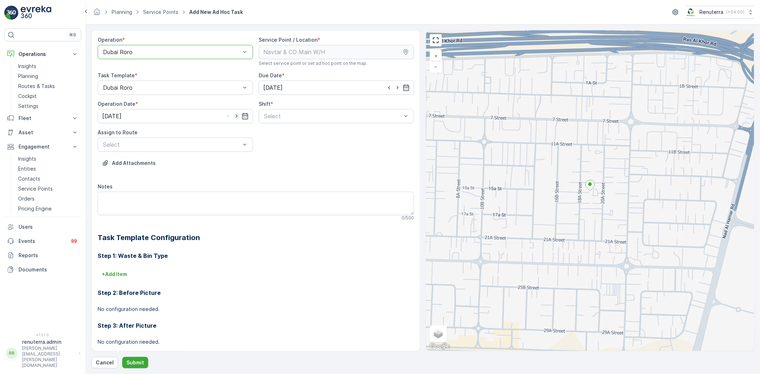
click at [233, 116] on icon "button" at bounding box center [236, 116] width 7 height 7
type input "[DATE]"
click at [268, 135] on span "Day Shift" at bounding box center [275, 133] width 25 height 6
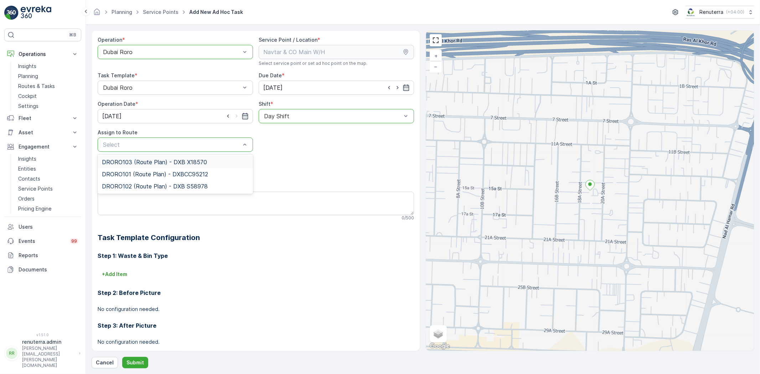
click at [210, 149] on div "Select" at bounding box center [175, 144] width 155 height 14
click at [129, 172] on span "DRORO101 (Route Plan) - DXBCC95212" at bounding box center [155, 174] width 106 height 6
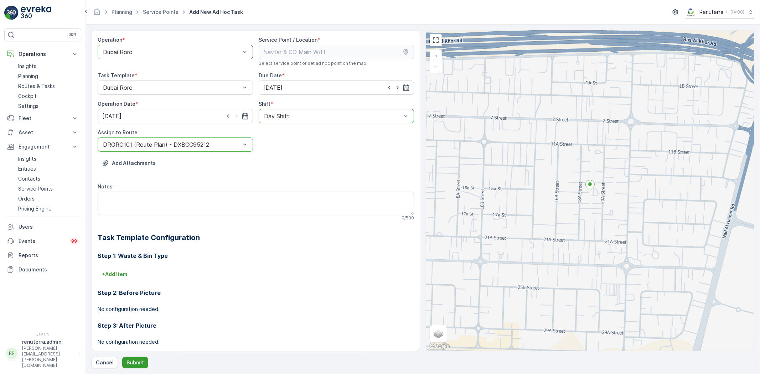
click at [129, 361] on p "Submit" at bounding box center [134, 362] width 17 height 7
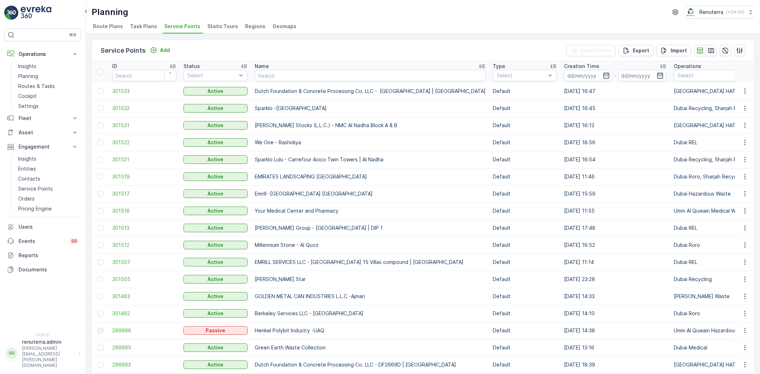
click at [279, 77] on input "text" at bounding box center [370, 75] width 231 height 11
paste input "Wade Adams Project (EM836) - Nad Al Sheba"
type input "Wade Adams Project (EM836) - Nad Al Sheba"
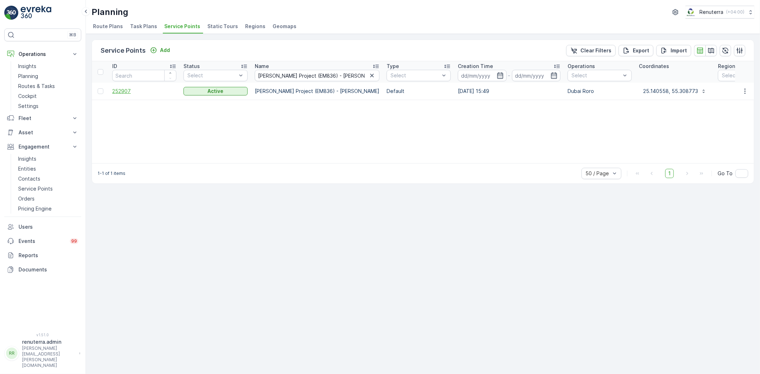
click at [116, 88] on span "252907" at bounding box center [144, 91] width 64 height 7
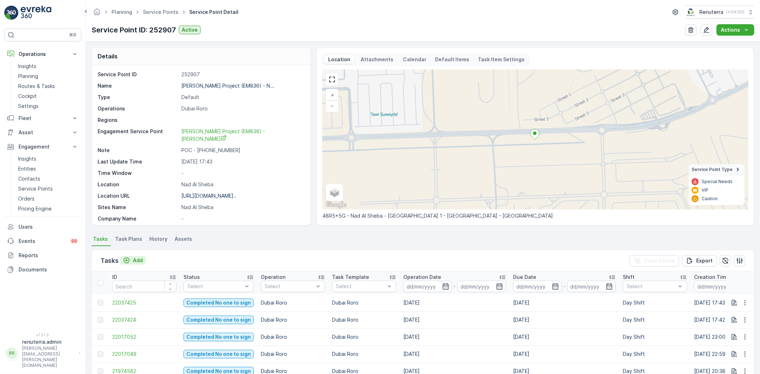
click at [134, 259] on p "Add" at bounding box center [138, 260] width 10 height 7
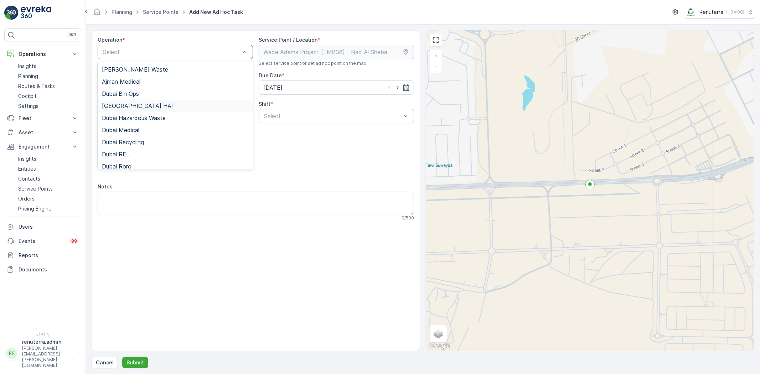
click at [120, 106] on span "[GEOGRAPHIC_DATA] HAT" at bounding box center [138, 106] width 73 height 6
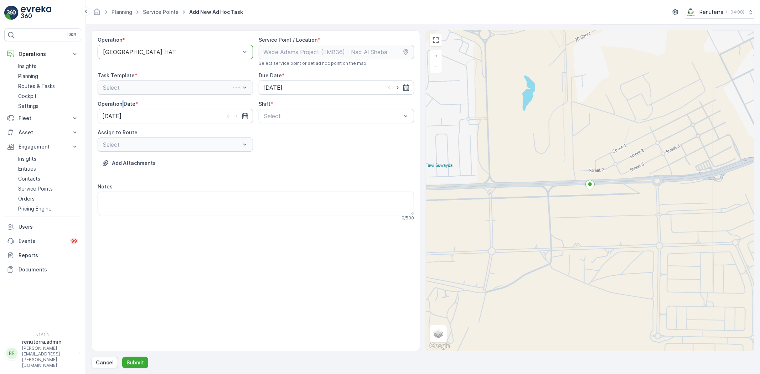
click at [120, 106] on label "Operation Date" at bounding box center [117, 104] width 38 height 6
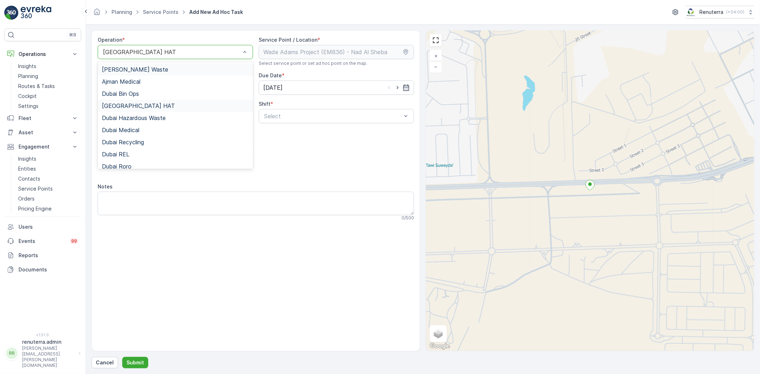
click at [143, 50] on div at bounding box center [171, 52] width 139 height 6
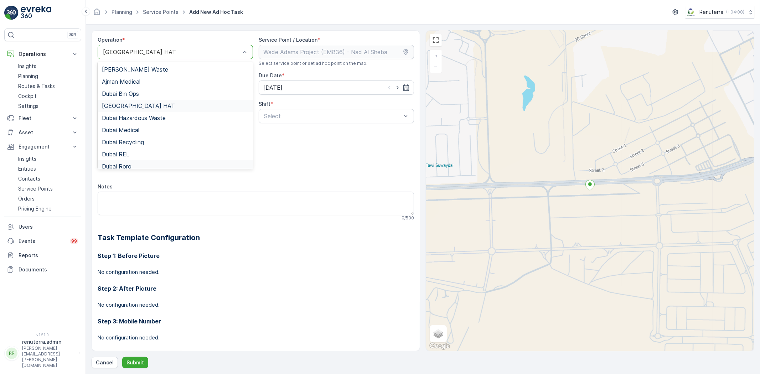
click at [123, 163] on span "Dubai Roro" at bounding box center [117, 166] width 30 height 6
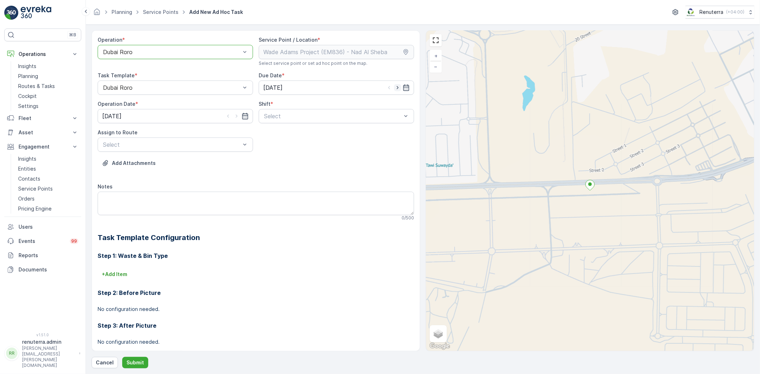
click at [397, 88] on icon "button" at bounding box center [397, 87] width 7 height 7
type input "[DATE]"
click at [234, 120] on input "25.09.2025" at bounding box center [175, 116] width 155 height 14
click at [233, 115] on icon "button" at bounding box center [236, 116] width 7 height 7
type input "[DATE]"
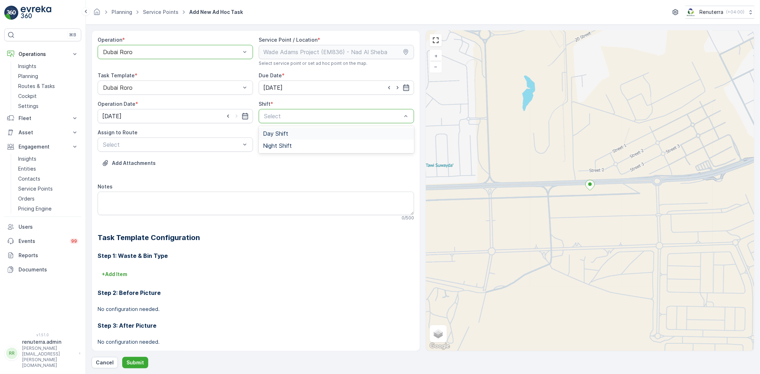
click at [274, 136] on span "Day Shift" at bounding box center [275, 133] width 25 height 6
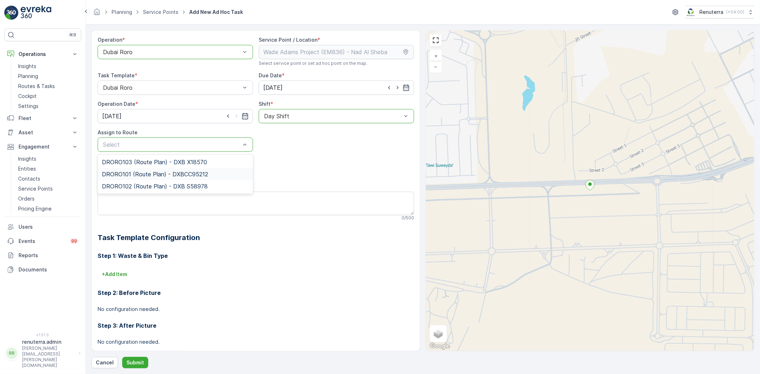
click at [123, 172] on span "DRORO101 (Route Plan) - DXBCC95212" at bounding box center [155, 174] width 106 height 6
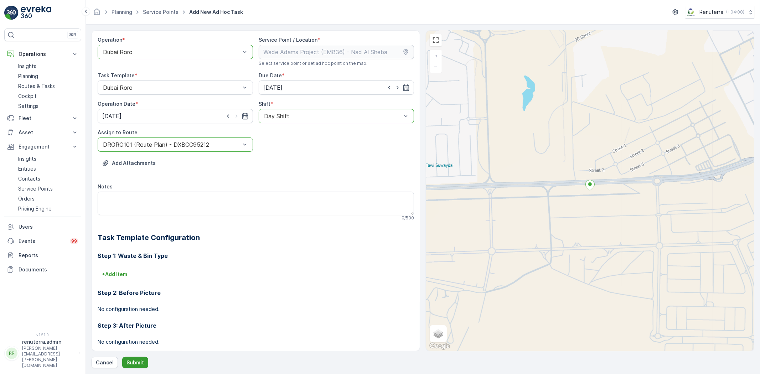
click at [136, 360] on p "Submit" at bounding box center [134, 362] width 17 height 7
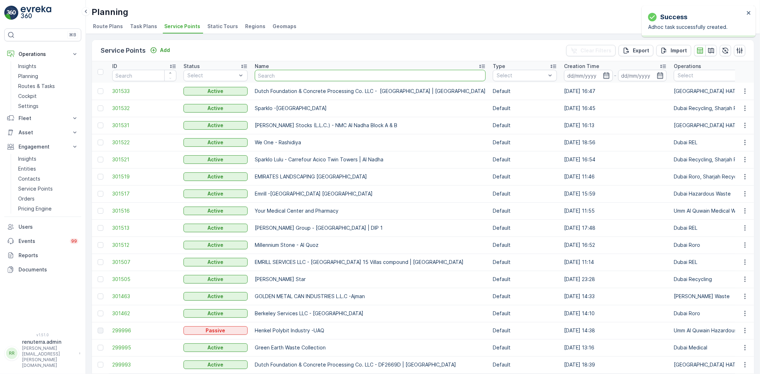
type input "Berkely Al marooj Furjan"
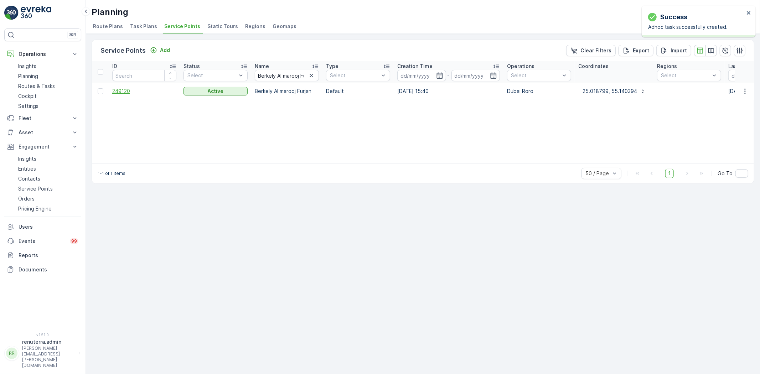
click at [122, 91] on span "249120" at bounding box center [144, 91] width 64 height 7
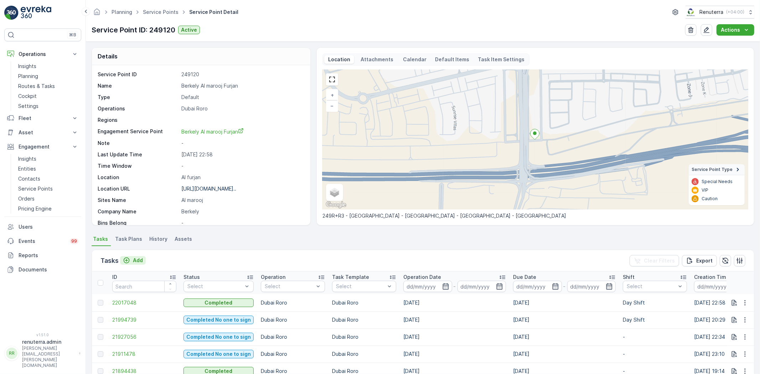
click at [136, 260] on p "Add" at bounding box center [138, 260] width 10 height 7
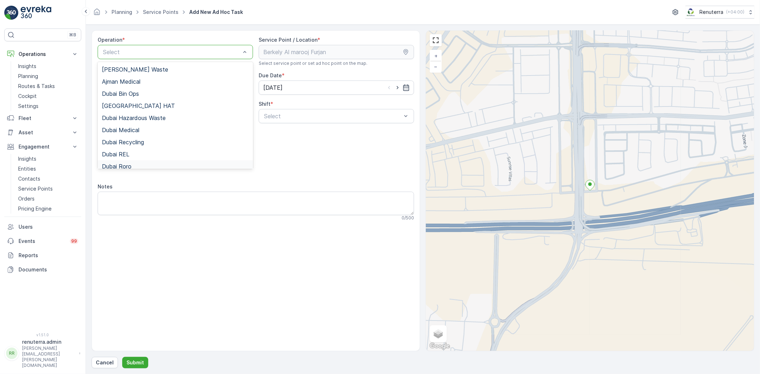
click at [131, 164] on span "Dubai Roro" at bounding box center [117, 166] width 30 height 6
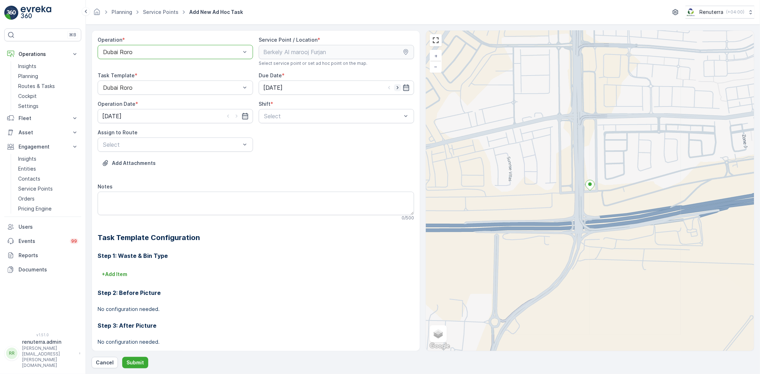
click at [394, 87] on icon "button" at bounding box center [397, 87] width 7 height 7
type input "[DATE]"
click at [235, 117] on icon "button" at bounding box center [236, 116] width 2 height 3
type input "[DATE]"
click at [268, 134] on span "Day Shift" at bounding box center [275, 133] width 25 height 6
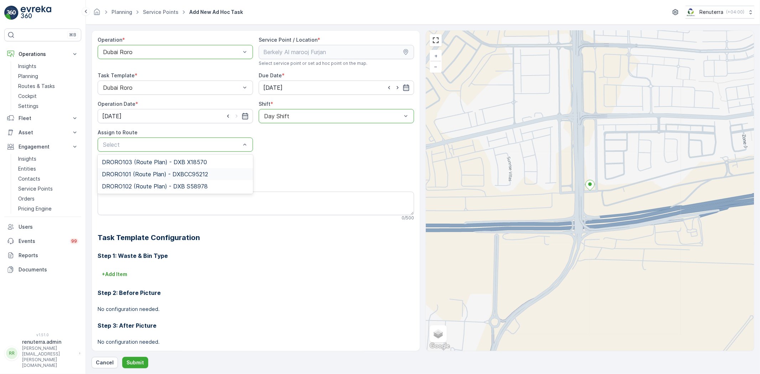
click at [129, 172] on span "DRORO101 (Route Plan) - DXBCC95212" at bounding box center [155, 174] width 106 height 6
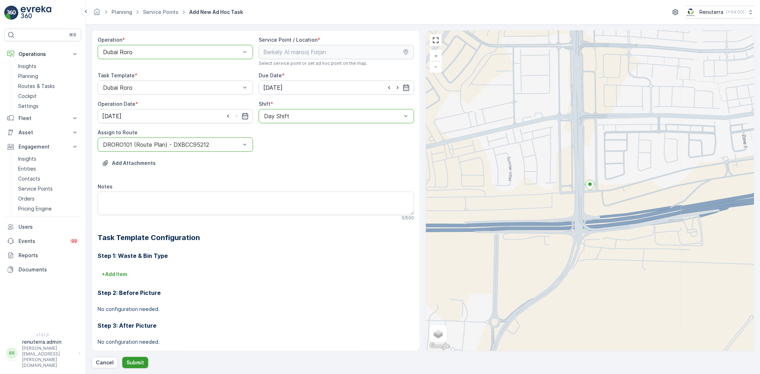
click at [136, 357] on button "Submit" at bounding box center [135, 362] width 26 height 11
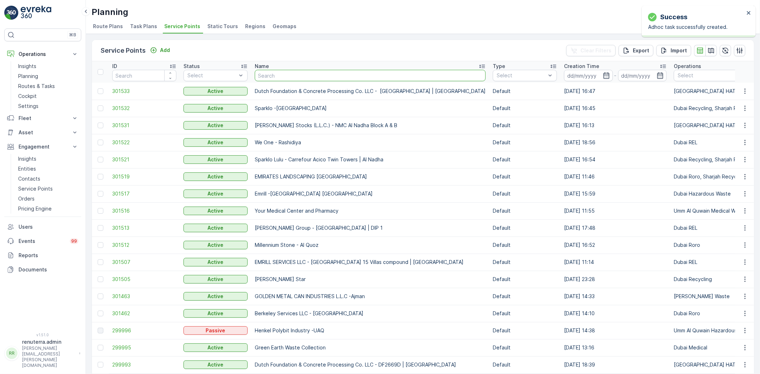
click at [272, 74] on input "text" at bounding box center [370, 75] width 231 height 11
type input "[PERSON_NAME] Project (EM836) - [PERSON_NAME]"
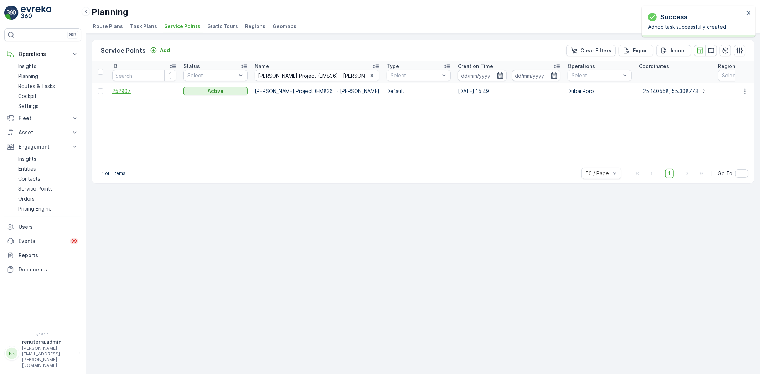
click at [112, 92] on span "252907" at bounding box center [144, 91] width 64 height 7
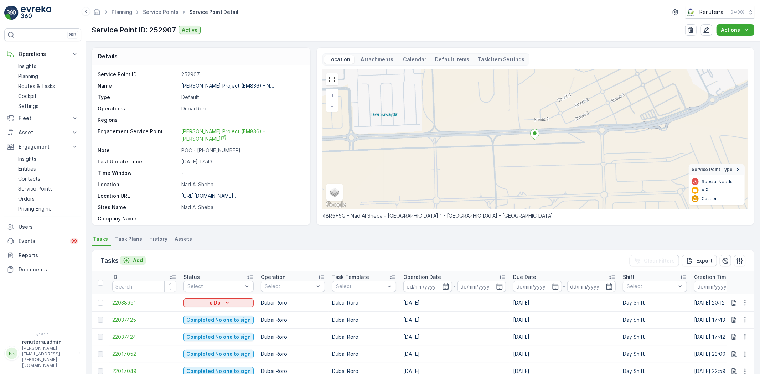
click at [134, 260] on p "Add" at bounding box center [138, 260] width 10 height 7
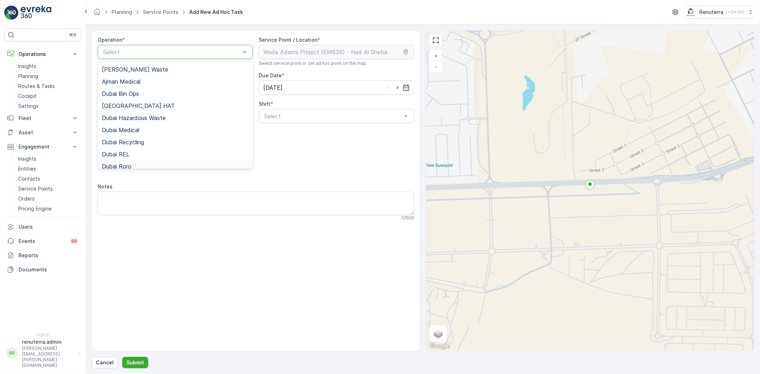
click at [126, 162] on div "Dubai Roro" at bounding box center [175, 166] width 155 height 12
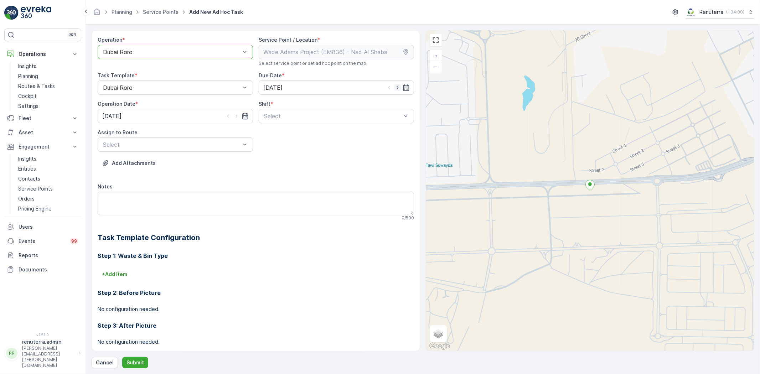
click at [398, 85] on icon "button" at bounding box center [397, 87] width 7 height 7
type input "[DATE]"
click at [234, 118] on icon "button" at bounding box center [236, 116] width 7 height 7
type input "[DATE]"
click at [276, 133] on span "Day Shift" at bounding box center [275, 133] width 25 height 6
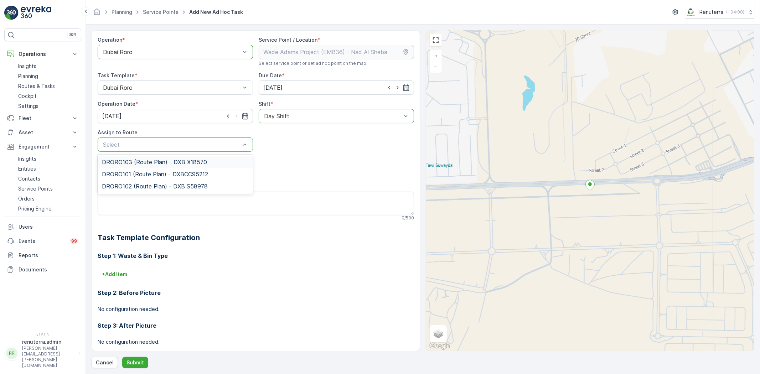
click at [134, 165] on span "DRORO103 (Route Plan) - DXB X18570" at bounding box center [154, 162] width 105 height 6
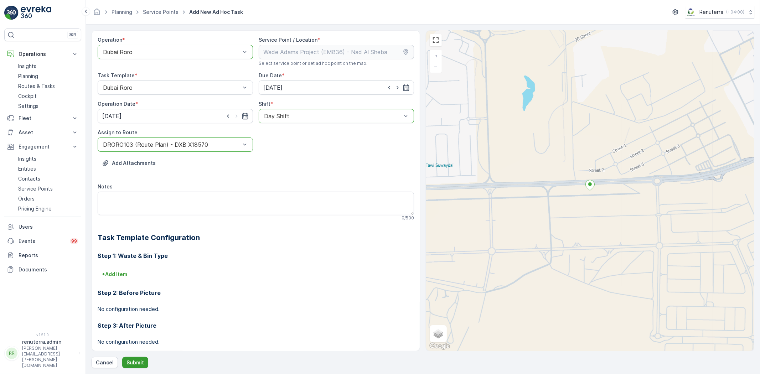
click at [135, 361] on p "Submit" at bounding box center [134, 362] width 17 height 7
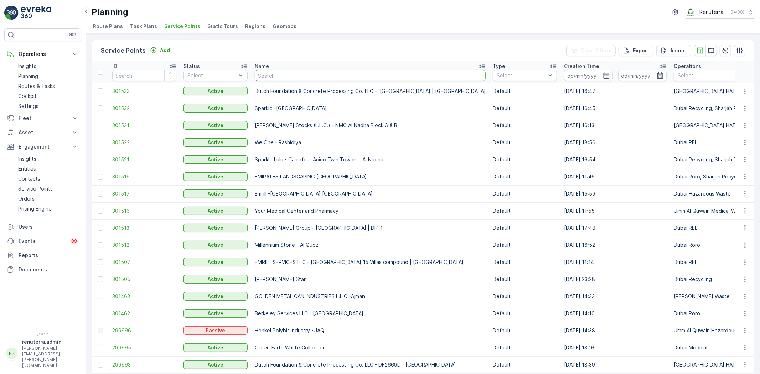
click at [268, 78] on input "text" at bounding box center [370, 75] width 231 height 11
paste input "Berkeley Services LLC - [GEOGRAPHIC_DATA]"
type input "Berkeley Services LLC - [GEOGRAPHIC_DATA]"
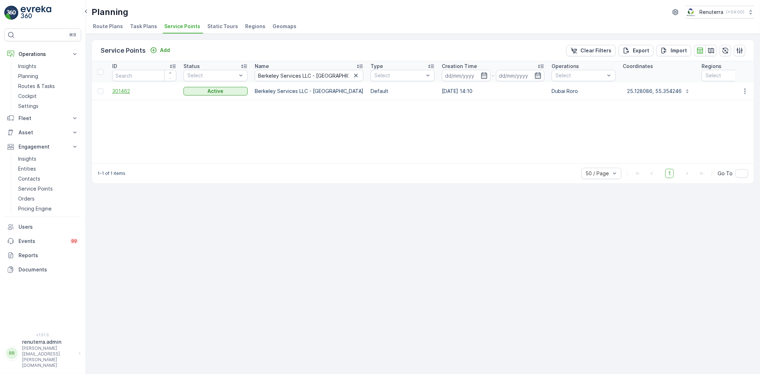
click at [130, 89] on span "301462" at bounding box center [144, 91] width 64 height 7
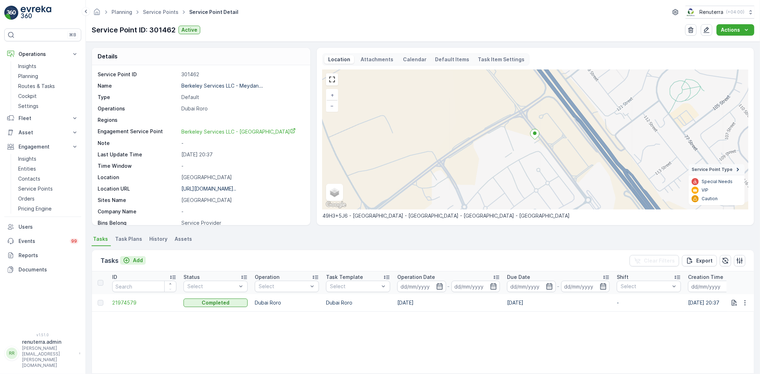
click at [134, 261] on p "Add" at bounding box center [138, 260] width 10 height 7
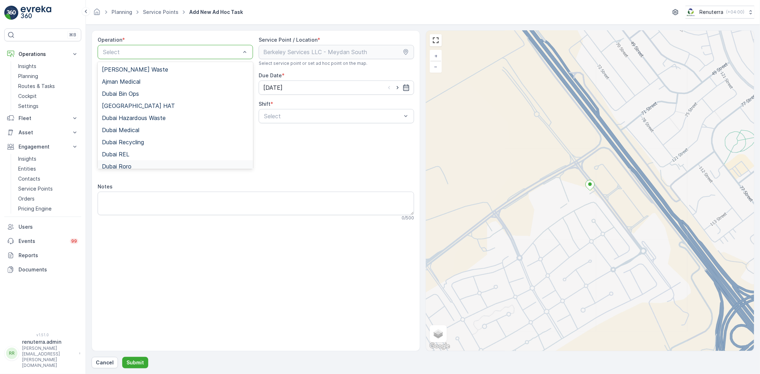
click at [125, 164] on span "Dubai Roro" at bounding box center [117, 166] width 30 height 6
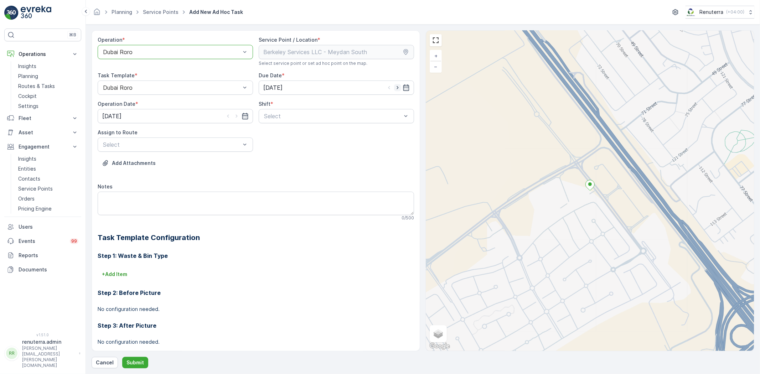
click at [394, 89] on icon "button" at bounding box center [397, 87] width 7 height 7
type input "[DATE]"
click at [234, 117] on icon "button" at bounding box center [236, 116] width 7 height 7
type input "[DATE]"
click at [277, 134] on span "Day Shift" at bounding box center [275, 133] width 25 height 6
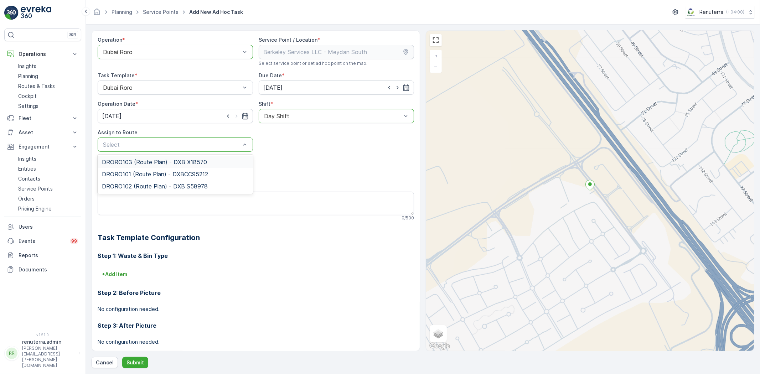
click at [130, 165] on span "DRORO103 (Route Plan) - DXB X18570" at bounding box center [154, 162] width 105 height 6
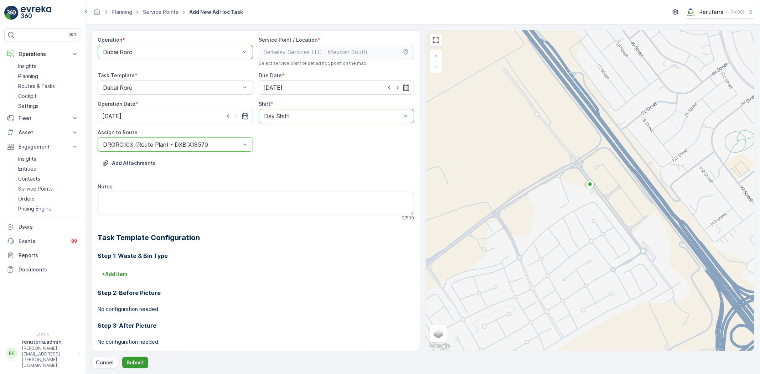
click at [139, 359] on p "Submit" at bounding box center [134, 362] width 17 height 7
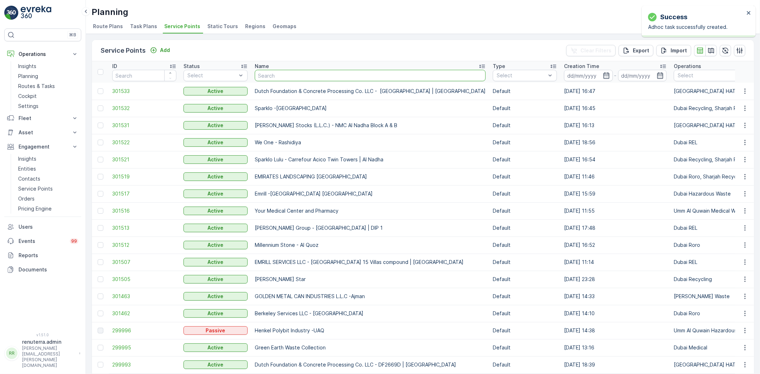
click at [270, 77] on input "text" at bounding box center [370, 75] width 231 height 11
paste input "ROTO PACKING METERIALS"
type input "ROTO PACKING METERIALS"
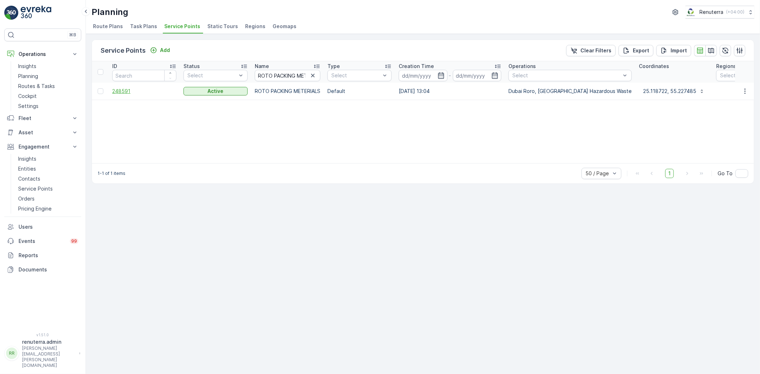
click at [122, 89] on span "248591" at bounding box center [144, 91] width 64 height 7
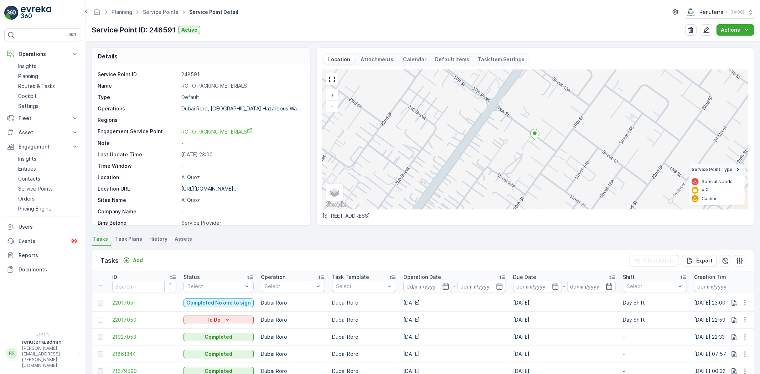
click at [152, 7] on ul "Service Points" at bounding box center [164, 12] width 46 height 10
click at [155, 10] on link "Service Points" at bounding box center [161, 12] width 36 height 6
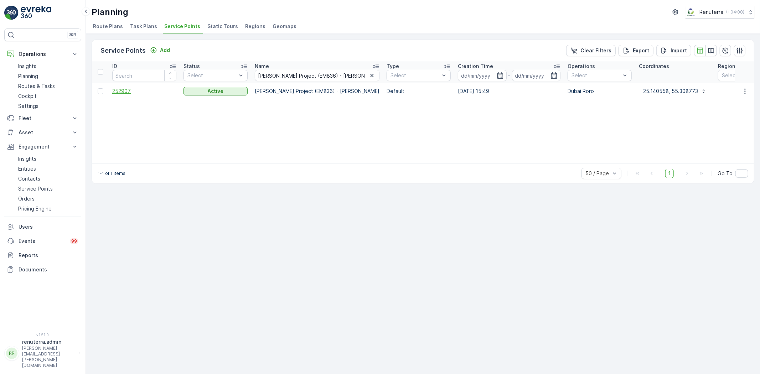
click at [119, 90] on span "252907" at bounding box center [144, 91] width 64 height 7
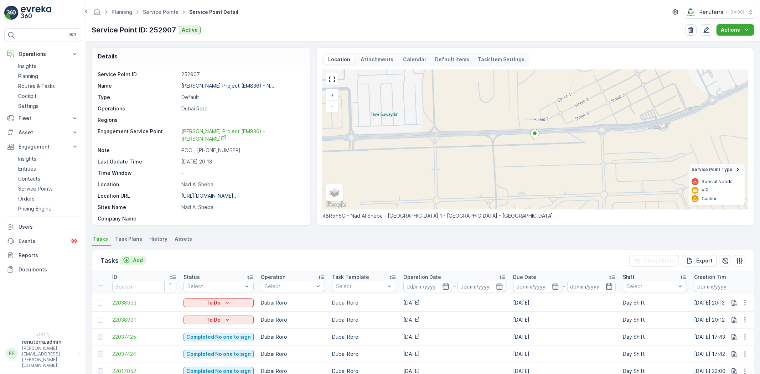
click at [134, 258] on p "Add" at bounding box center [138, 260] width 10 height 7
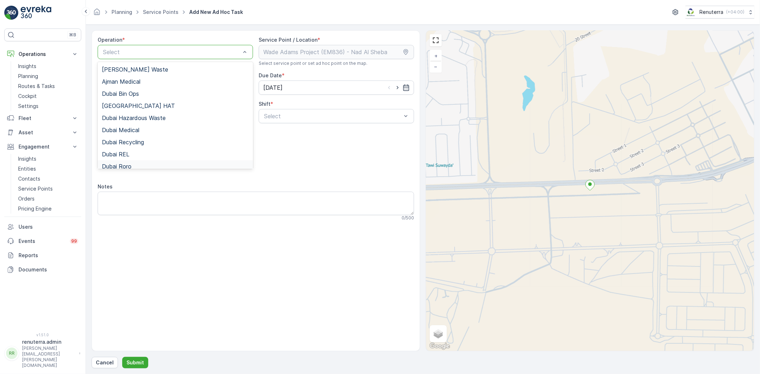
click at [124, 164] on span "Dubai Roro" at bounding box center [117, 166] width 30 height 6
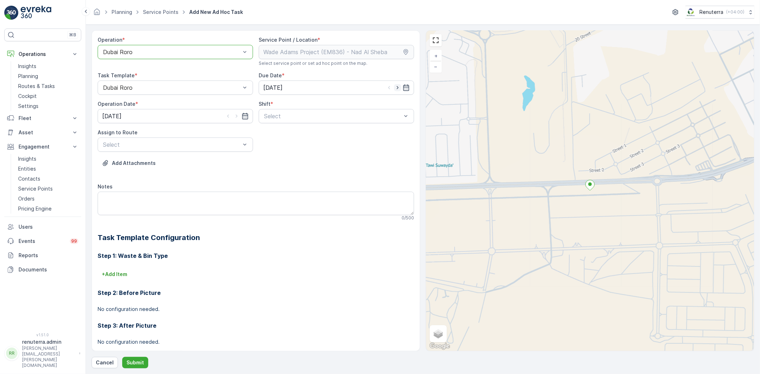
click at [396, 84] on icon "button" at bounding box center [397, 87] width 7 height 7
type input "[DATE]"
click at [235, 113] on icon "button" at bounding box center [236, 116] width 7 height 7
type input "[DATE]"
click at [294, 120] on div "Select" at bounding box center [336, 116] width 155 height 14
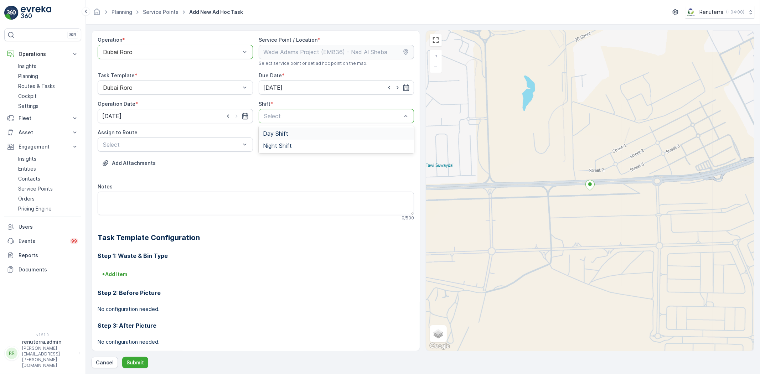
click at [273, 133] on span "Day Shift" at bounding box center [275, 133] width 25 height 6
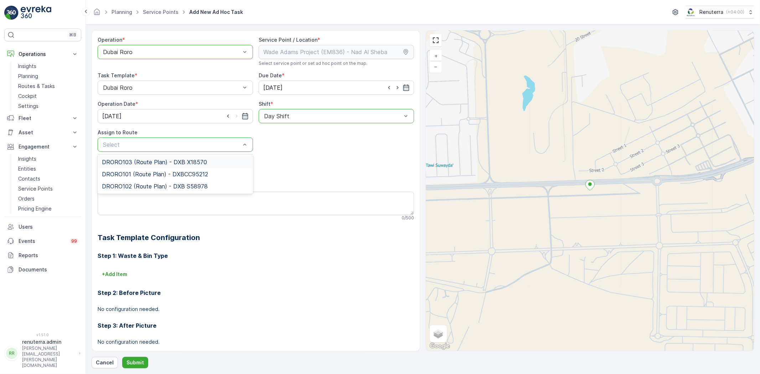
click at [142, 161] on span "DRORO103 (Route Plan) - DXB X18570" at bounding box center [154, 162] width 105 height 6
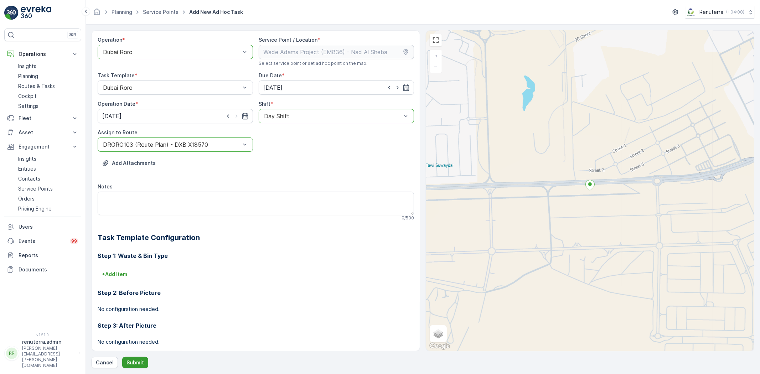
click at [131, 359] on p "Submit" at bounding box center [134, 362] width 17 height 7
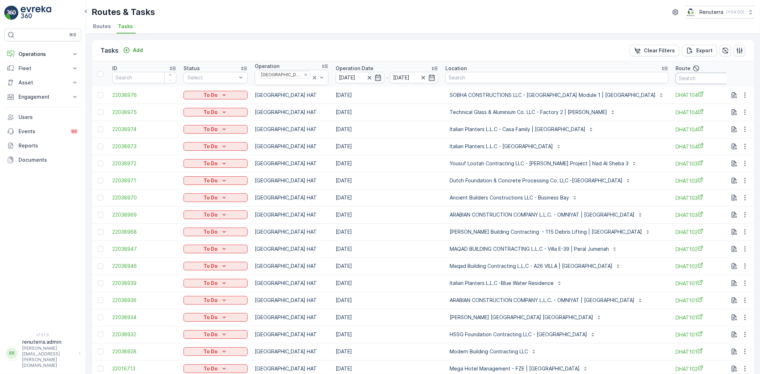
click at [675, 77] on input "text" at bounding box center [707, 78] width 64 height 11
type input "101"
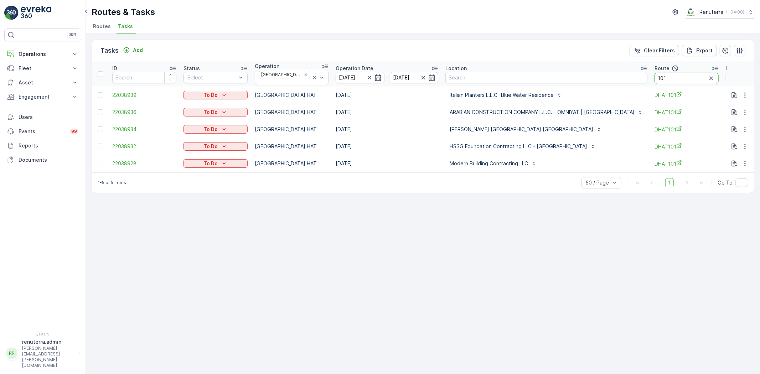
click at [660, 77] on input "101" at bounding box center [686, 78] width 64 height 11
type input "102"
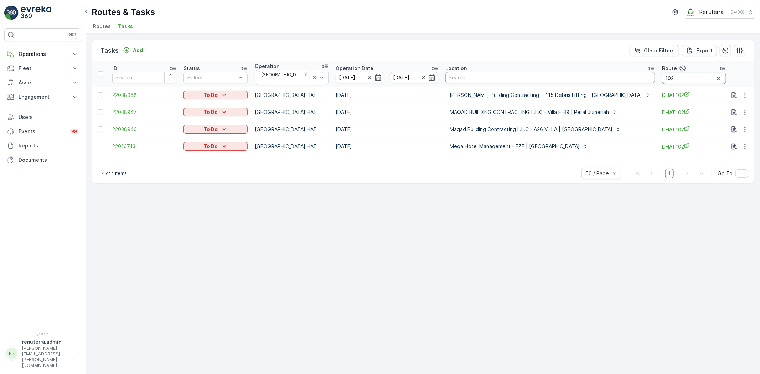
drag, startPoint x: 643, startPoint y: 80, endPoint x: 608, endPoint y: 78, distance: 35.3
click at [608, 77] on tr "ID Status Select Operation Dubai HAT Operation Date 26.09.2025 - 26.09.2025 Loc…" at bounding box center [460, 73] width 737 height 25
type input "103"
drag, startPoint x: 438, startPoint y: 142, endPoint x: 461, endPoint y: 145, distance: 23.4
click at [464, 145] on button "ARABIAN CONSTRUCTION COMPANY L.L.C. - OMNIYAT | [GEOGRAPHIC_DATA]" at bounding box center [546, 146] width 202 height 11
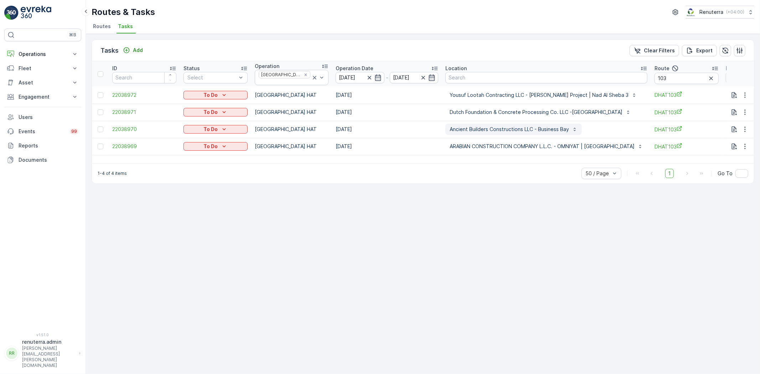
drag, startPoint x: 426, startPoint y: 129, endPoint x: 446, endPoint y: 129, distance: 19.6
click at [446, 129] on tr "22038970 To Do Dubai HAT 26.09.2025 Ancient Builders Constructions LLC - Busine…" at bounding box center [456, 129] width 729 height 17
click at [386, 290] on div "Tasks Add Clear Filters Export ID Status Select Operation Dubai HAT Operation D…" at bounding box center [423, 204] width 674 height 340
drag, startPoint x: 666, startPoint y: 76, endPoint x: 613, endPoint y: 73, distance: 52.8
click at [613, 73] on tr "ID Status Select Operation Dubai HAT Operation Date 26.09.2025 - 26.09.2025 Loc…" at bounding box center [456, 73] width 729 height 25
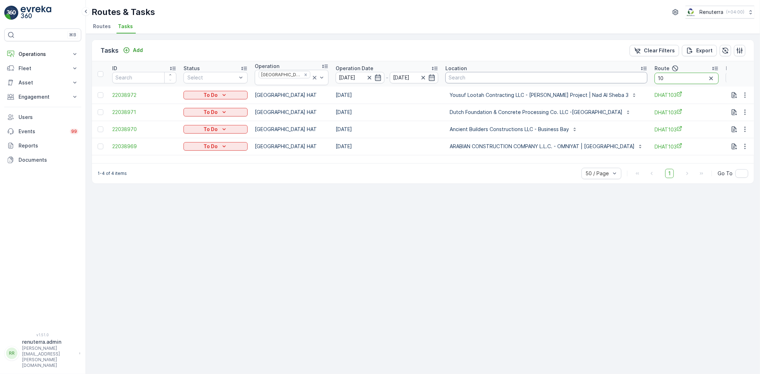
type input "104"
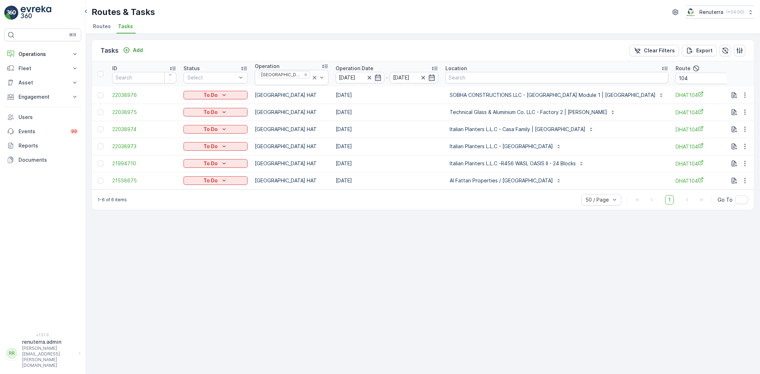
click at [102, 26] on span "Routes" at bounding box center [102, 26] width 18 height 7
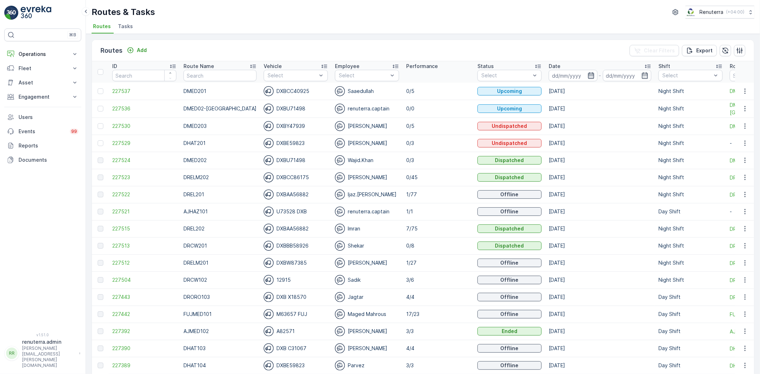
click at [587, 75] on icon "button" at bounding box center [590, 75] width 7 height 7
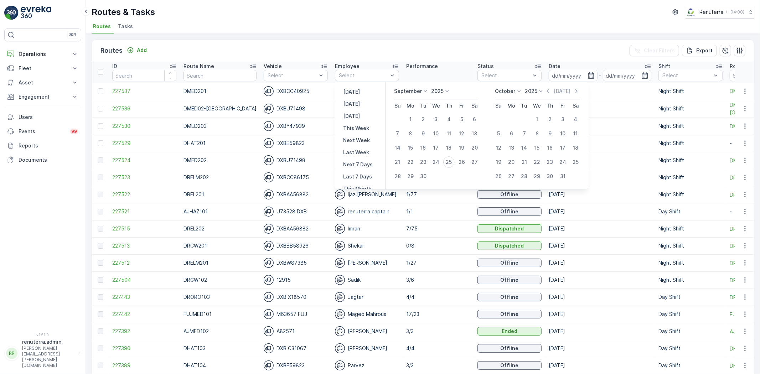
click at [376, 34] on div "Routes Add Clear Filters Export ID Route Name Vehicle Select Employee Select Pe…" at bounding box center [423, 204] width 674 height 340
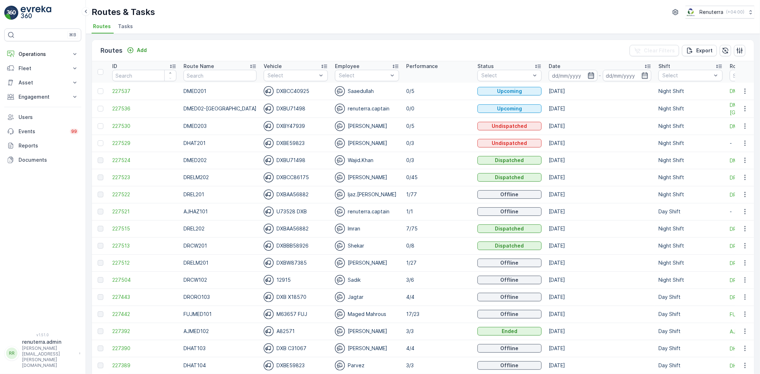
click at [587, 77] on icon "button" at bounding box center [590, 75] width 7 height 7
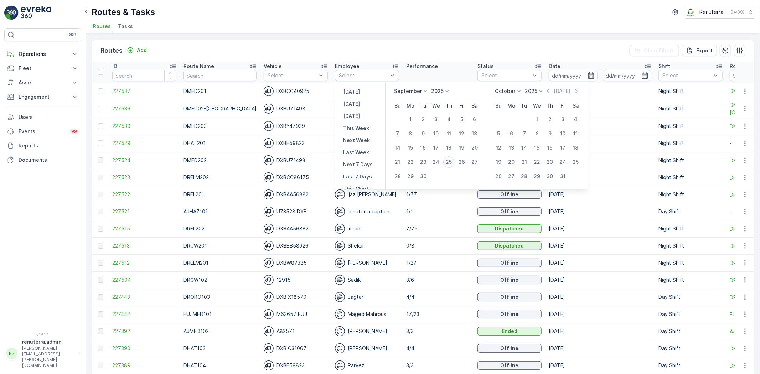
click at [447, 160] on div "25" at bounding box center [448, 161] width 11 height 11
type input "[DATE]"
click at [447, 160] on div "25" at bounding box center [448, 161] width 11 height 11
type input "[DATE]"
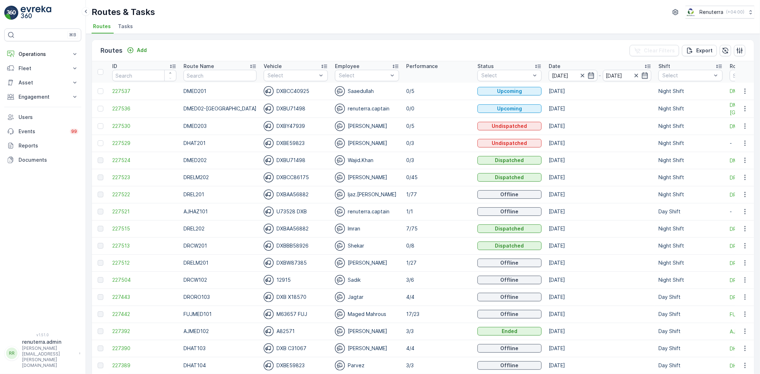
click at [360, 22] on ul "Routes Tasks" at bounding box center [420, 27] width 657 height 12
click at [206, 73] on input "text" at bounding box center [219, 75] width 73 height 11
type input "hat"
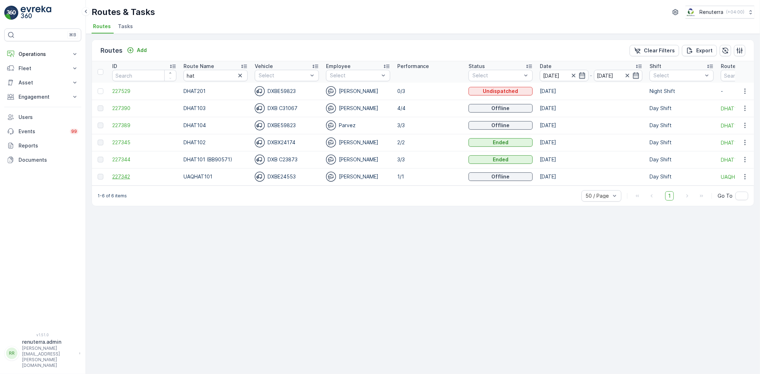
click at [124, 176] on span "227342" at bounding box center [144, 176] width 64 height 7
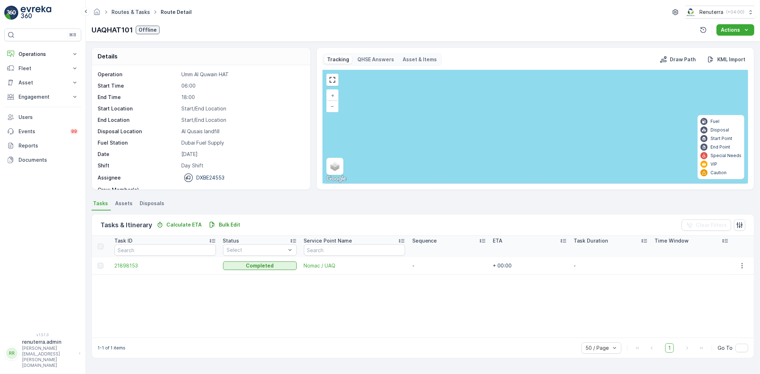
click at [136, 12] on link "Routes & Tasks" at bounding box center [130, 12] width 38 height 6
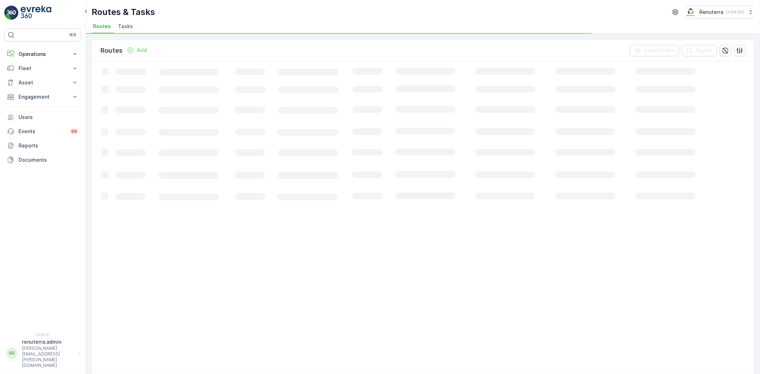
click at [121, 24] on span "Tasks" at bounding box center [125, 26] width 15 height 7
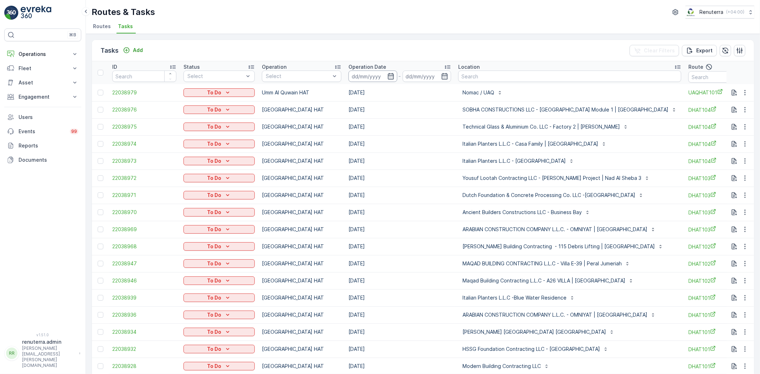
click at [394, 77] on input at bounding box center [372, 76] width 49 height 11
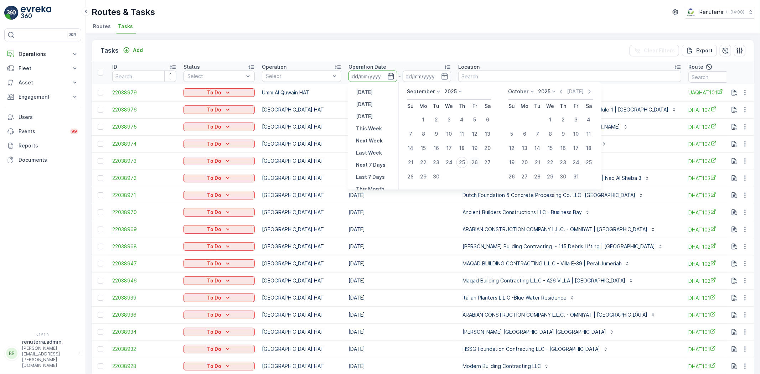
click at [471, 162] on div "26" at bounding box center [474, 162] width 11 height 11
type input "[DATE]"
click at [471, 162] on div "26" at bounding box center [474, 162] width 11 height 11
type input "[DATE]"
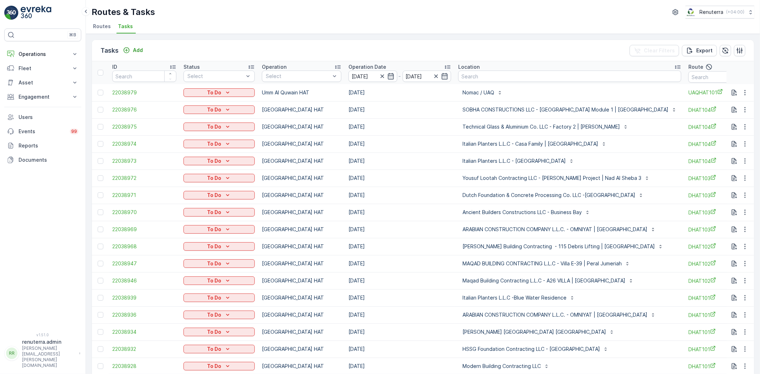
click at [389, 19] on div "Routes & Tasks Renuterra ( +04:00 ) Routes Tasks" at bounding box center [423, 17] width 674 height 34
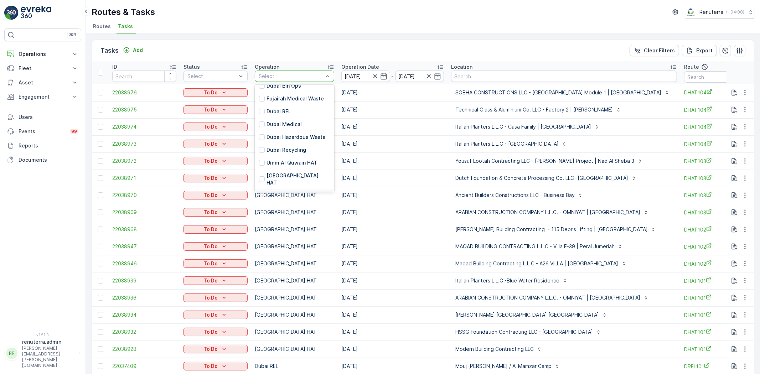
scroll to position [79, 0]
click at [283, 172] on p "Dubai Roro" at bounding box center [279, 175] width 27 height 7
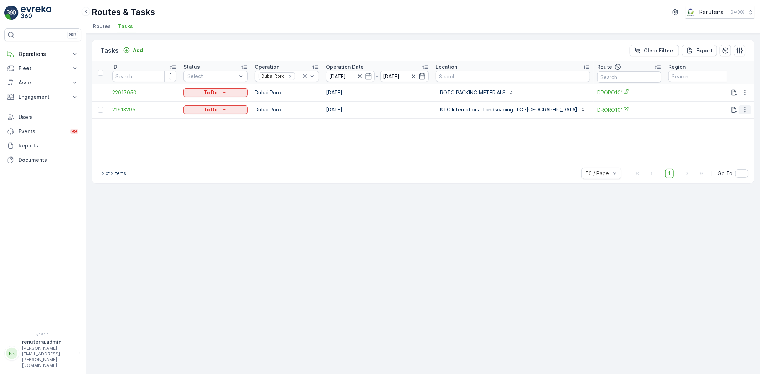
click at [746, 109] on icon "button" at bounding box center [744, 109] width 7 height 7
click at [722, 149] on span "Remove from Route" at bounding box center [733, 149] width 48 height 7
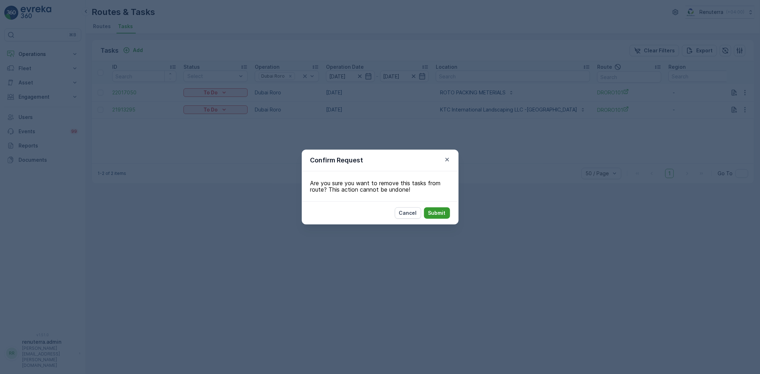
click at [430, 214] on p "Submit" at bounding box center [436, 212] width 17 height 7
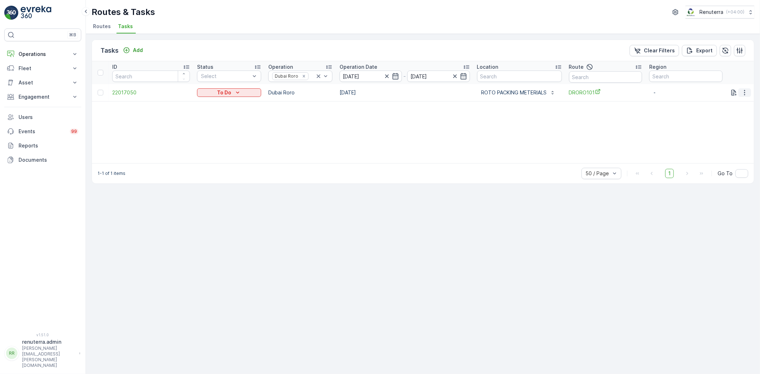
click at [744, 92] on icon "button" at bounding box center [744, 92] width 1 height 5
click at [728, 123] on span "Change Route" at bounding box center [726, 122] width 35 height 7
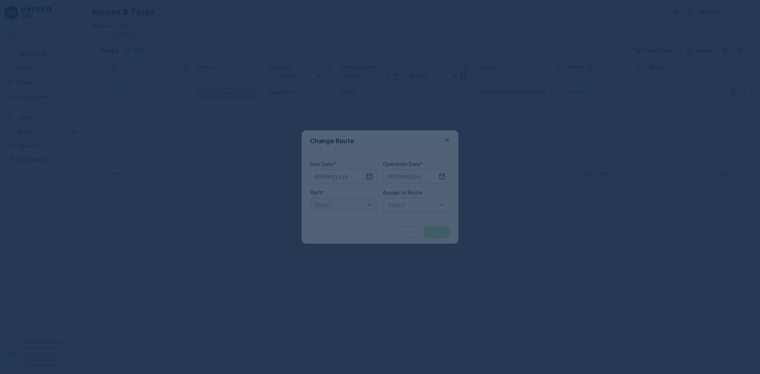
type input "[DATE]"
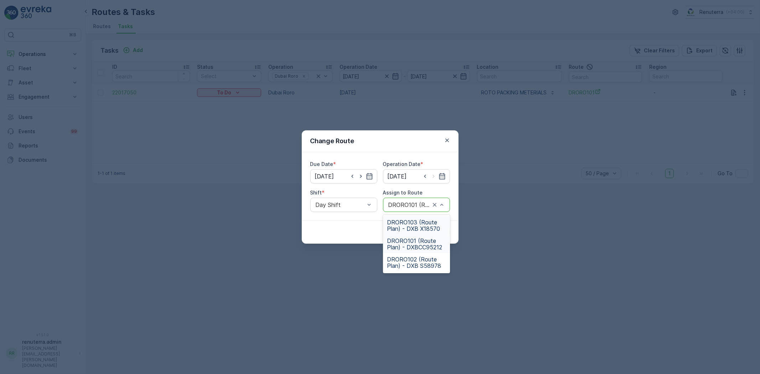
click at [415, 225] on span "DRORO103 (Route Plan) - DXB X18570" at bounding box center [416, 225] width 58 height 13
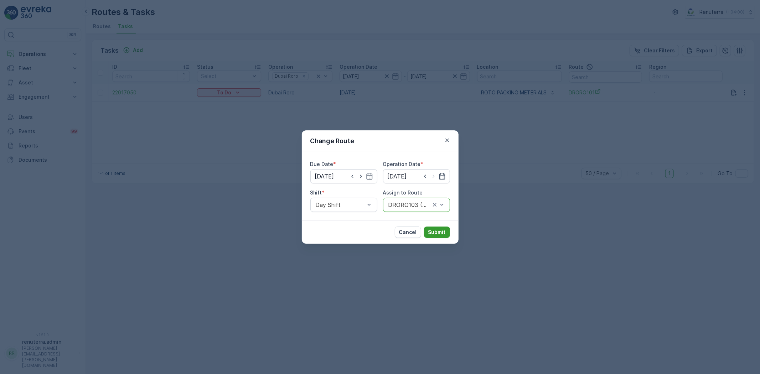
click at [437, 232] on p "Submit" at bounding box center [436, 232] width 17 height 7
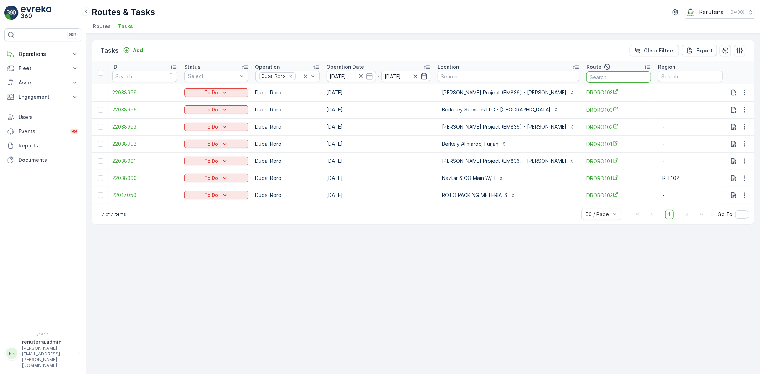
click at [600, 79] on input "text" at bounding box center [618, 76] width 64 height 11
type input "101"
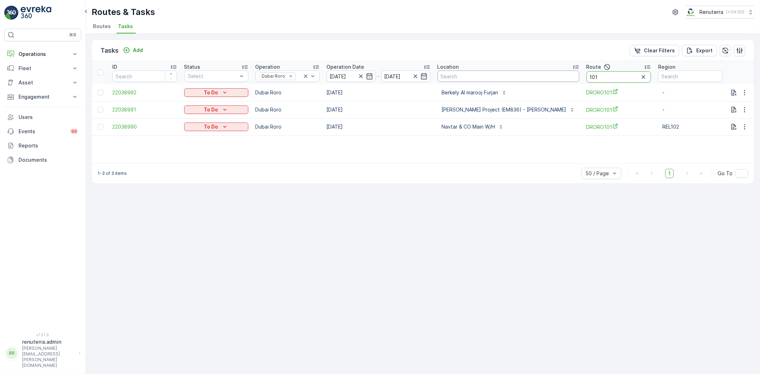
drag, startPoint x: 578, startPoint y: 75, endPoint x: 568, endPoint y: 74, distance: 9.7
click at [568, 74] on tr "ID Status Select Operation Dubai Roro Operation Date [DATE] - [DATE] Location R…" at bounding box center [423, 72] width 662 height 23
type input "103"
